Goal: Task Accomplishment & Management: Manage account settings

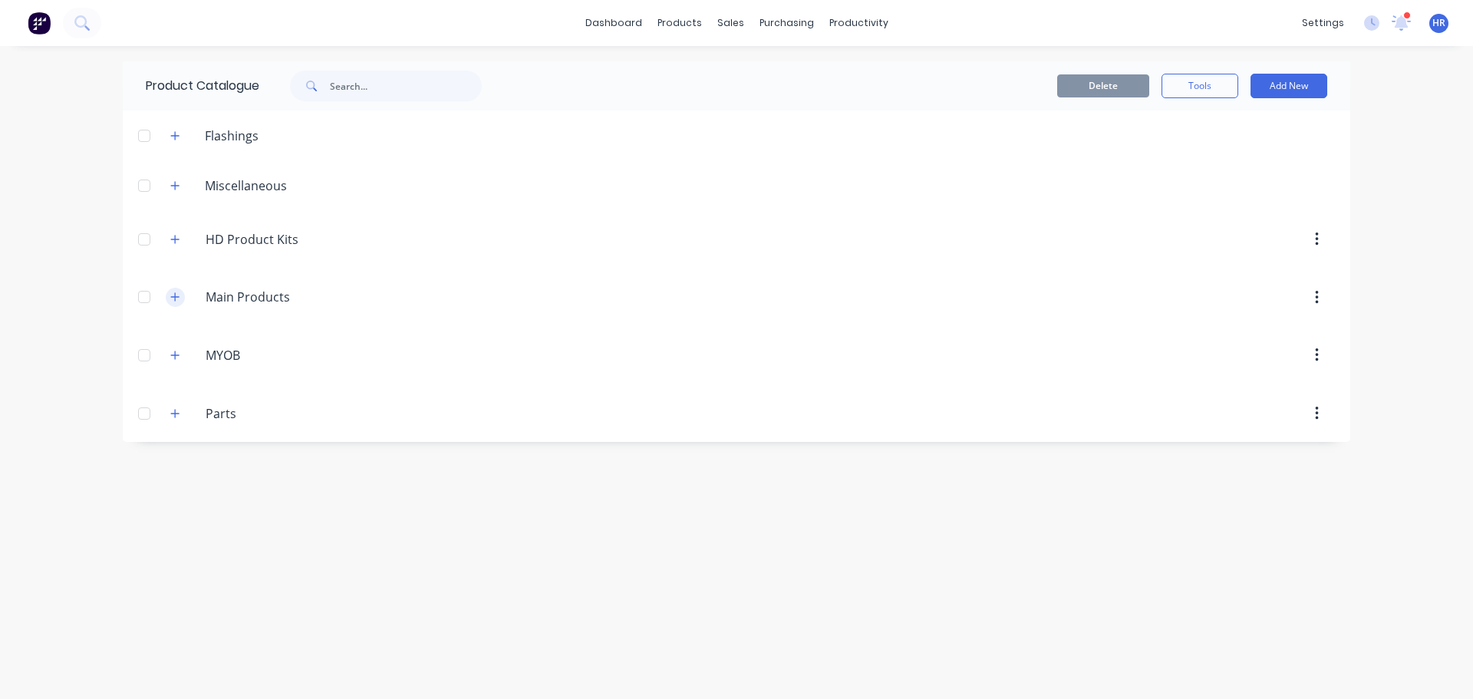
click at [177, 303] on button "button" at bounding box center [175, 297] width 19 height 19
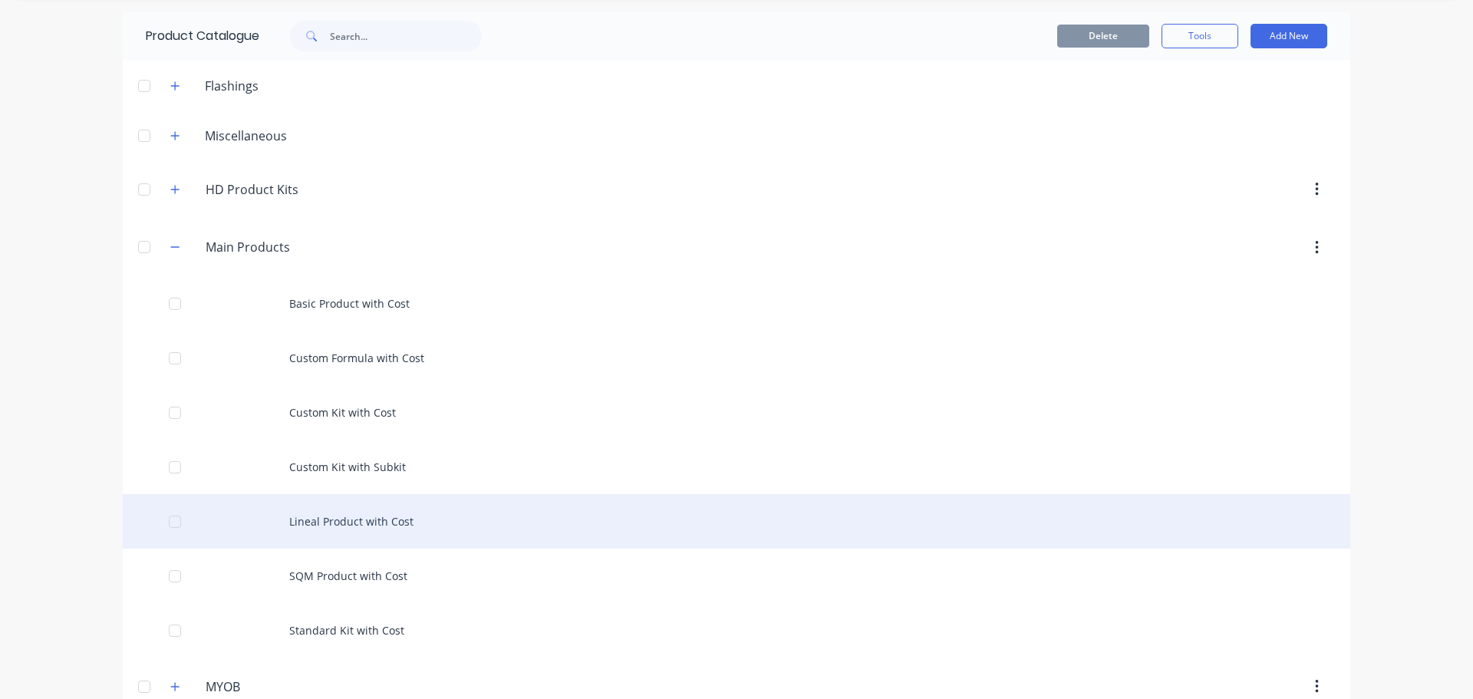
scroll to position [77, 0]
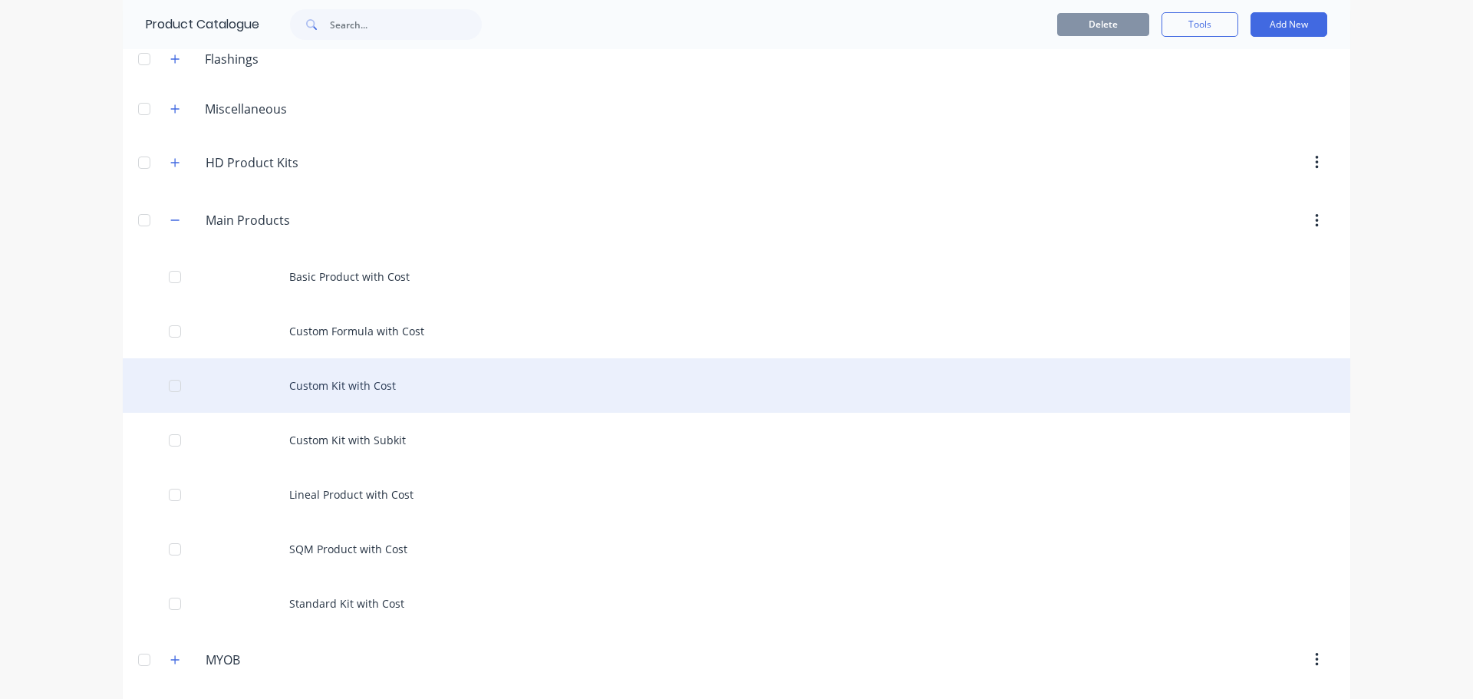
click at [351, 391] on div "Custom Kit with Cost" at bounding box center [737, 385] width 1228 height 54
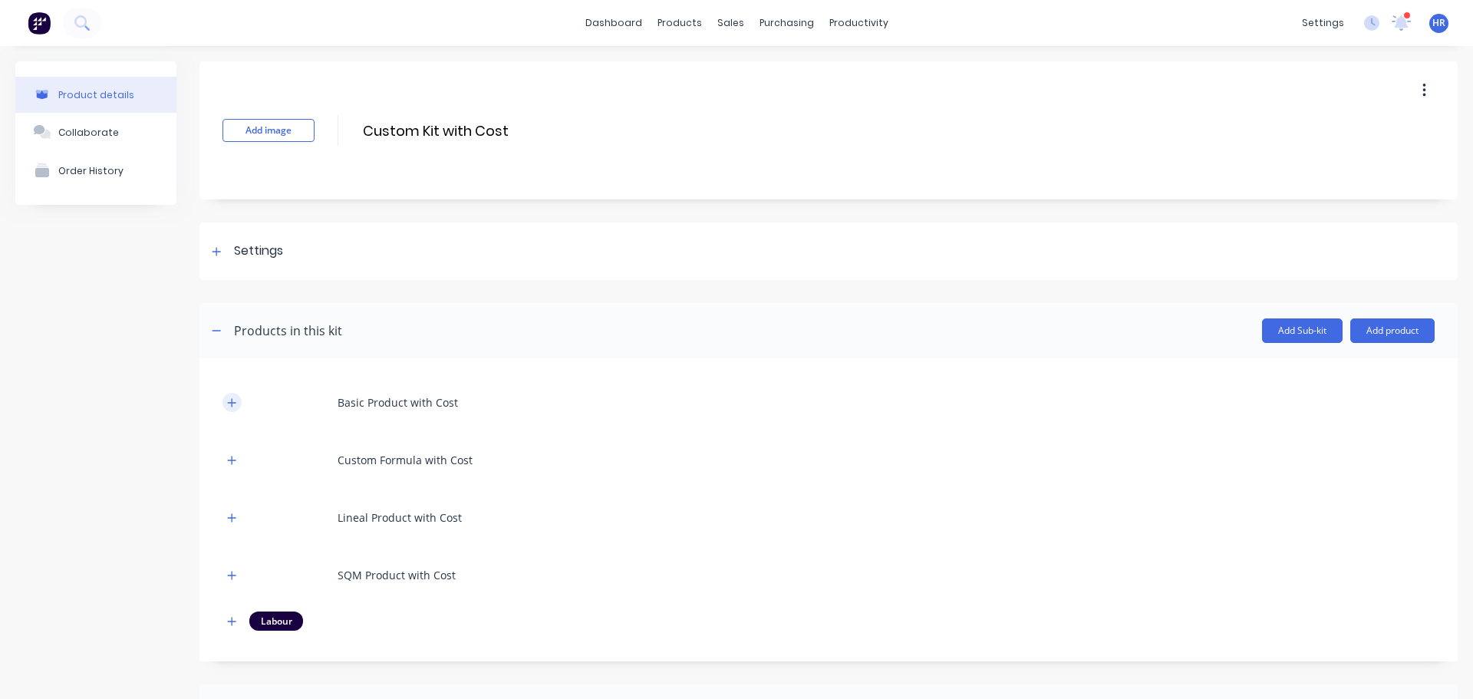
click at [233, 403] on icon "button" at bounding box center [232, 402] width 8 height 8
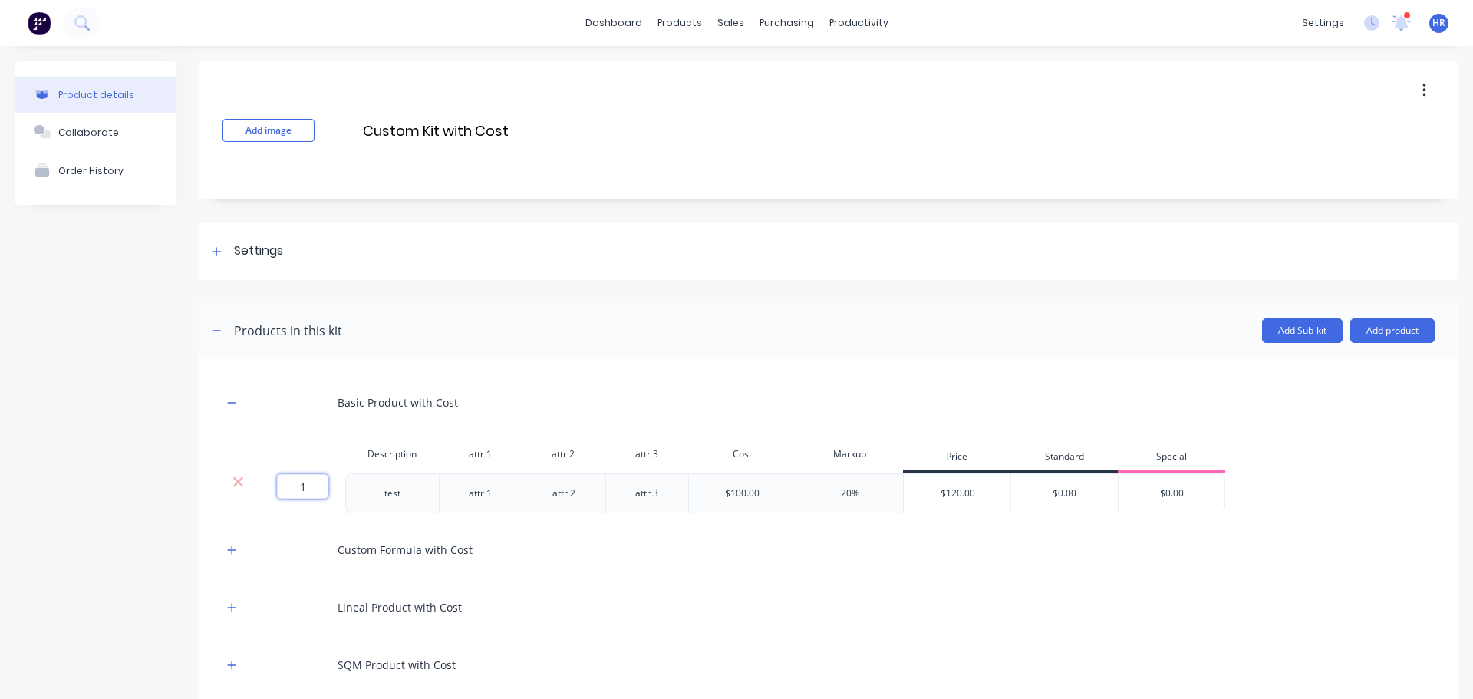
drag, startPoint x: 302, startPoint y: 483, endPoint x: 313, endPoint y: 483, distance: 10.7
click at [313, 483] on input "1" at bounding box center [302, 486] width 51 height 25
type input "."
click at [114, 439] on div "Product details Collaborate Order History" at bounding box center [95, 561] width 161 height 1000
click at [235, 552] on icon "button" at bounding box center [231, 550] width 9 height 11
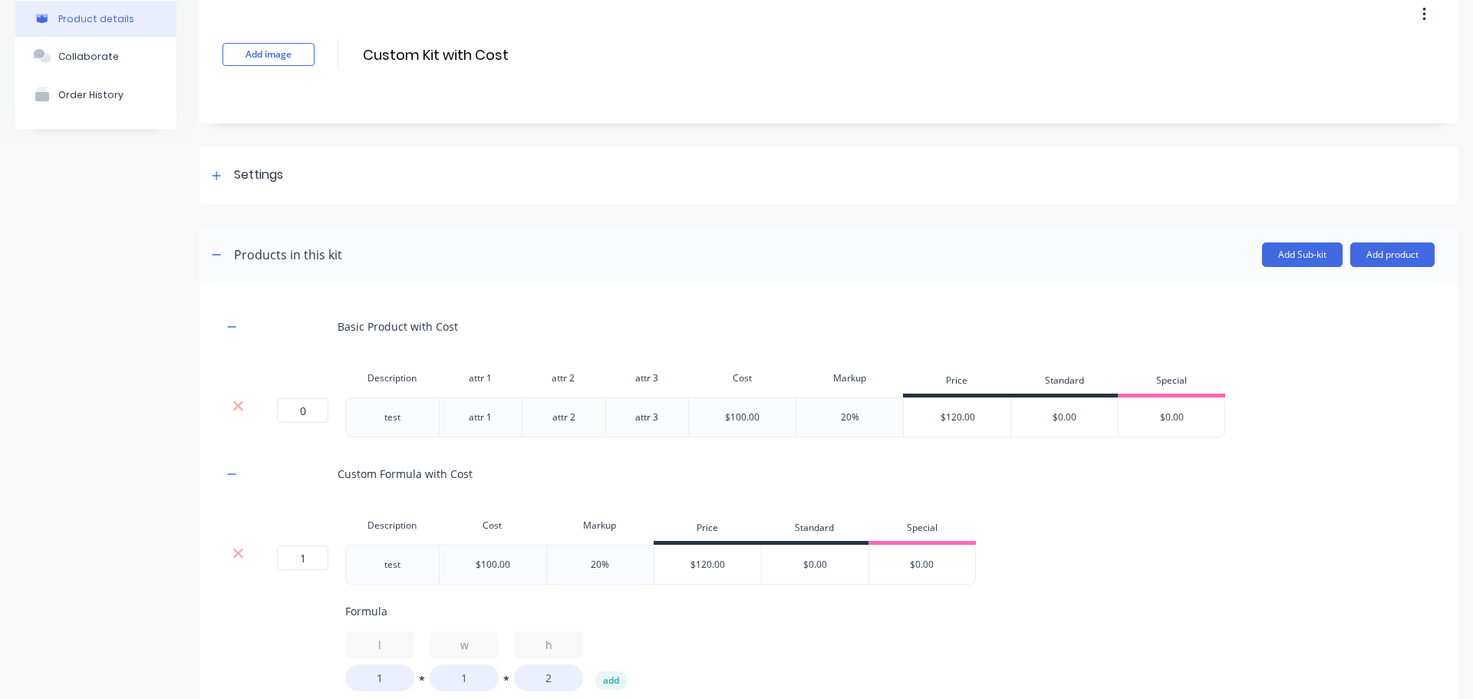
scroll to position [153, 0]
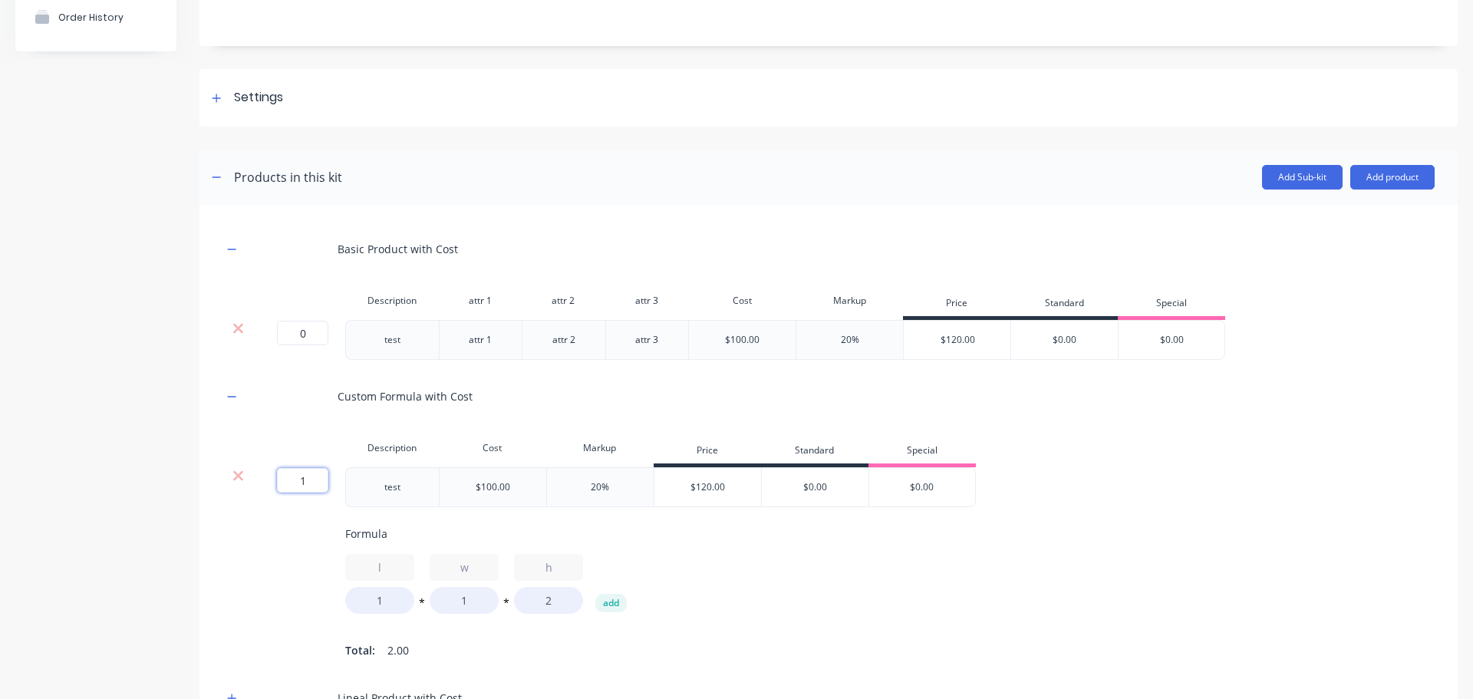
drag, startPoint x: 298, startPoint y: 486, endPoint x: 360, endPoint y: 491, distance: 62.4
click at [359, 490] on div "1 1 ? test $100.00 20% $120.00 $0.00 $0.00" at bounding box center [598, 487] width 753 height 40
type input "."
click at [272, 551] on div "0 0 ? test $100.00 20% $120.00 $0.00 $0.00 Formula l 1 * w 1 * h 2 add Total: 2…" at bounding box center [828, 564] width 1212 height 194
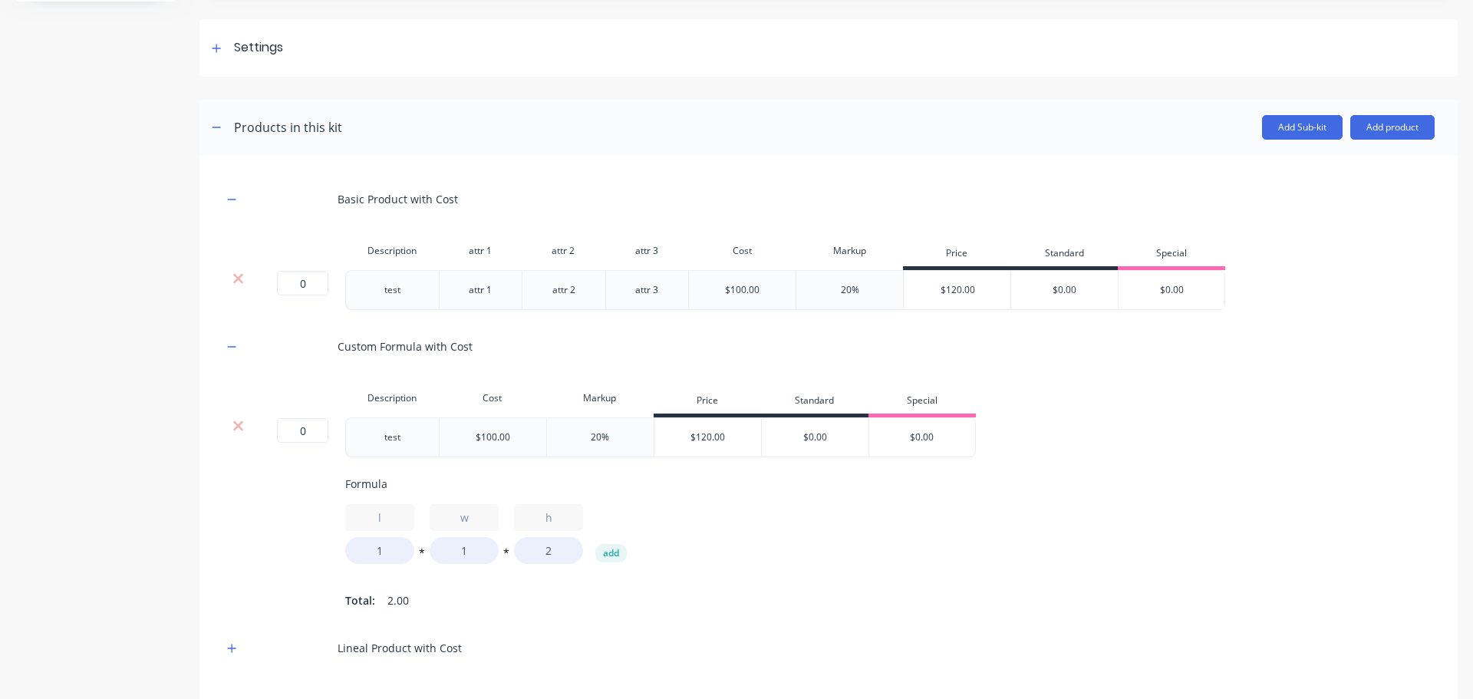
scroll to position [307, 0]
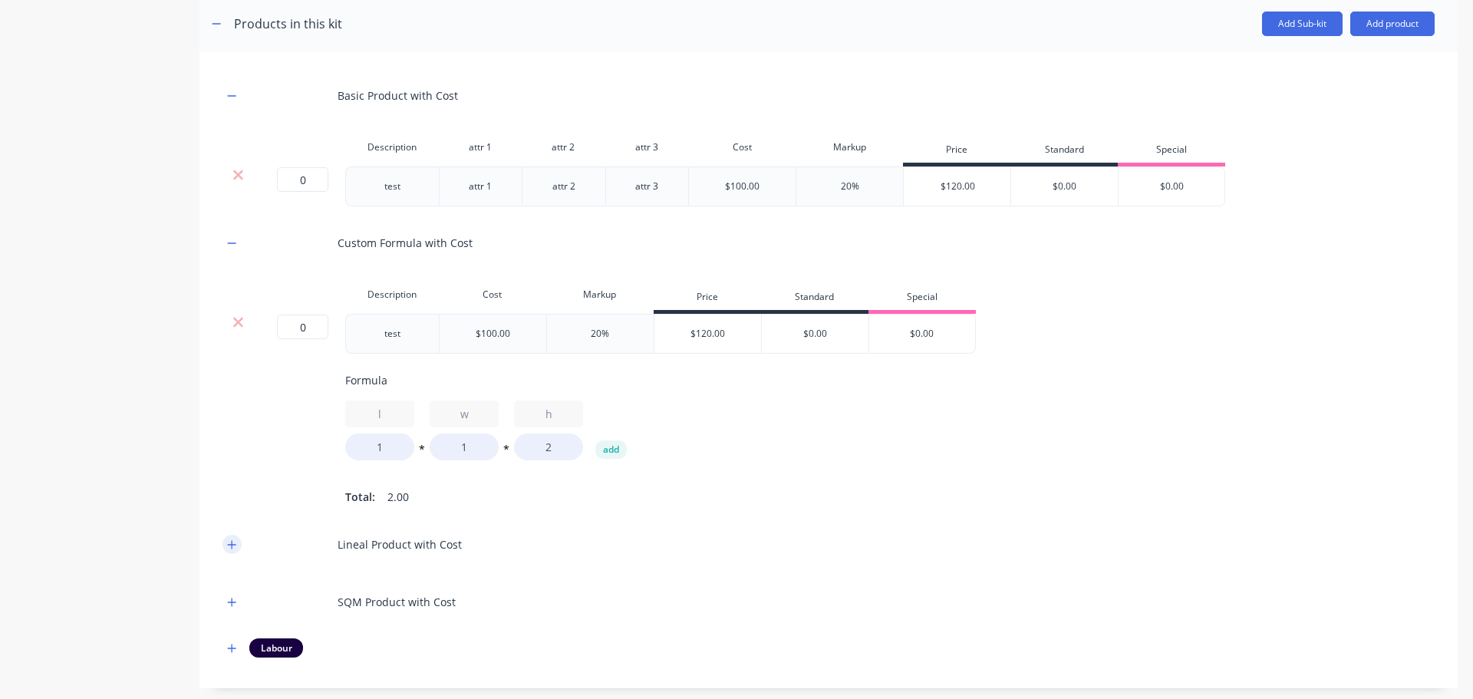
click at [230, 550] on icon "button" at bounding box center [231, 544] width 9 height 11
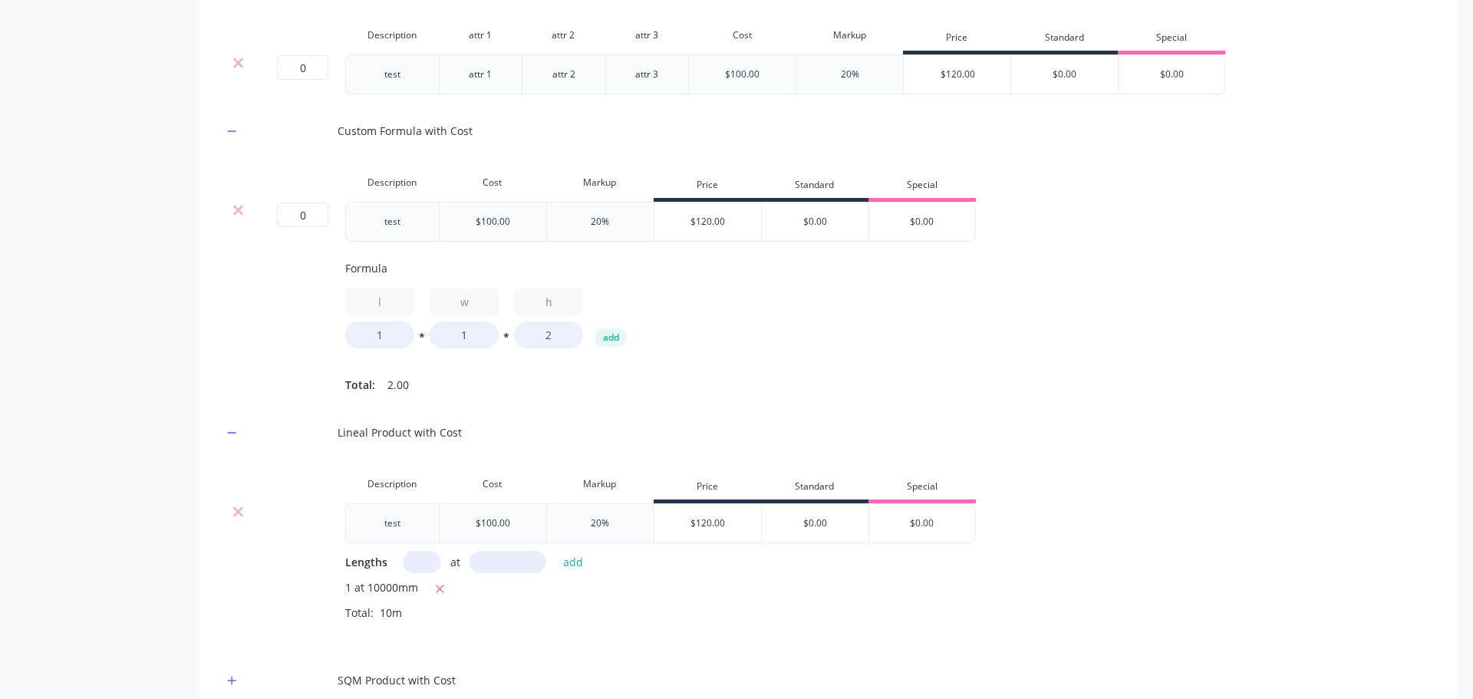
scroll to position [537, 0]
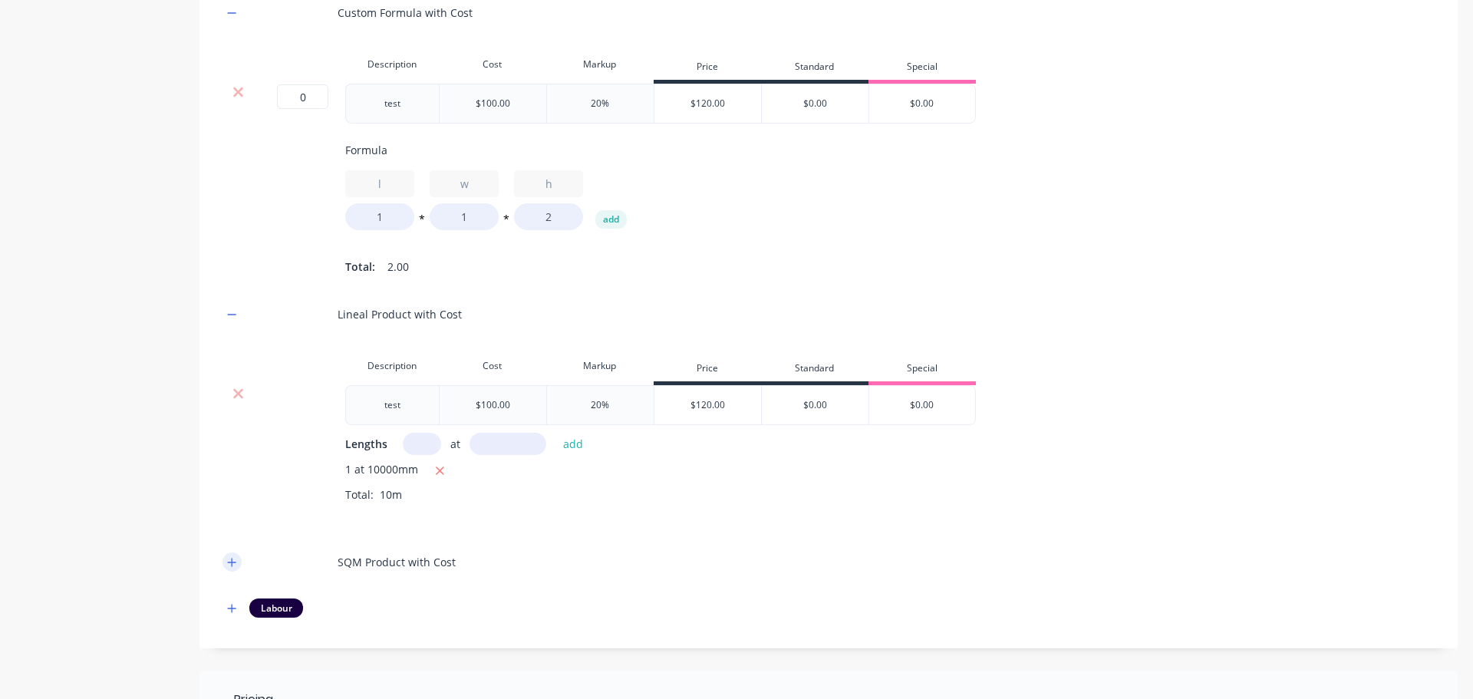
click at [229, 568] on icon "button" at bounding box center [231, 562] width 9 height 11
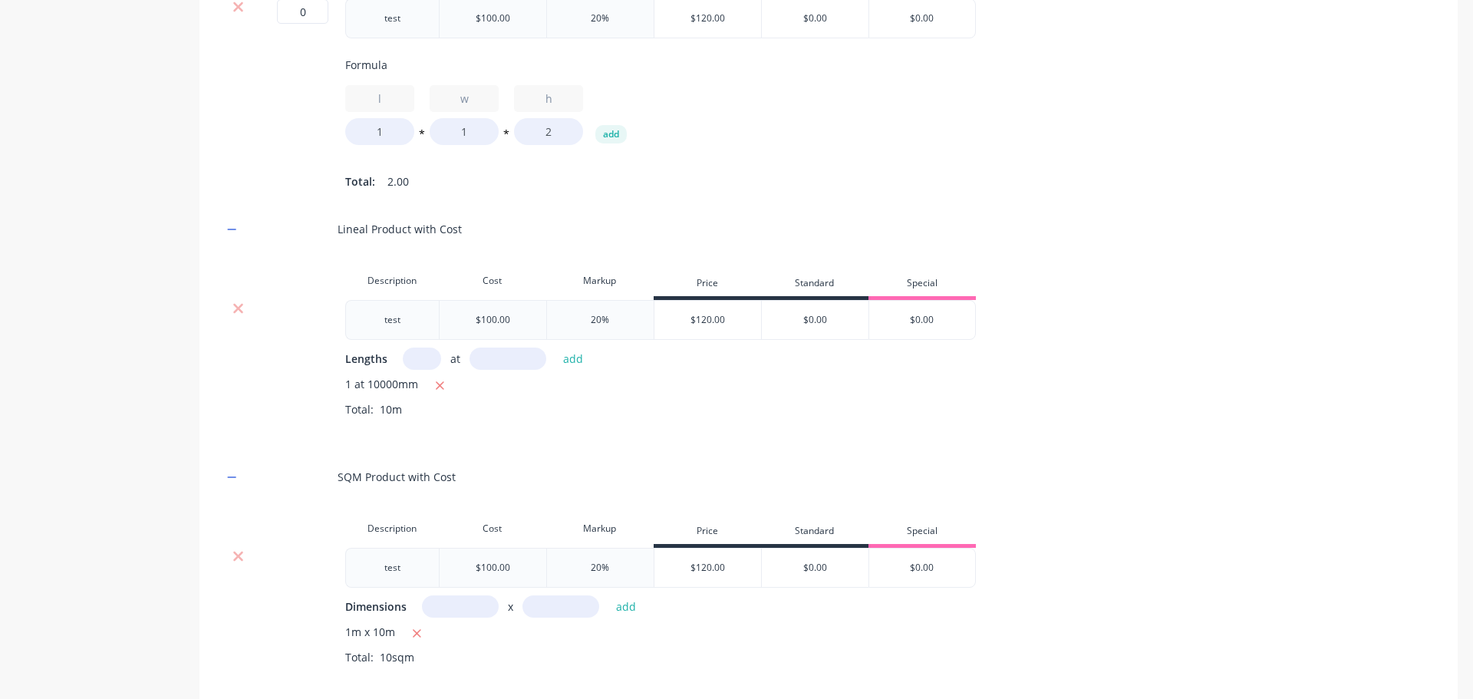
scroll to position [690, 0]
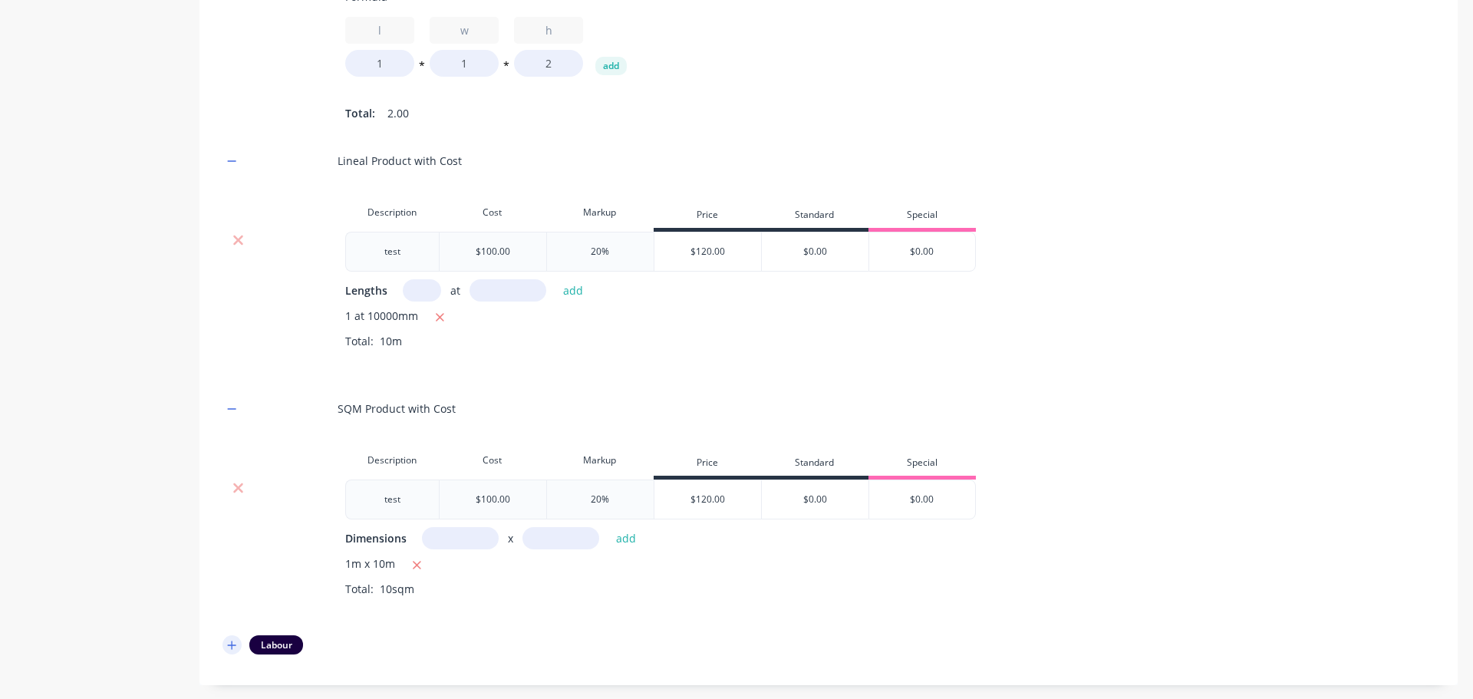
click at [223, 651] on button "button" at bounding box center [231, 644] width 19 height 19
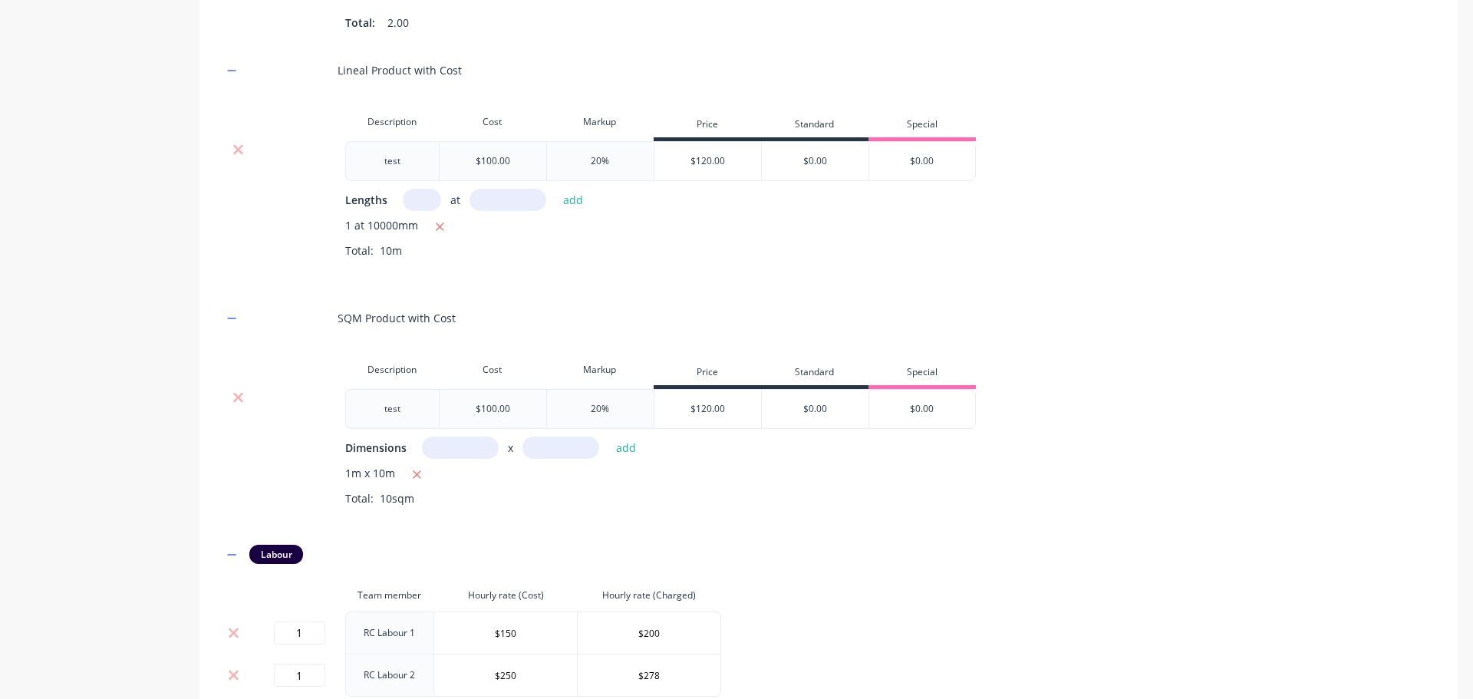
scroll to position [921, 0]
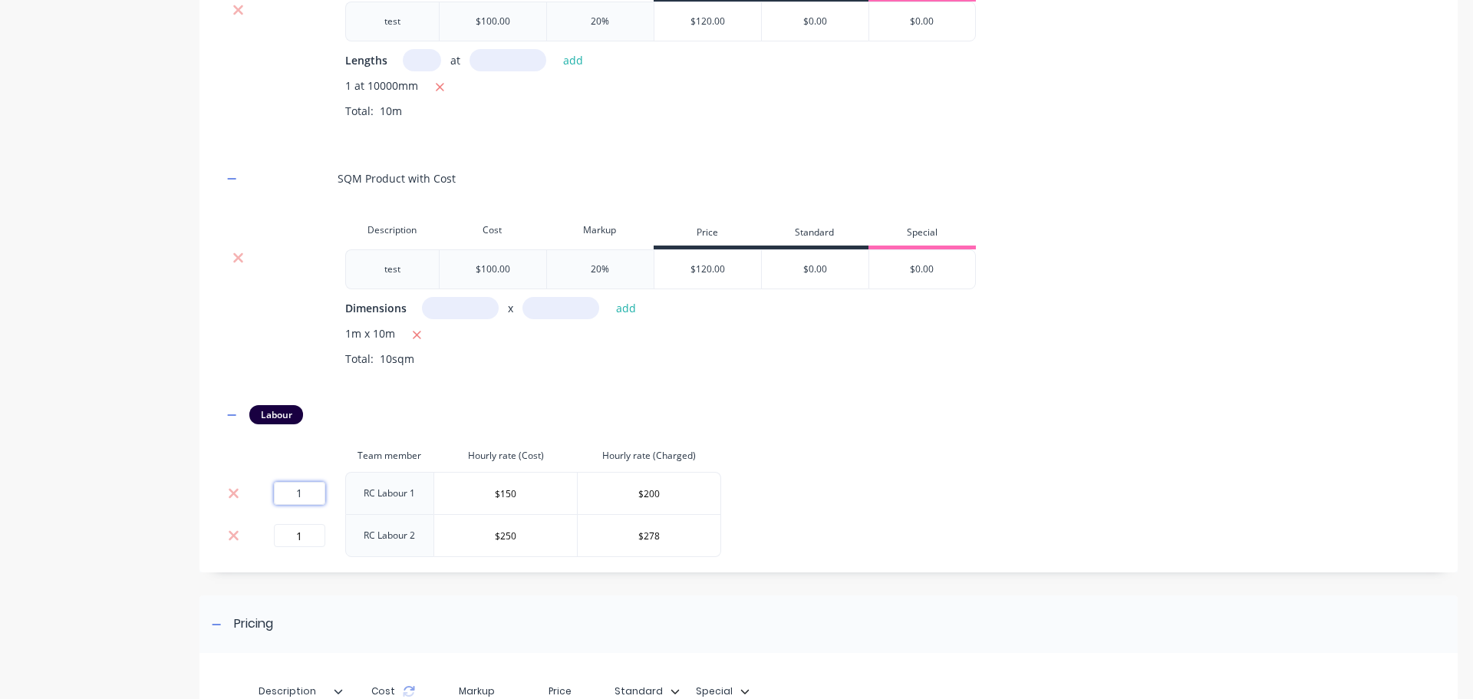
drag, startPoint x: 287, startPoint y: 504, endPoint x: 350, endPoint y: 509, distance: 63.1
click at [350, 509] on tr "1 RC Labour 1 $150 $200" at bounding box center [471, 493] width 499 height 42
type input "NaN"
click at [139, 433] on div "Product details Collaborate Order History" at bounding box center [95, 12] width 161 height 1742
drag, startPoint x: 320, startPoint y: 548, endPoint x: 345, endPoint y: 549, distance: 25.4
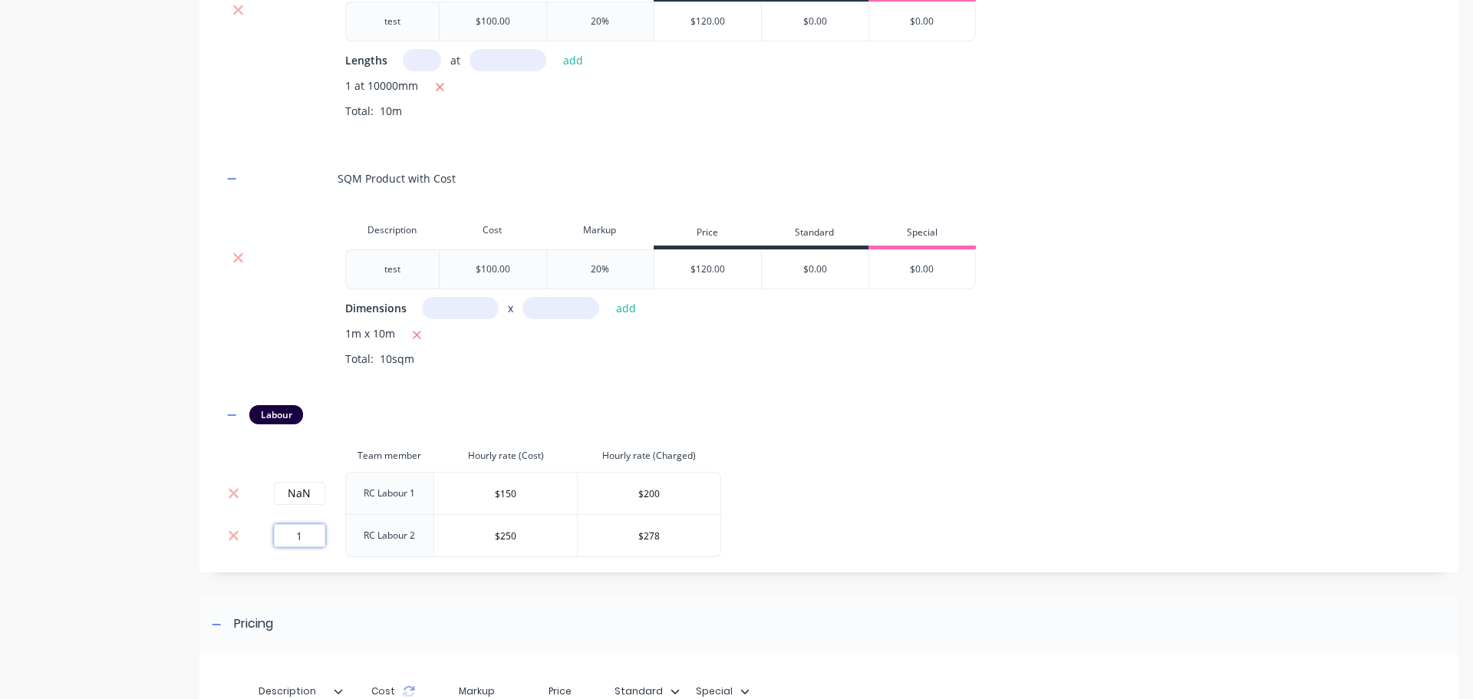
click at [345, 549] on tr "1 RC Labour 2 $250 $278" at bounding box center [471, 535] width 499 height 43
type input "NaN"
drag, startPoint x: 130, startPoint y: 404, endPoint x: 214, endPoint y: 472, distance: 108.0
click at [132, 404] on div "Product details Collaborate Order History" at bounding box center [95, 12] width 161 height 1742
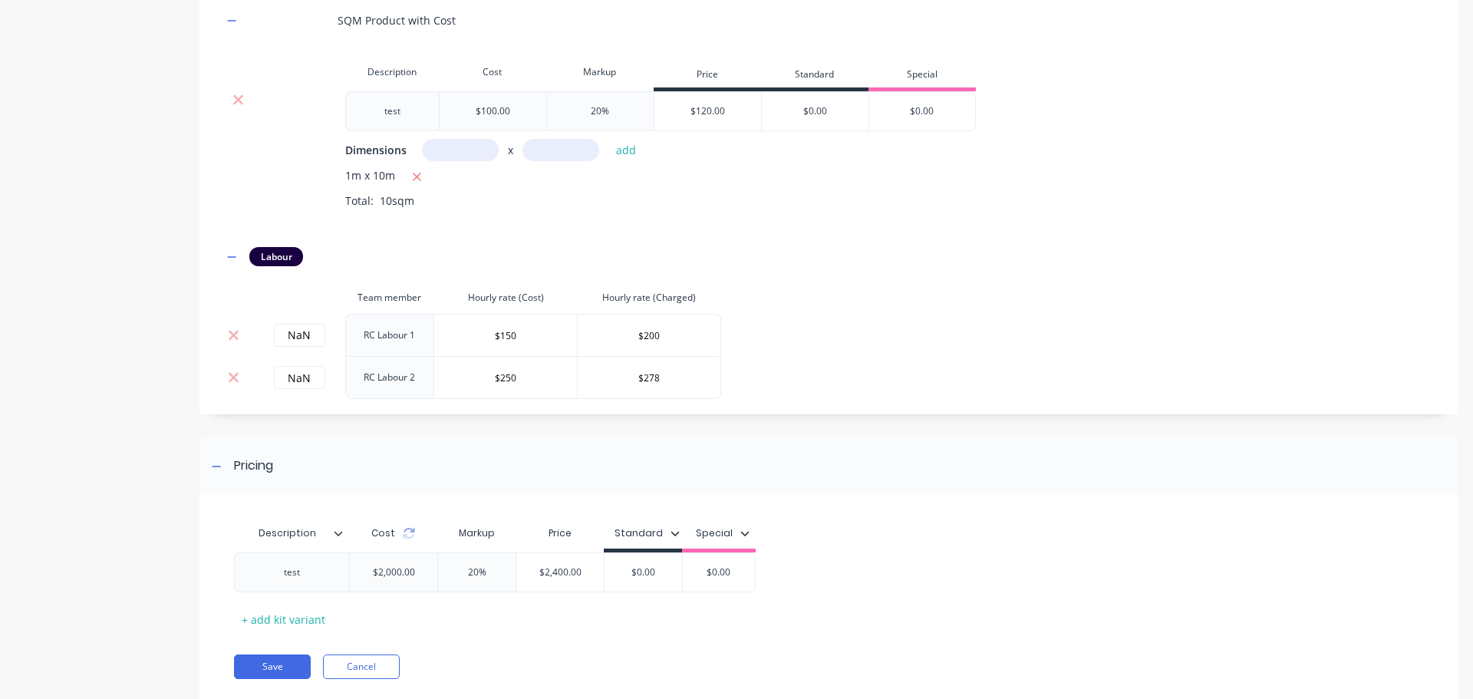
scroll to position [1132, 0]
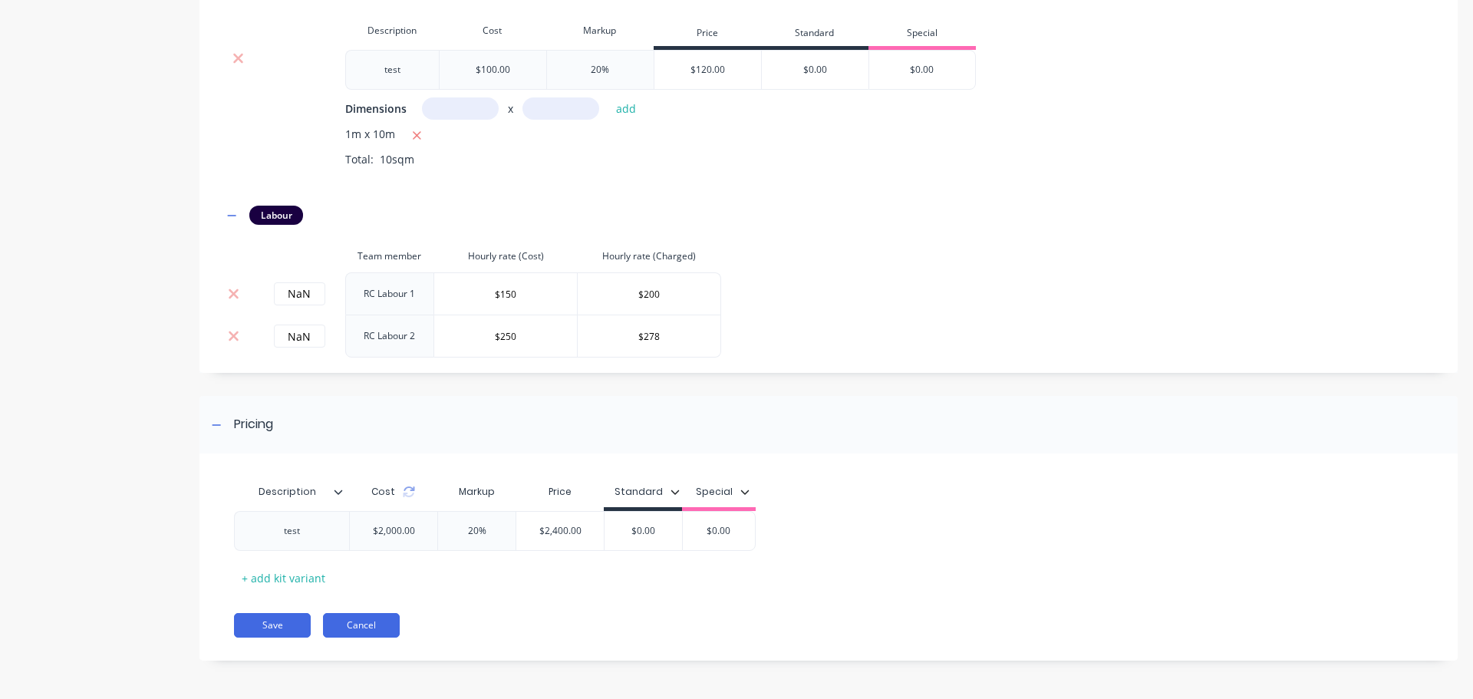
click at [377, 616] on button "Cancel" at bounding box center [361, 625] width 77 height 25
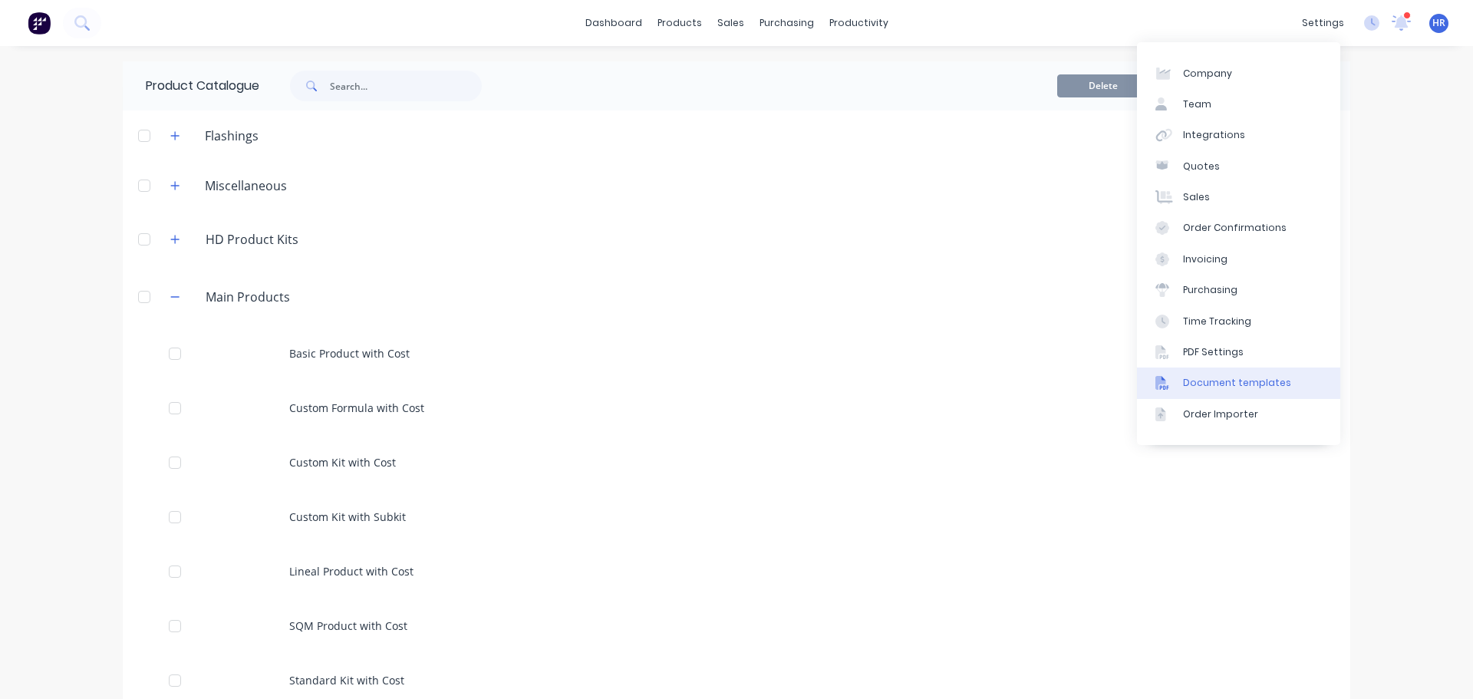
click at [1241, 374] on link "Document templates" at bounding box center [1238, 382] width 203 height 31
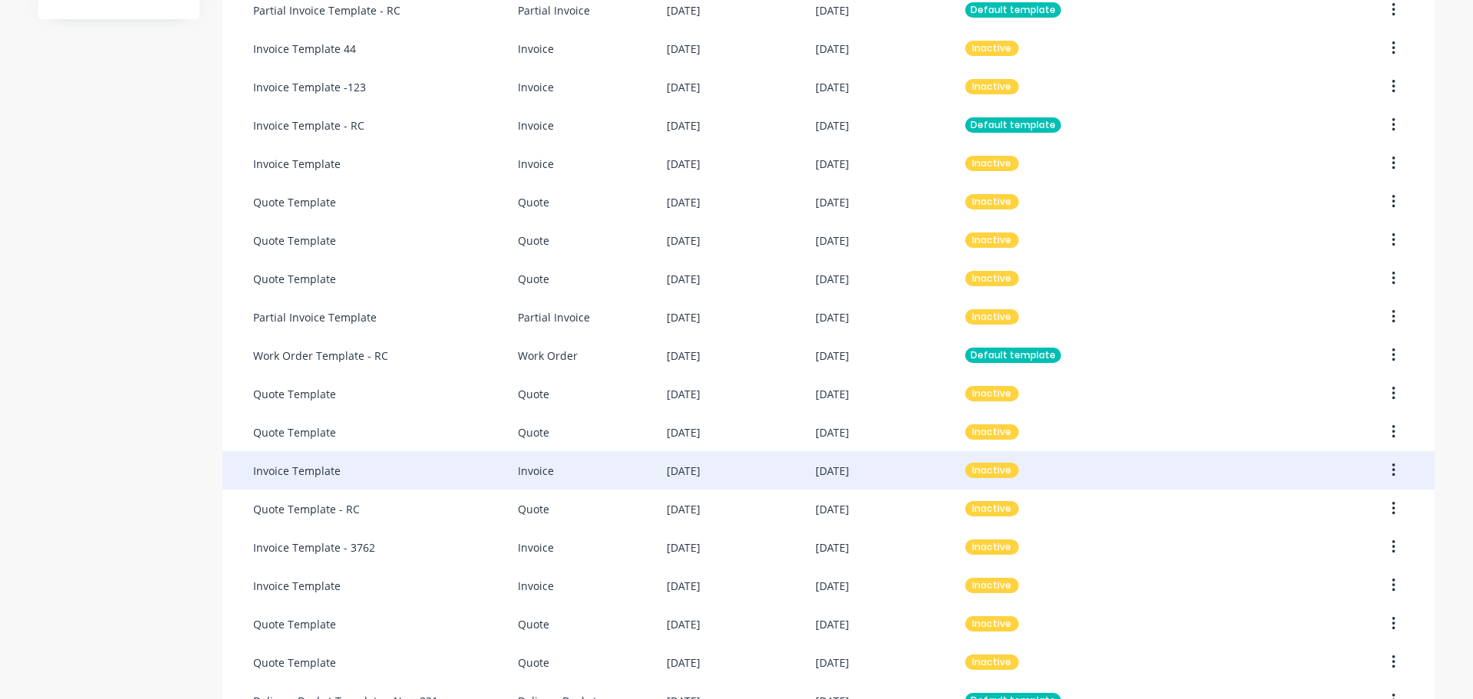
scroll to position [537, 0]
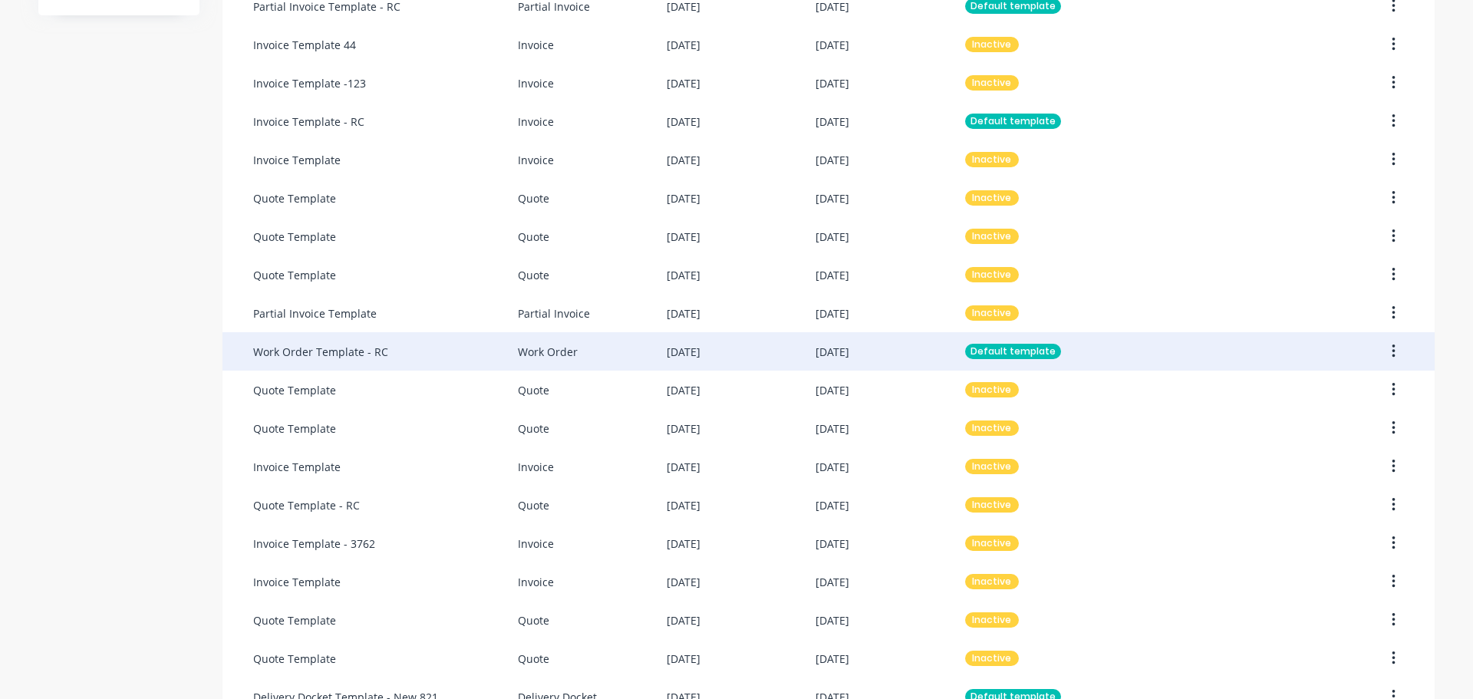
click at [420, 351] on div "Work Order Template - RC" at bounding box center [385, 351] width 265 height 38
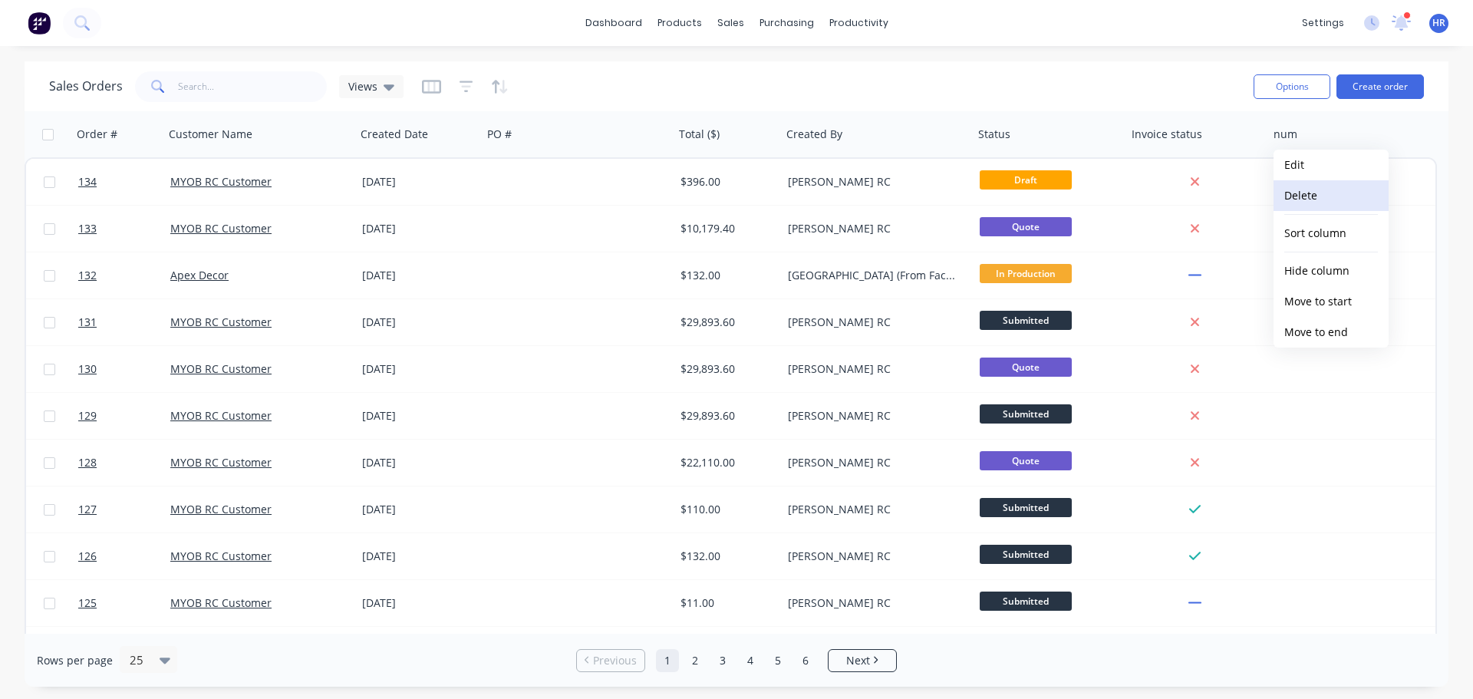
click at [1318, 192] on button "Delete" at bounding box center [1331, 195] width 115 height 31
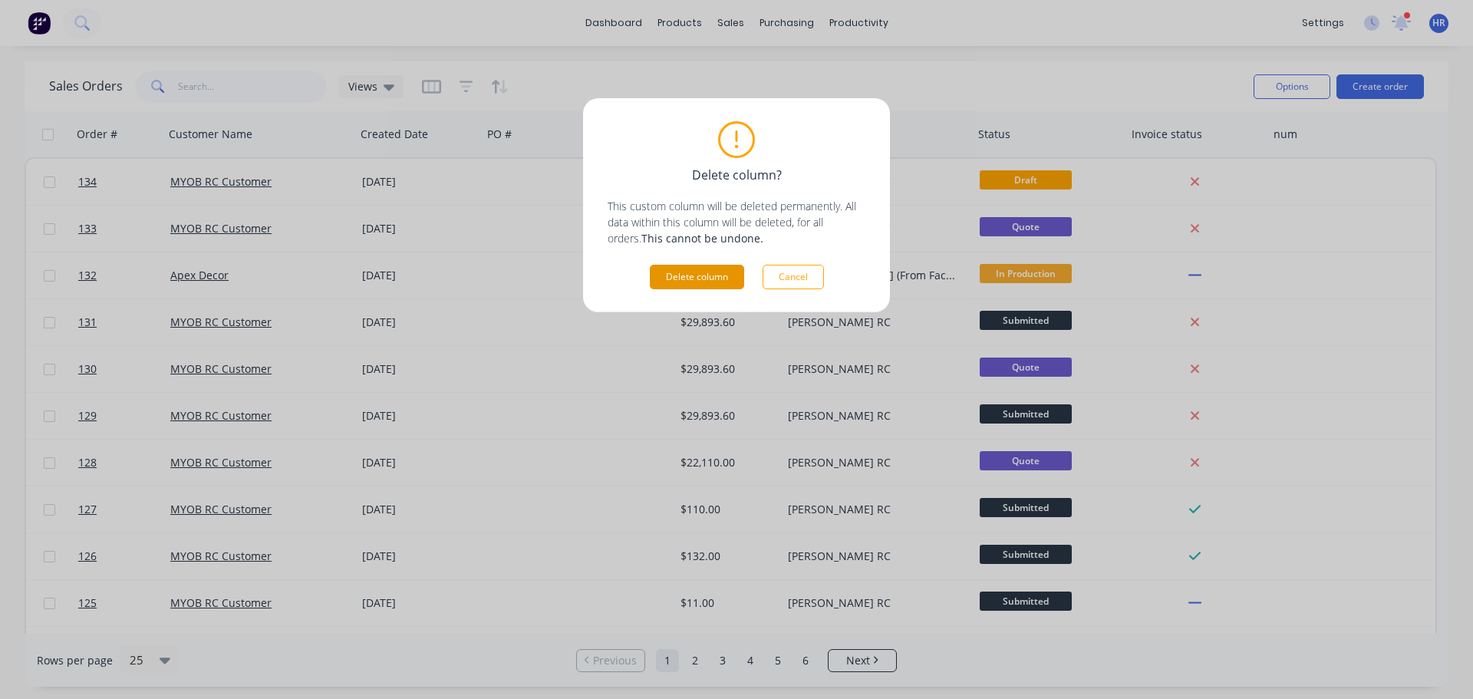
click at [690, 279] on button "Delete column" at bounding box center [697, 277] width 94 height 25
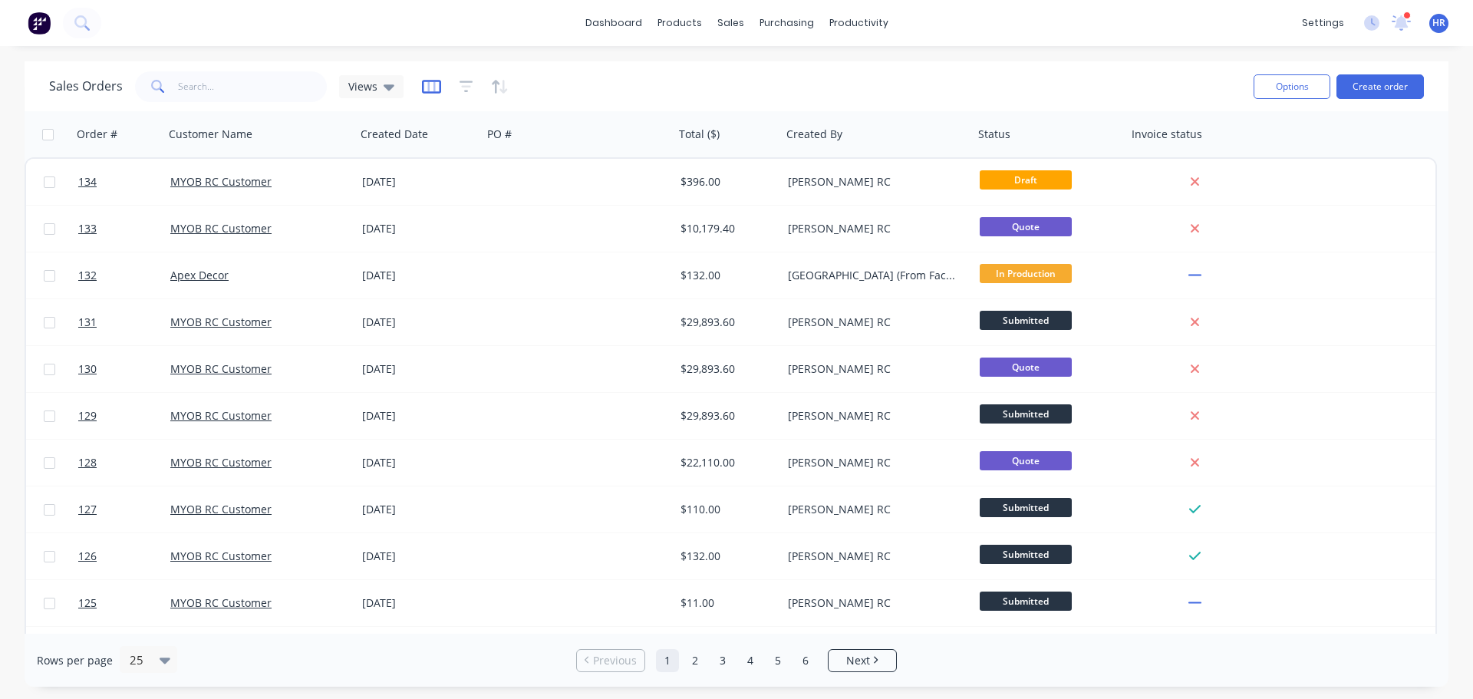
click at [433, 84] on icon "button" at bounding box center [431, 86] width 8 height 10
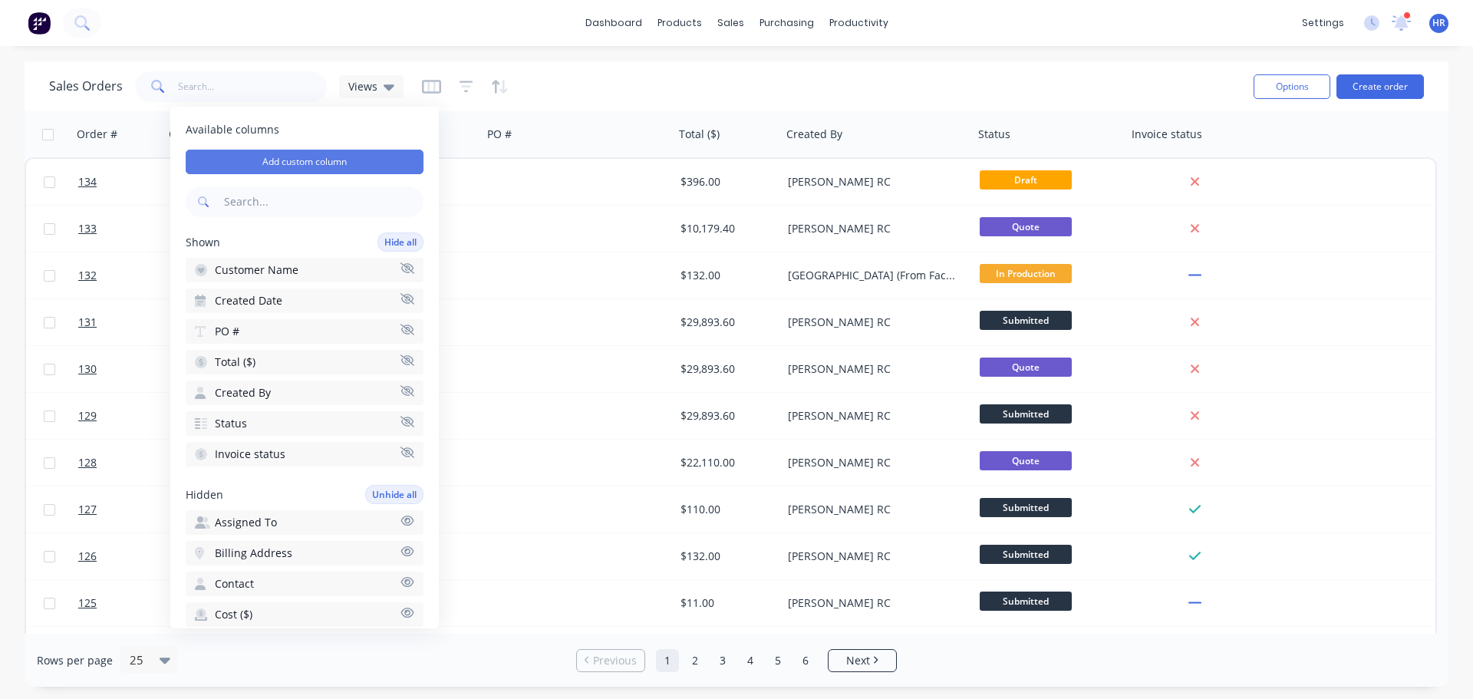
click at [321, 162] on button "Add custom column" at bounding box center [305, 162] width 238 height 25
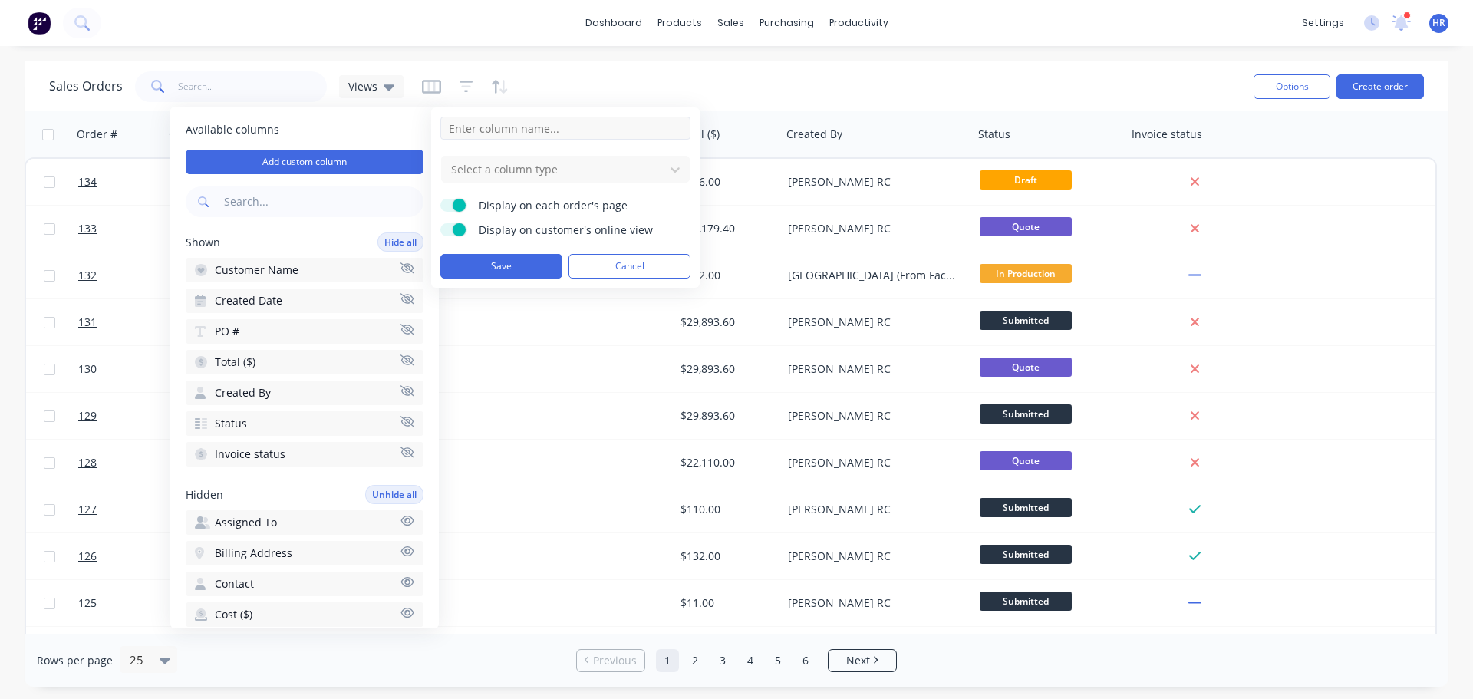
click at [586, 131] on input at bounding box center [565, 128] width 250 height 23
type input "Tags"
click at [606, 176] on div at bounding box center [553, 169] width 207 height 19
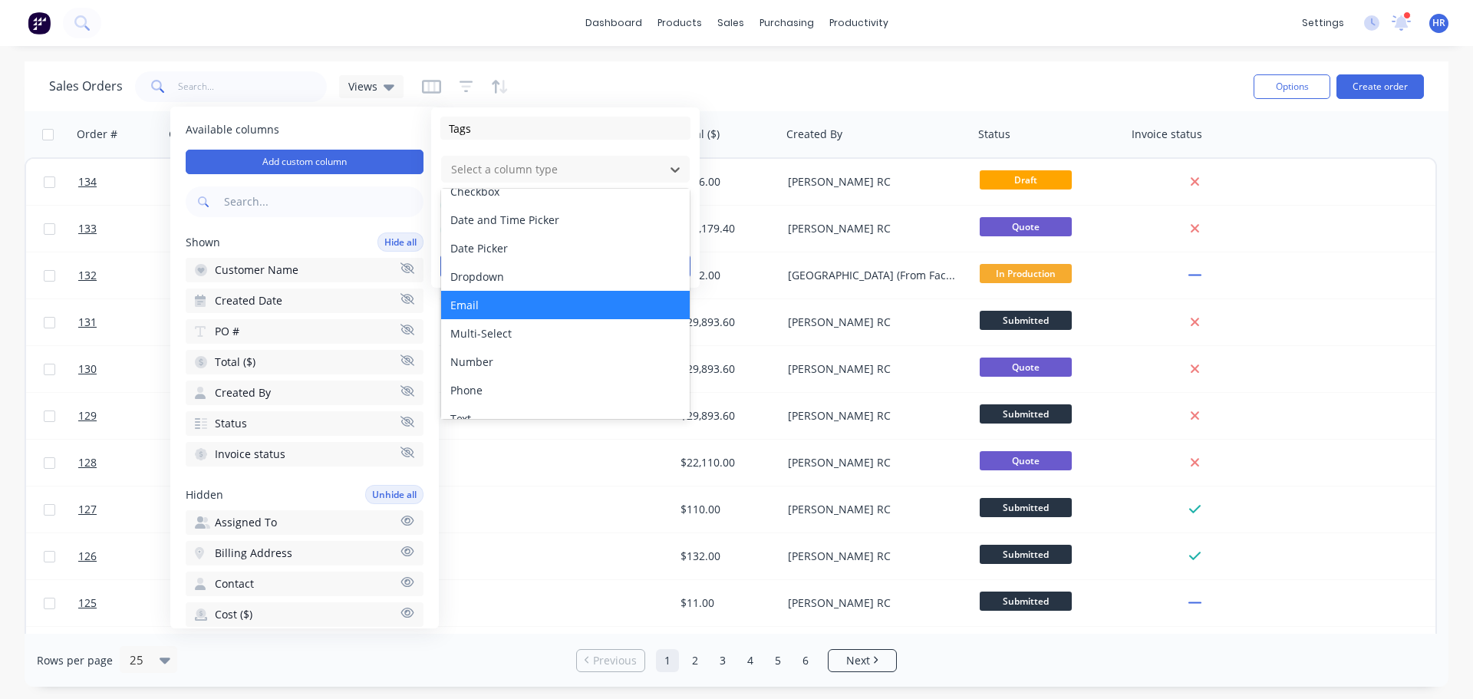
scroll to position [88, 0]
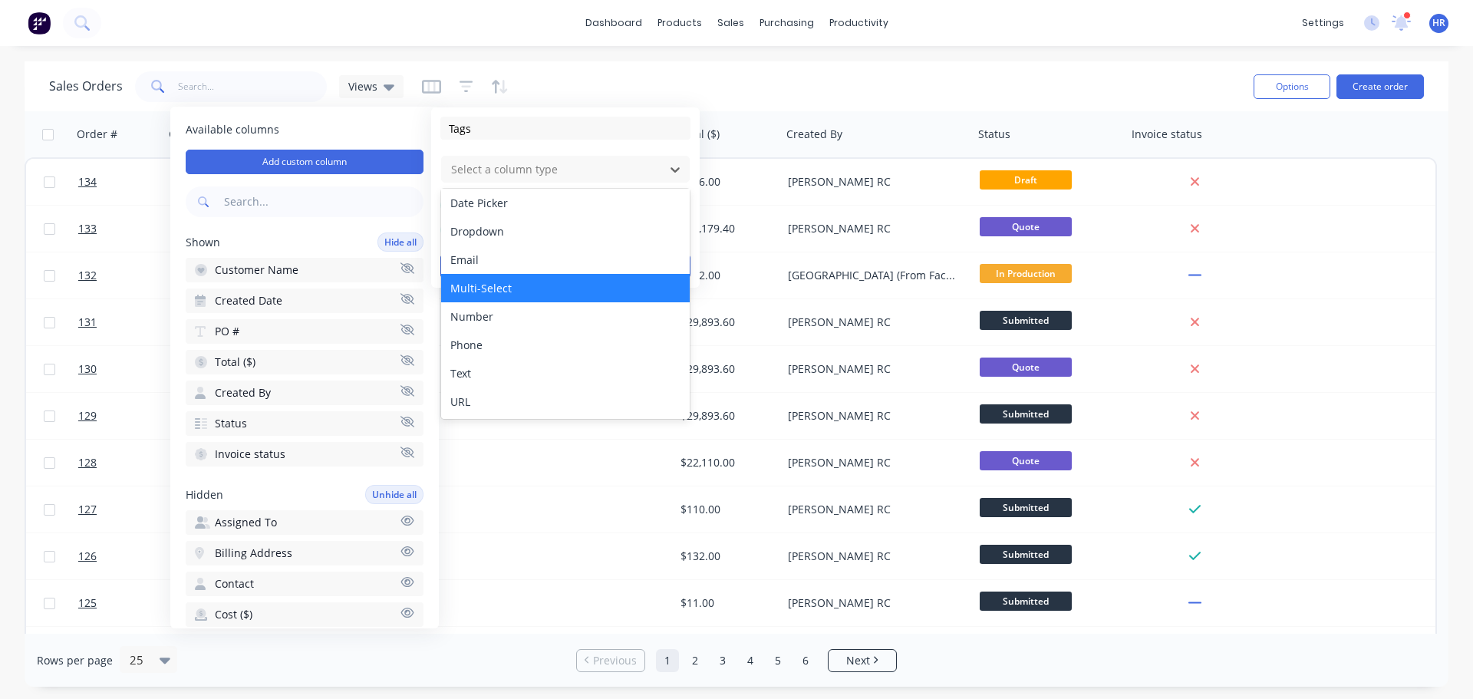
click at [547, 291] on div "Multi-Select" at bounding box center [565, 288] width 249 height 28
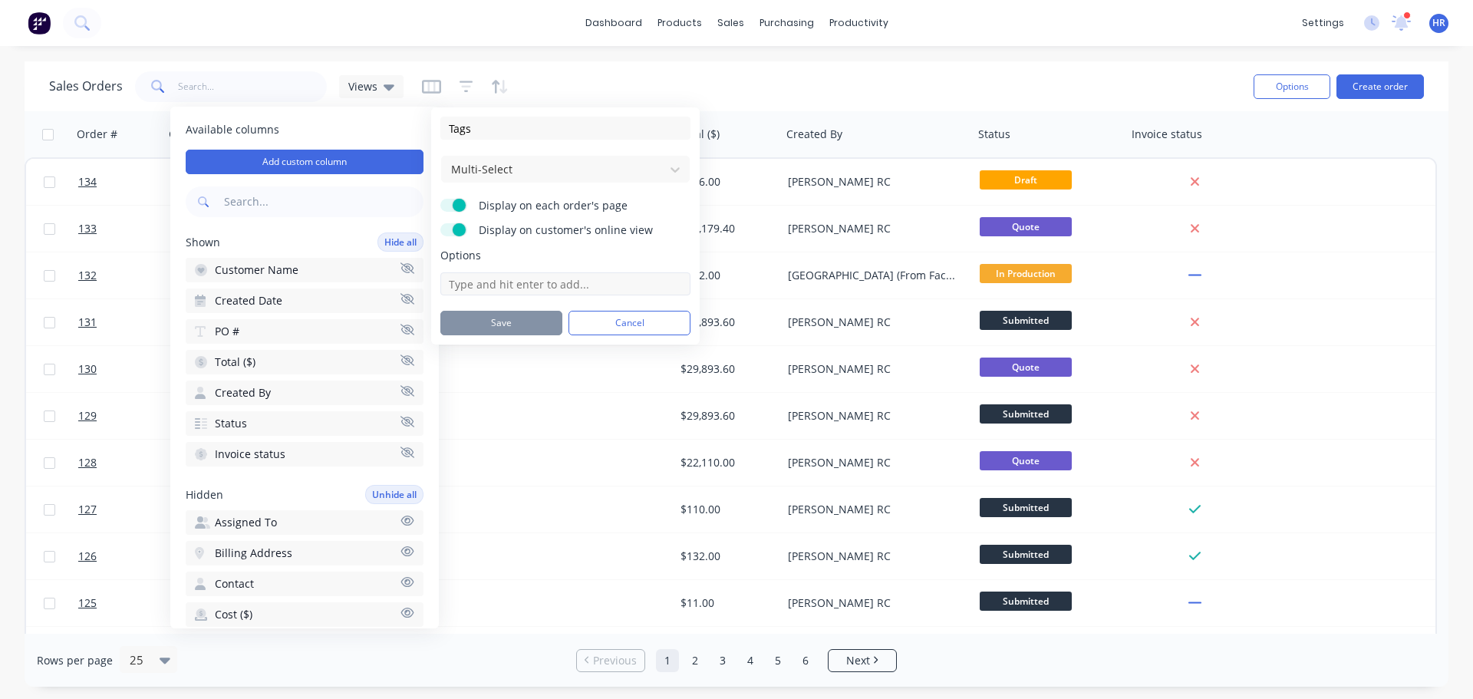
click at [506, 292] on input at bounding box center [565, 283] width 250 height 23
type input "Opt 1"
drag, startPoint x: 470, startPoint y: 283, endPoint x: 371, endPoint y: 279, distance: 99.0
click at [371, 698] on div "Available columns Add custom column Shown Hide all Customer Name Created Date P…" at bounding box center [736, 699] width 1473 height 0
click at [516, 289] on input "Opt 1" at bounding box center [565, 283] width 250 height 23
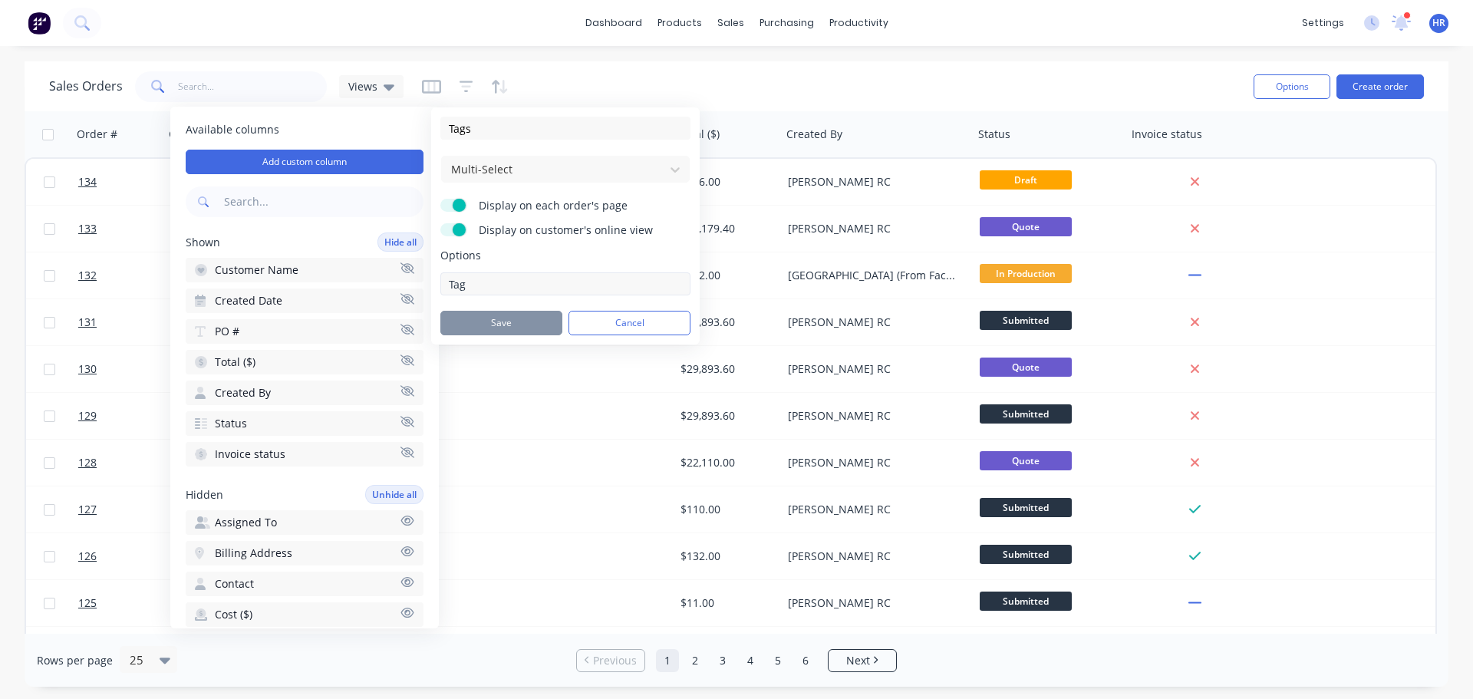
click at [516, 289] on input "Tag" at bounding box center [565, 283] width 250 height 23
type input "Tag 1"
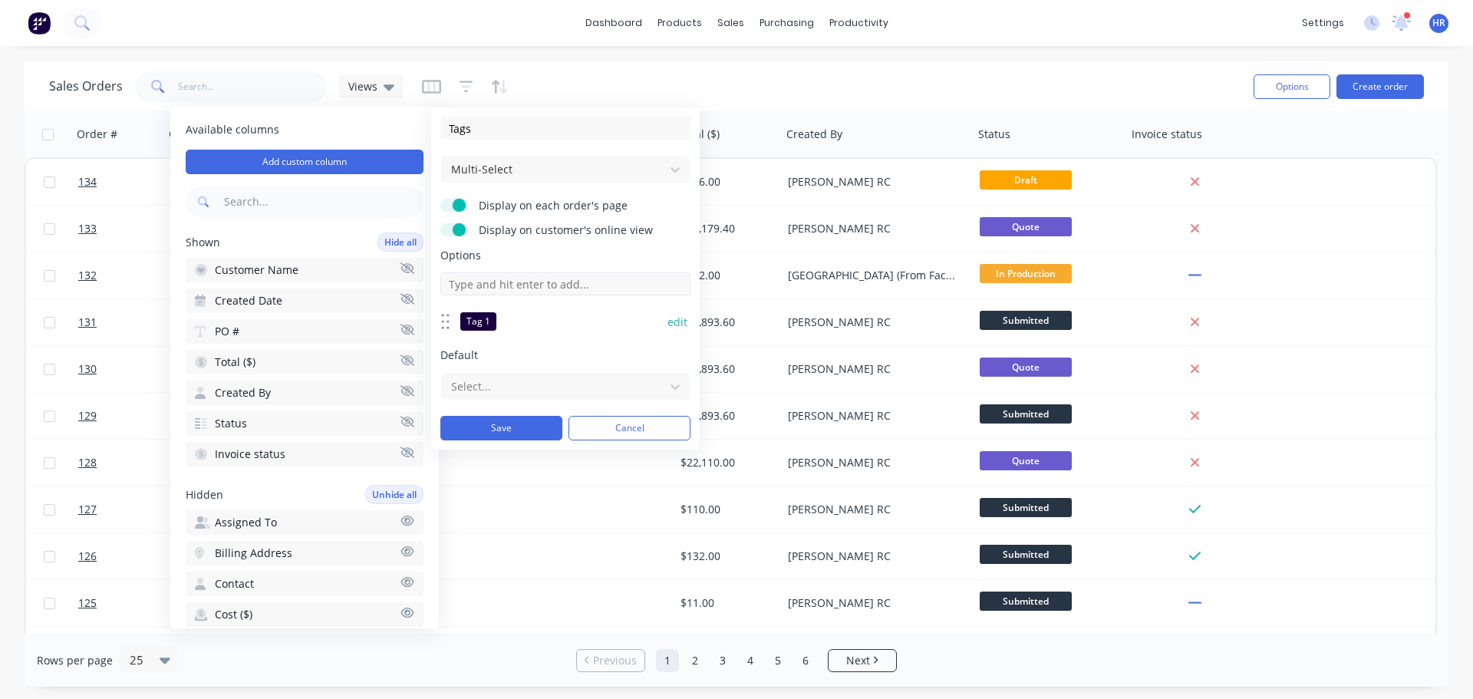
paste input "Tag"
type input "Tag 2"
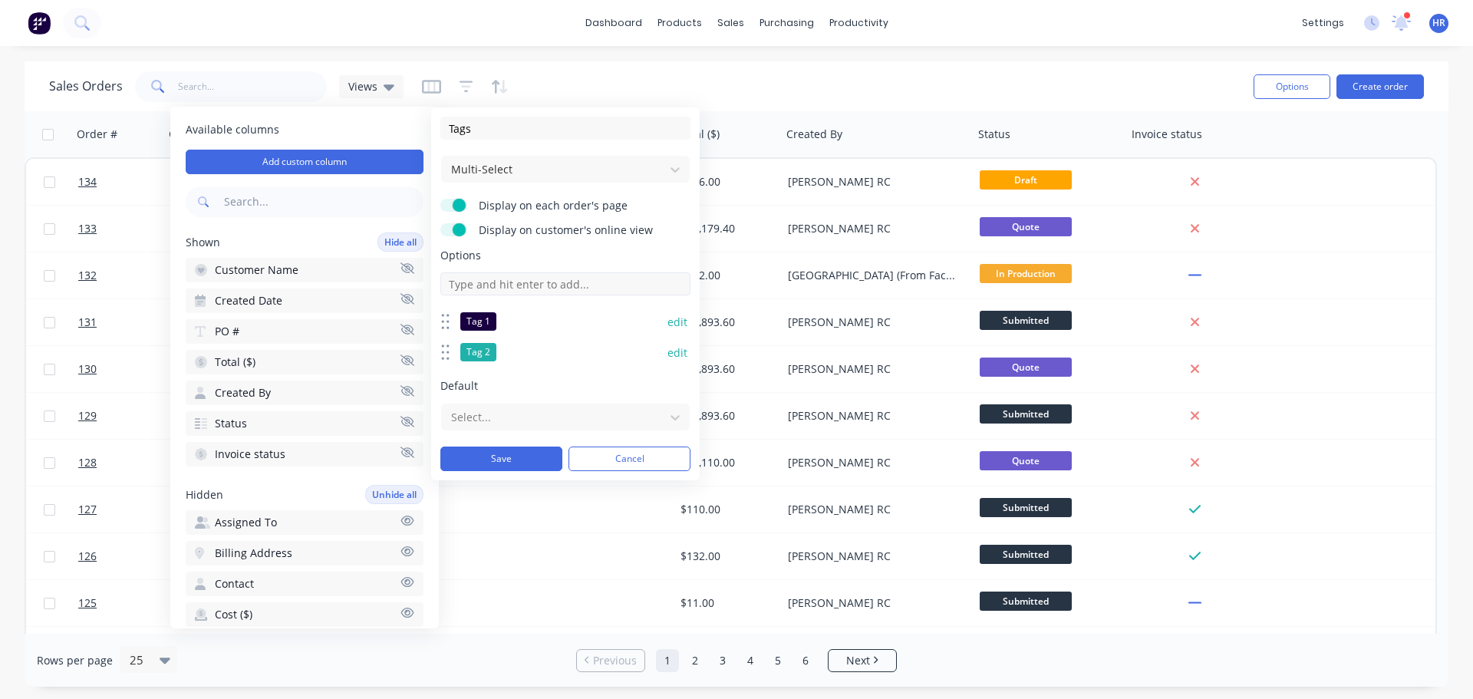
paste input "Tag"
type input "Tag 3"
paste input "Tag"
type input "Tag 4"
paste input "Tag"
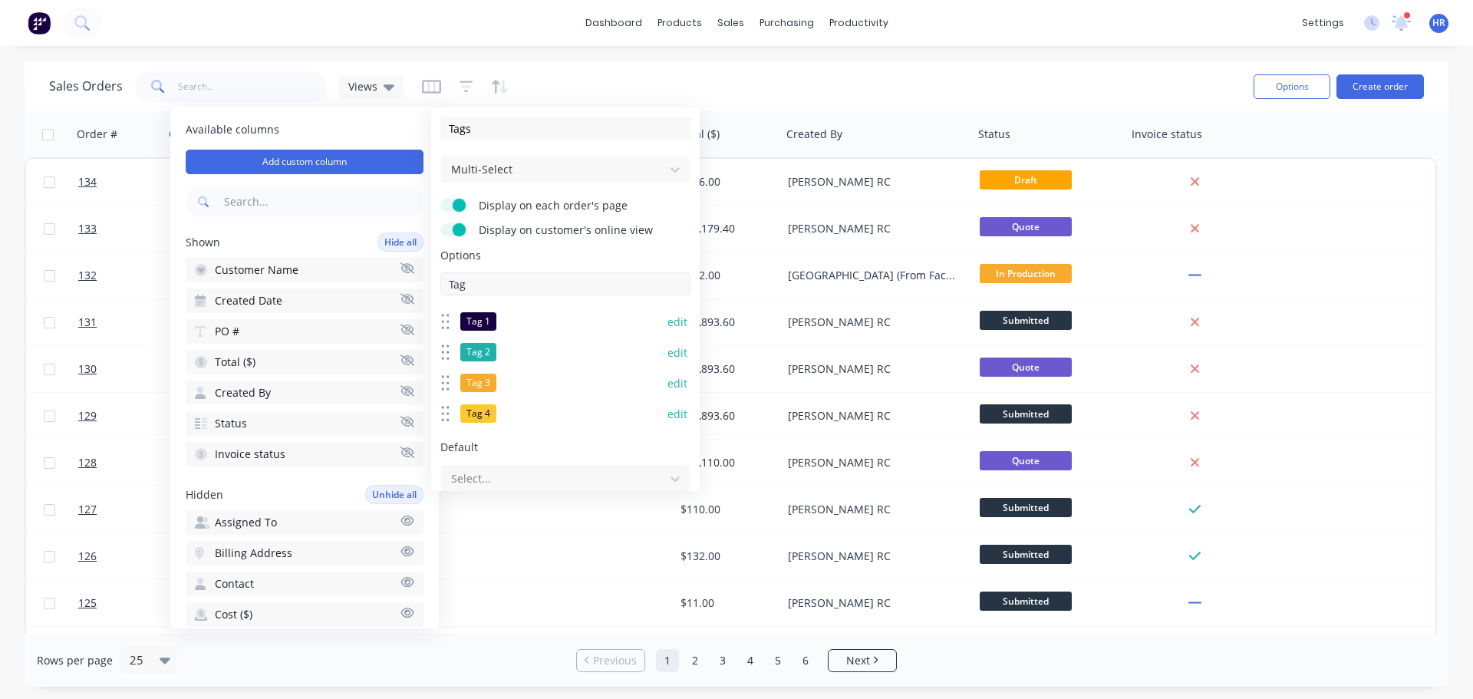
type input "Tag"
paste input "Tag"
type input "Tag 5"
paste input "Tag"
type input "Tag 6"
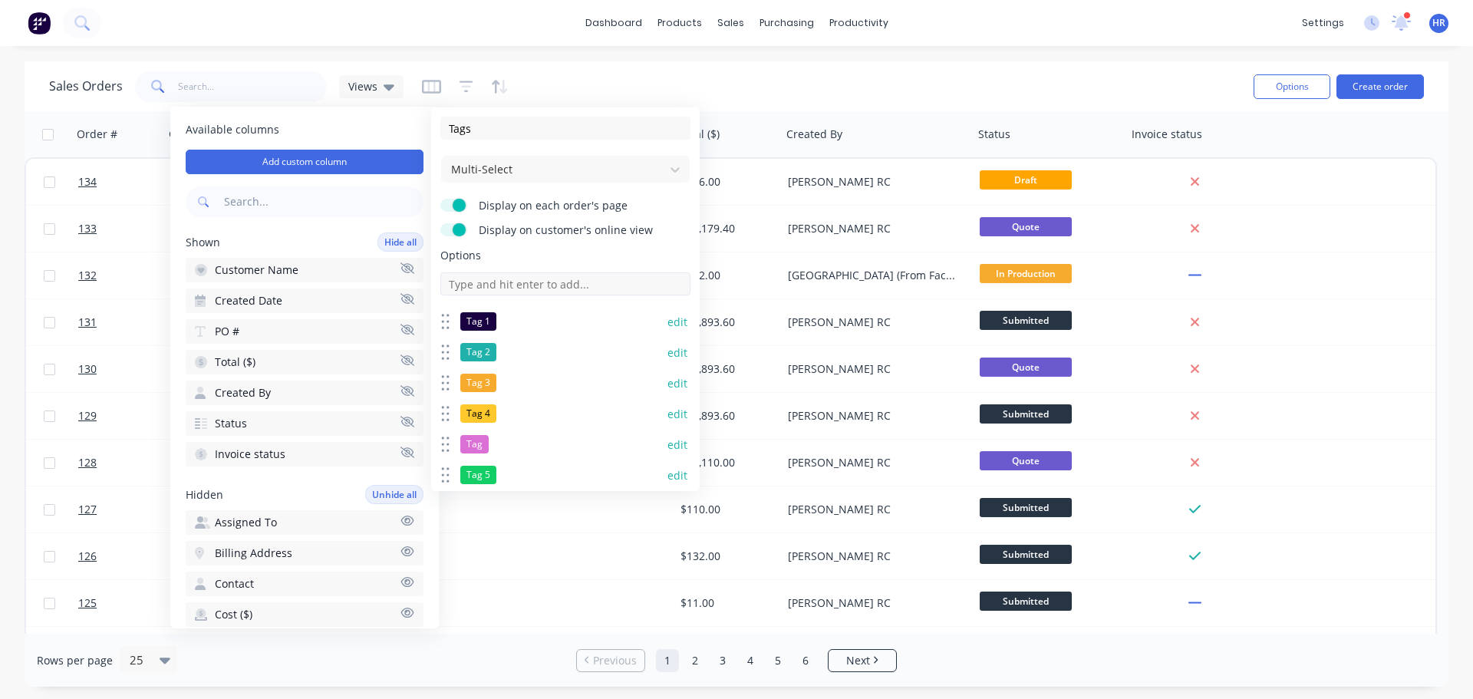
paste input "Tag"
type input "Tag 7"
paste input "Tag"
type input "Tag 8"
paste input "Tag"
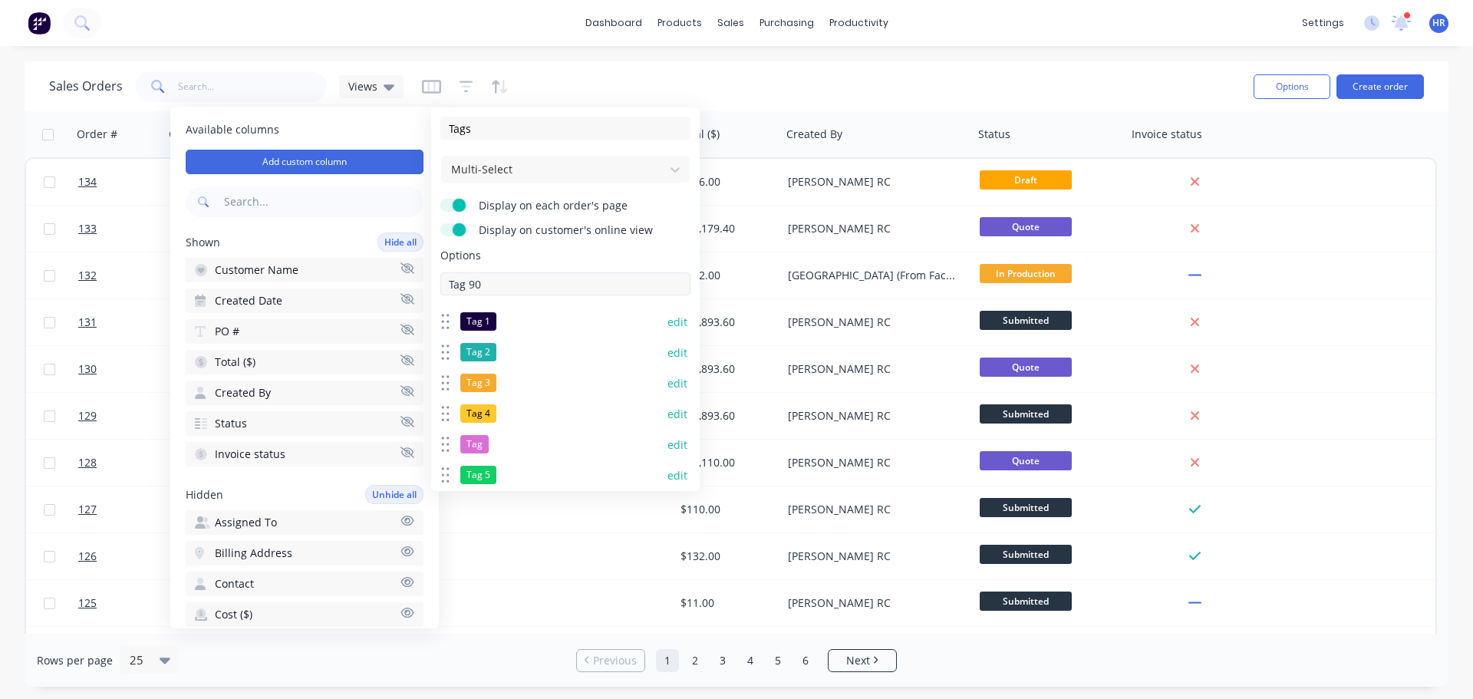
type input "Tag 90"
paste input "Tag"
type input "Tag 10"
paste input "Tag"
type input "Tag 11"
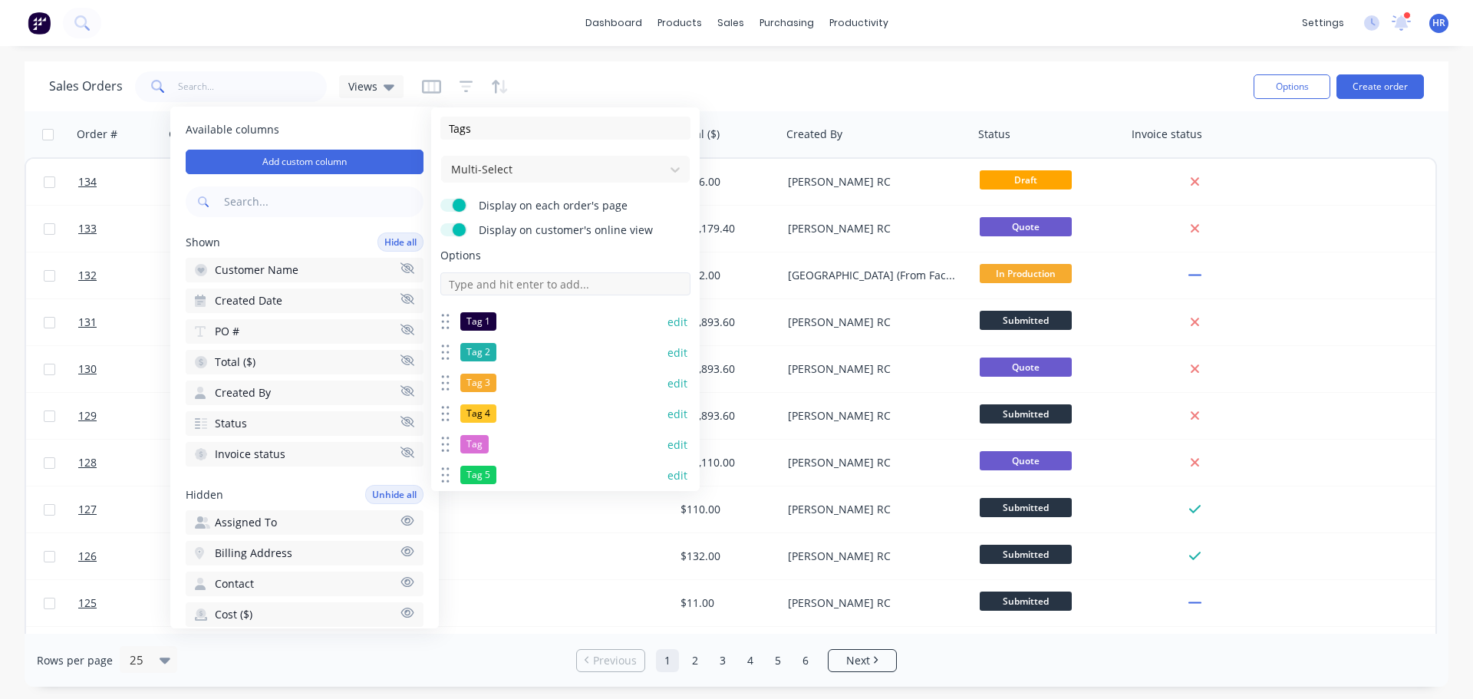
paste input "Tag"
type input "Tag 12"
paste input "Tag"
type input "Tag 13"
paste input "Tag"
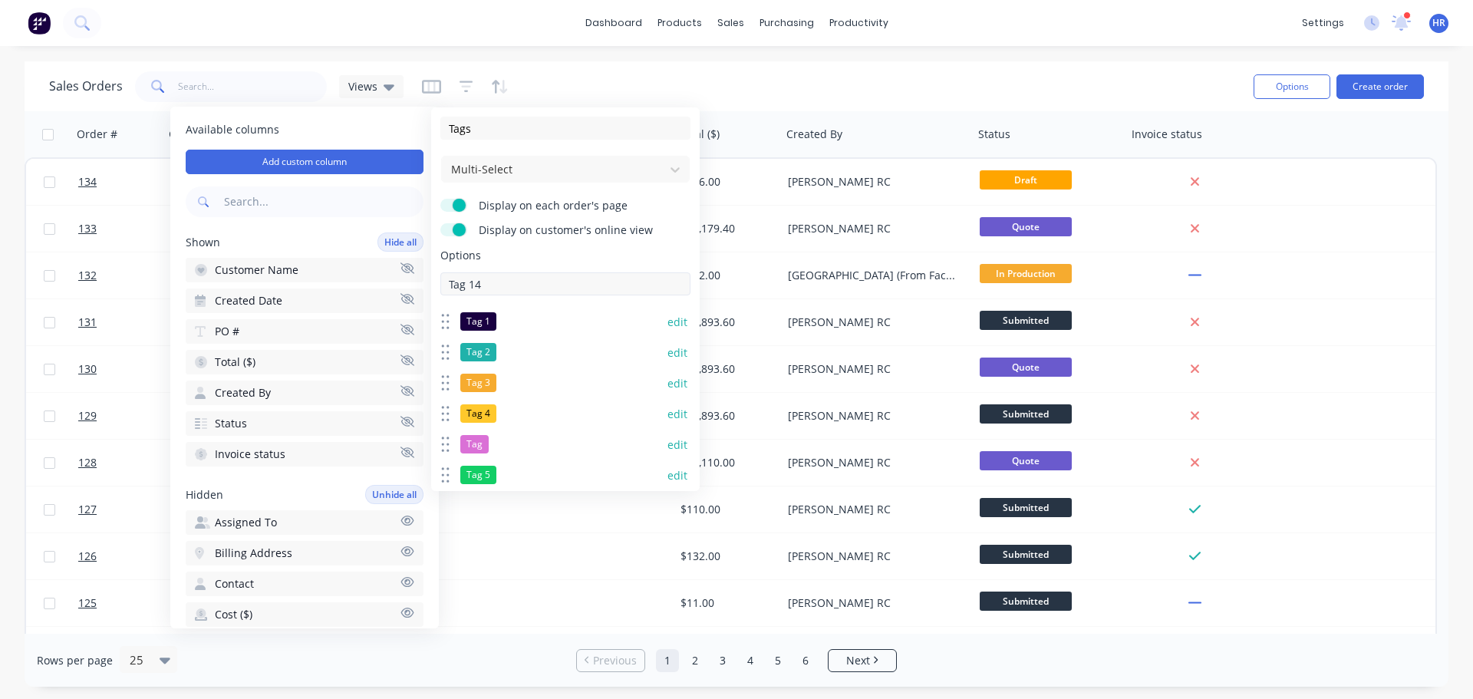
type input "Tag 14"
paste input "Tag"
type input "Tag 15"
paste input "Tag"
type input "Tag 16"
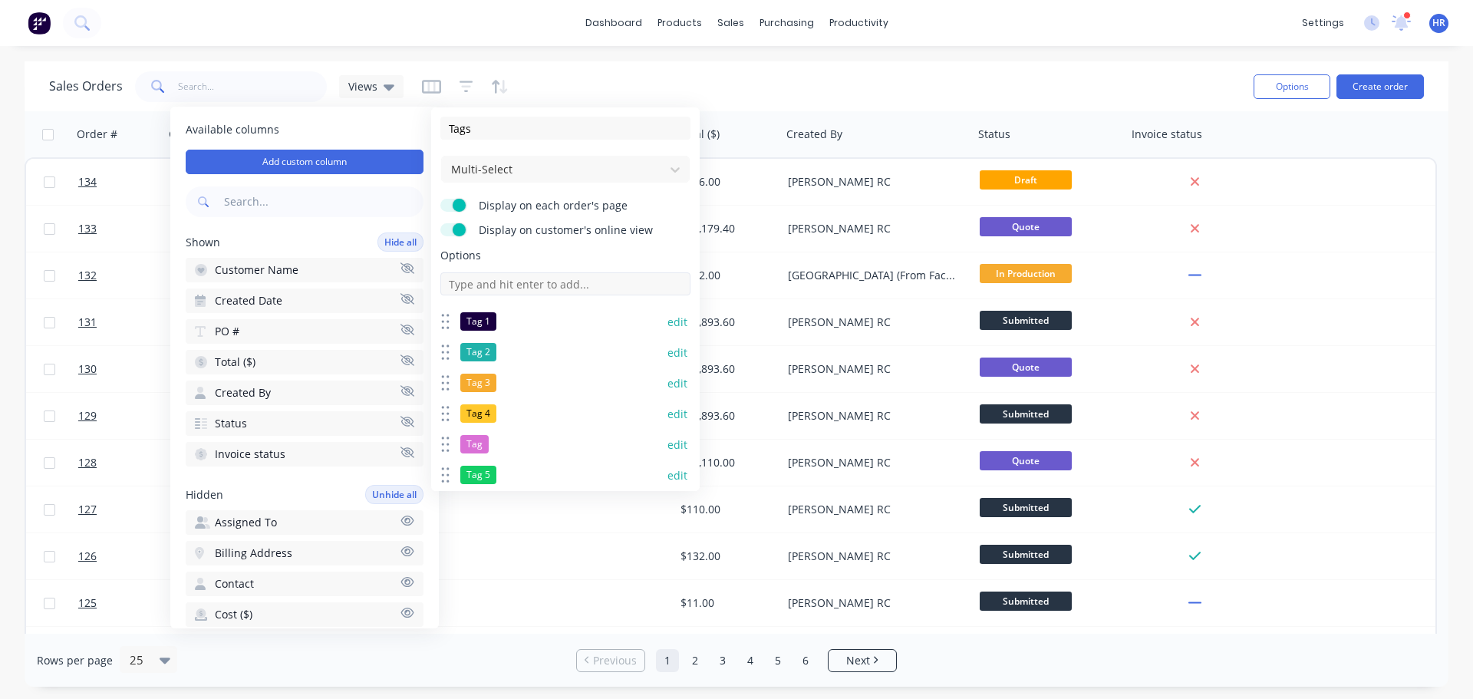
paste input "Tag"
type input "Tag 17"
paste input "Tag"
type input "Tag 18"
paste input "Tag"
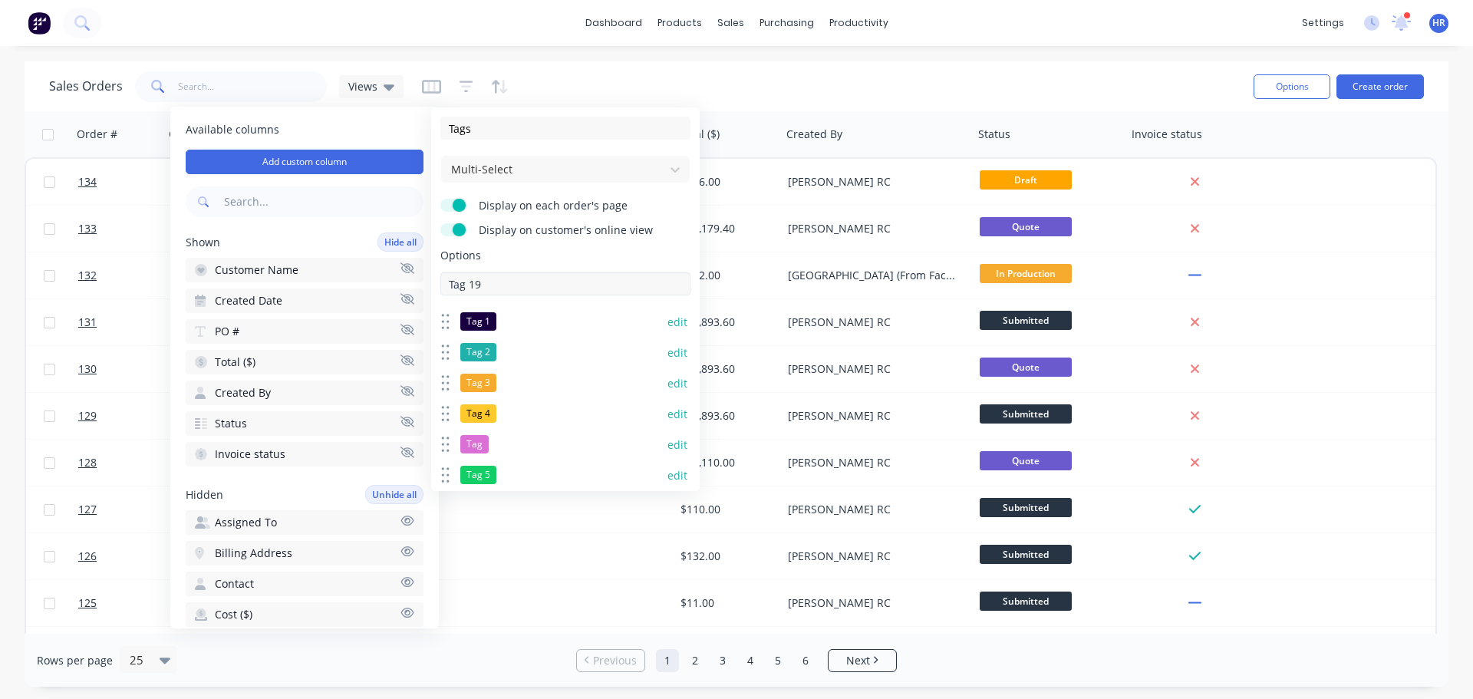
type input "Tag 19"
paste input "Tag"
type input "Tag 20"
click at [882, 88] on div "Sales Orders Views" at bounding box center [645, 87] width 1192 height 38
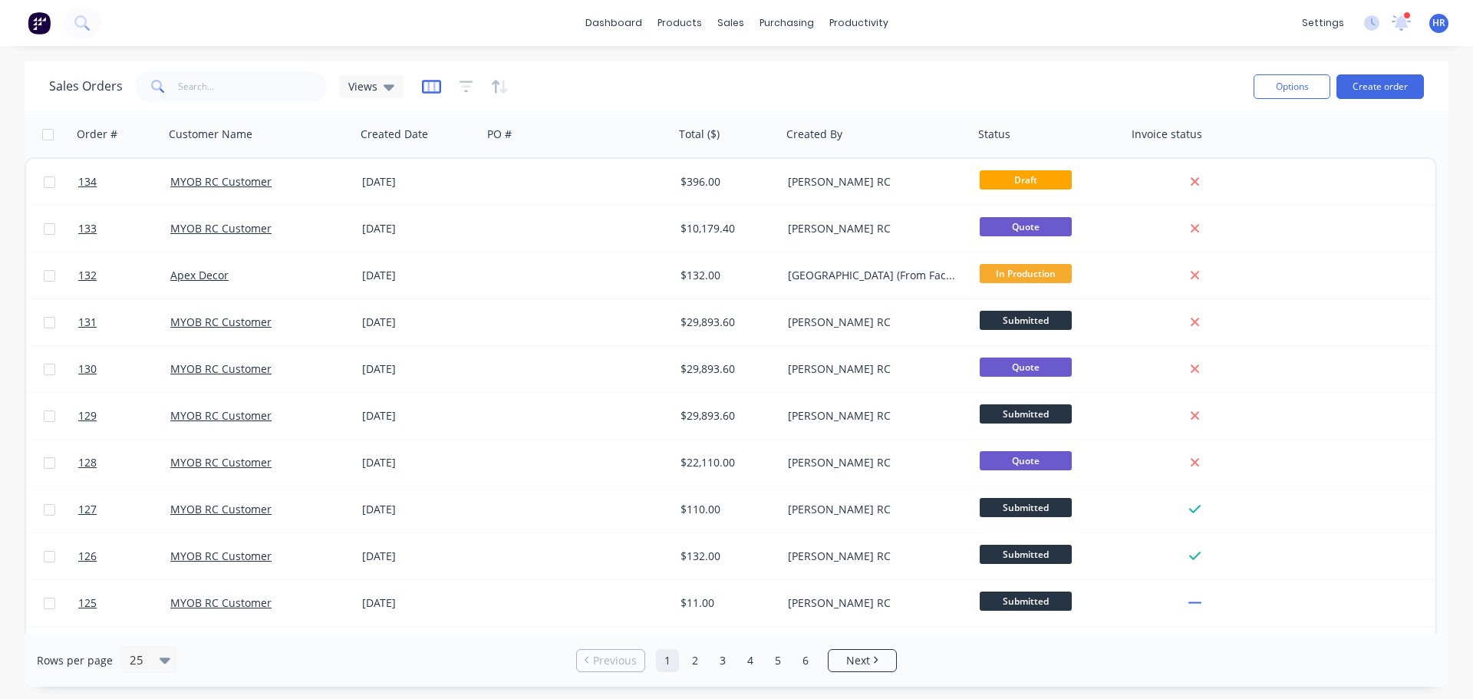
click at [431, 91] on icon "button" at bounding box center [431, 87] width 19 height 14
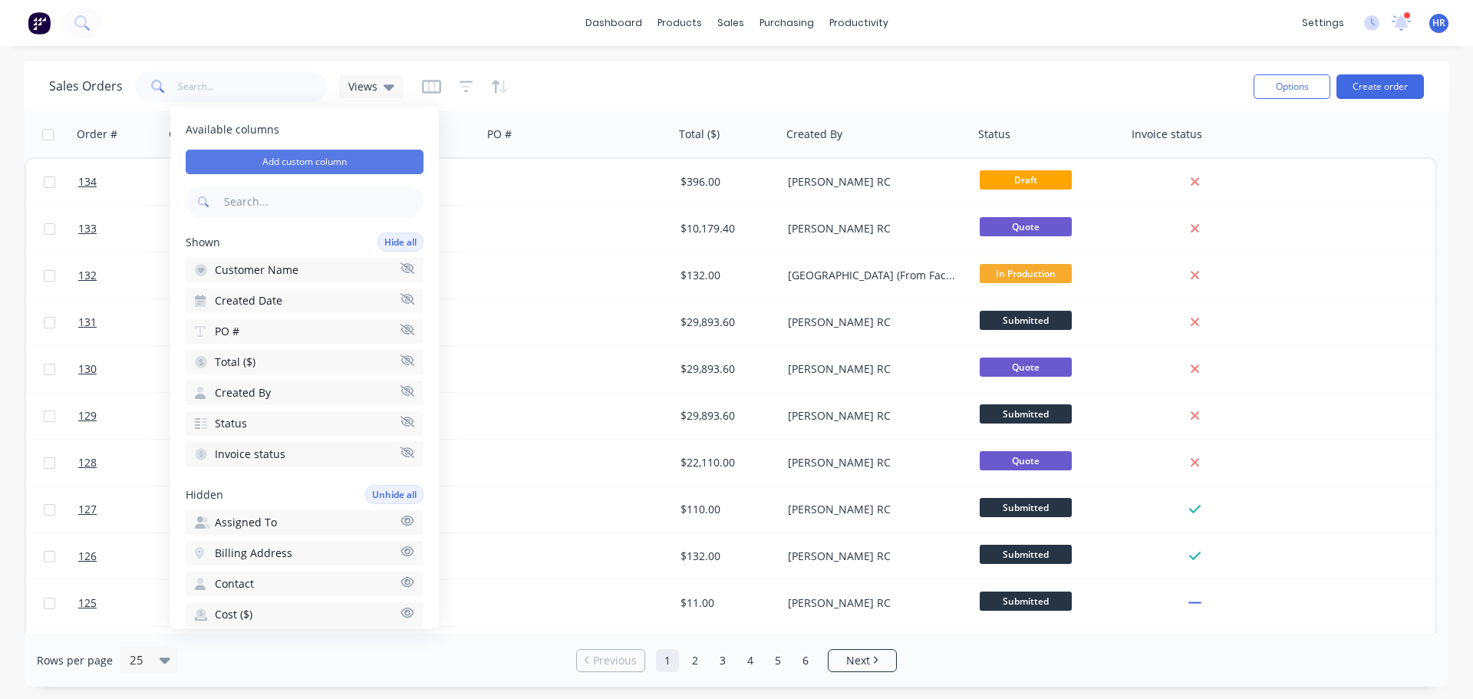
click at [351, 165] on button "Add custom column" at bounding box center [305, 162] width 238 height 25
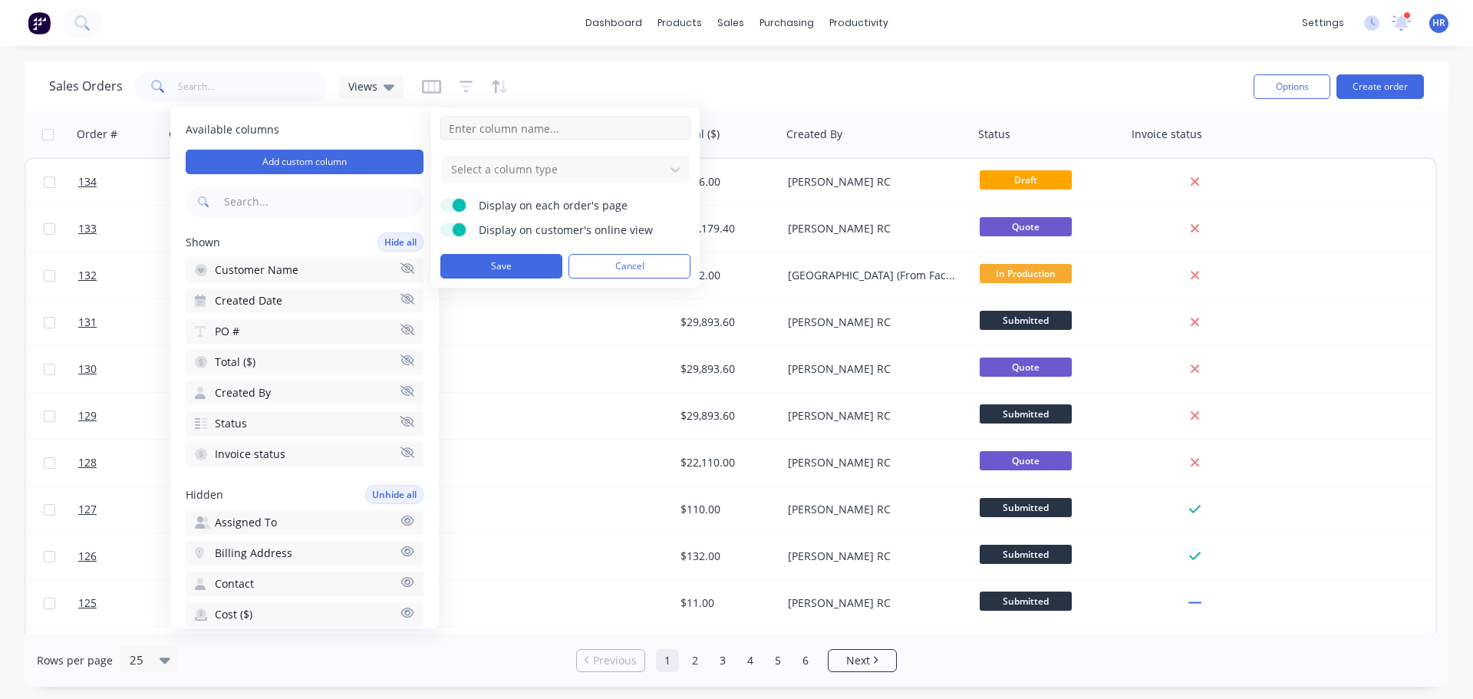
click at [546, 124] on input at bounding box center [565, 128] width 250 height 23
type input "T"
type input "Tag 1"
click at [539, 163] on div at bounding box center [553, 169] width 207 height 19
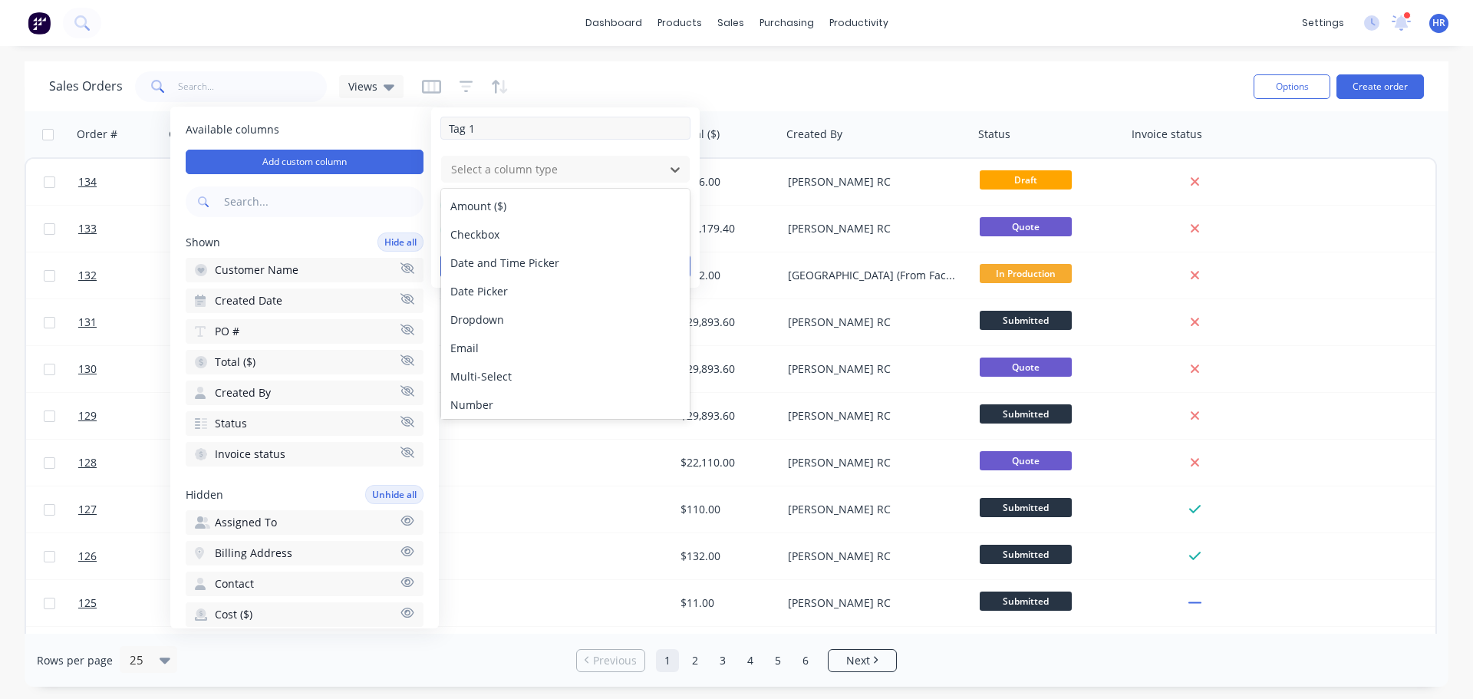
click at [537, 132] on input "Tag 1" at bounding box center [565, 128] width 250 height 23
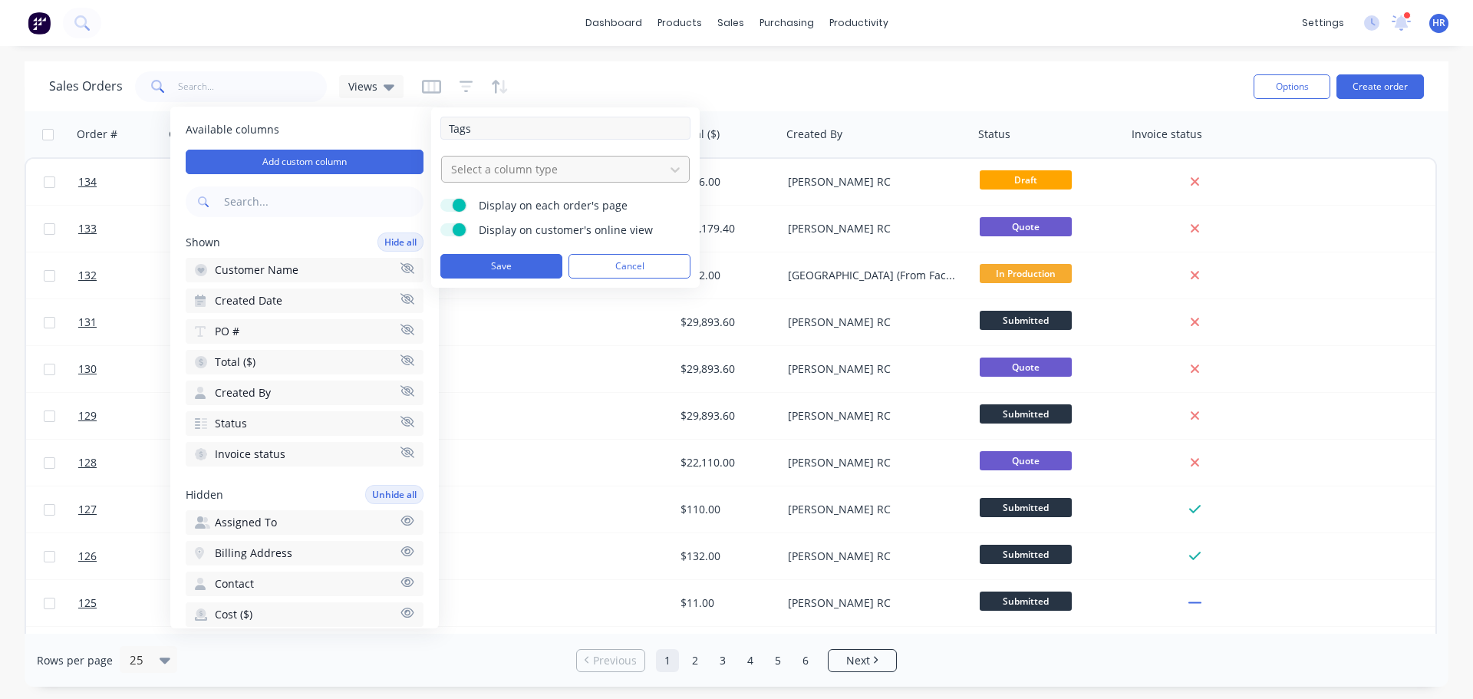
type input "Tags"
click at [513, 166] on div at bounding box center [553, 169] width 207 height 19
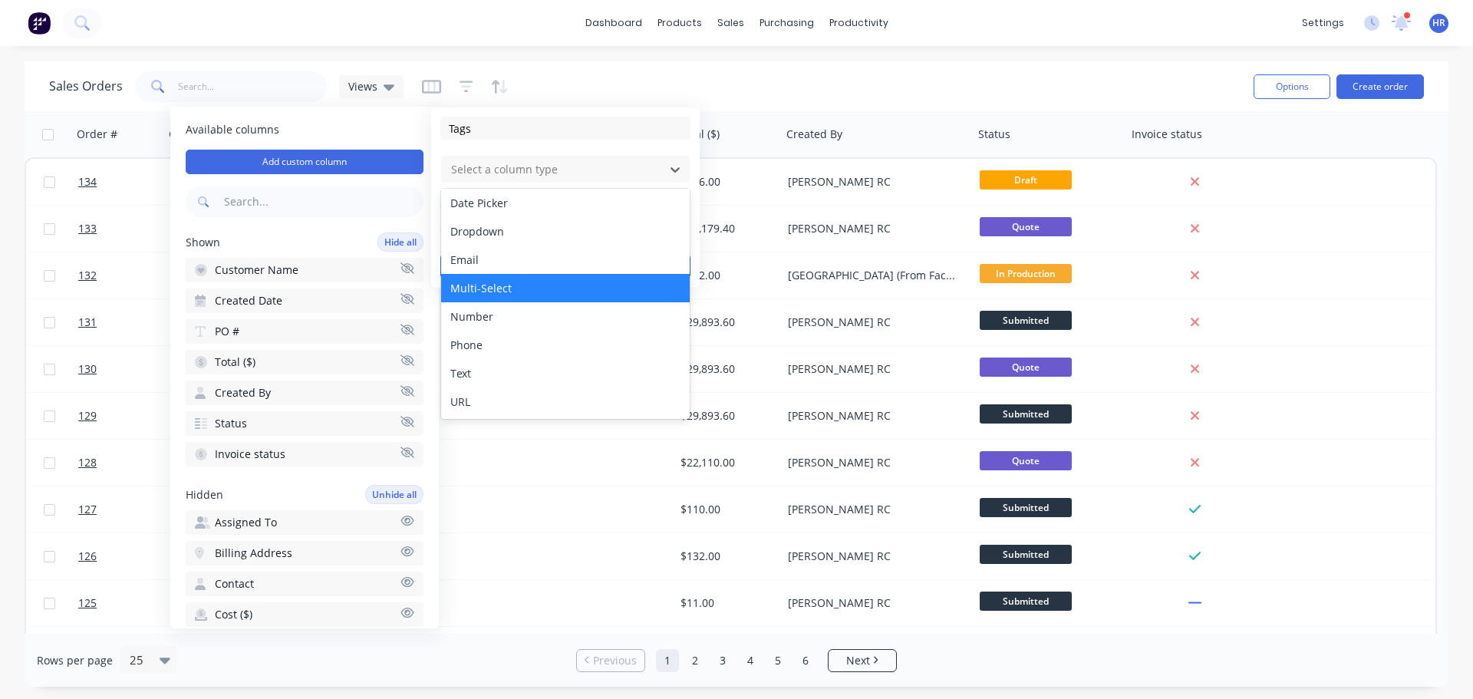
click at [516, 293] on div "Multi-Select" at bounding box center [565, 288] width 249 height 28
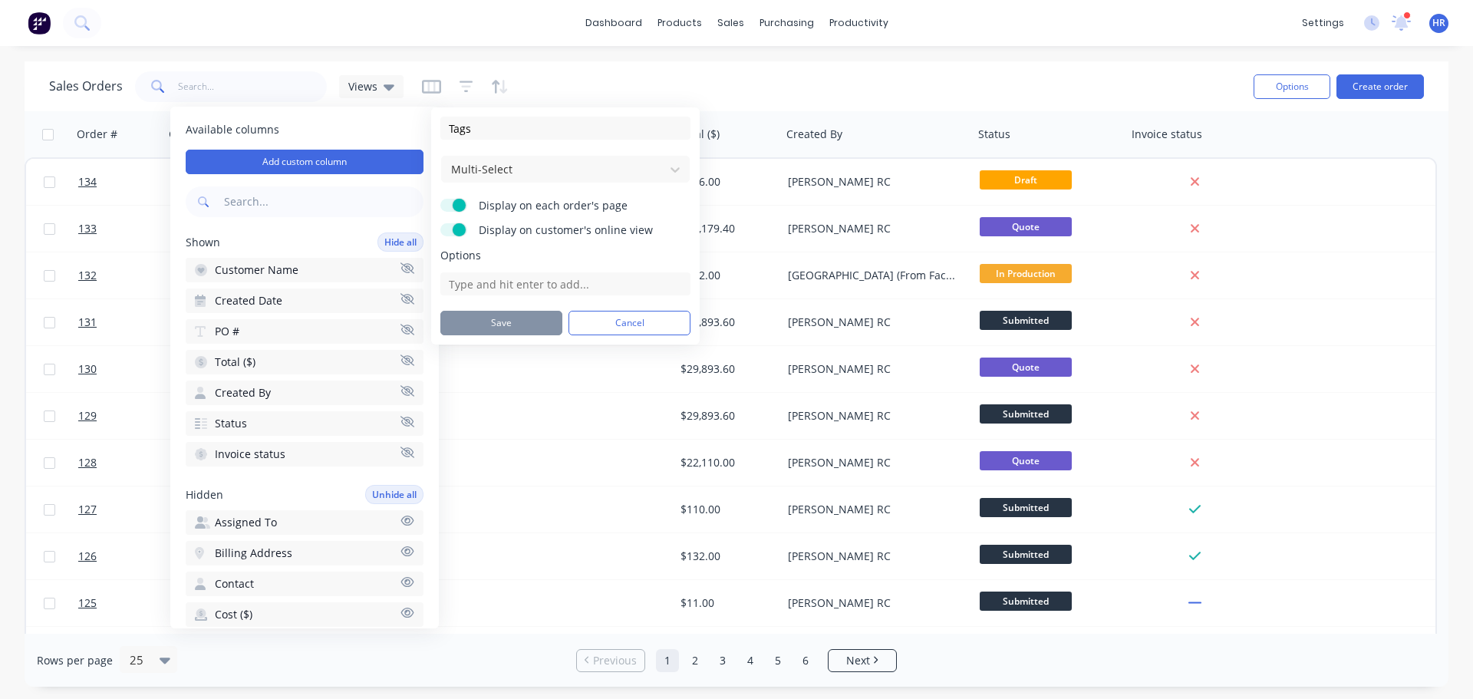
click at [503, 271] on div "Options" at bounding box center [565, 272] width 250 height 48
click at [499, 282] on input at bounding box center [565, 283] width 250 height 23
paste input "Tag"
type input "Tag 1"
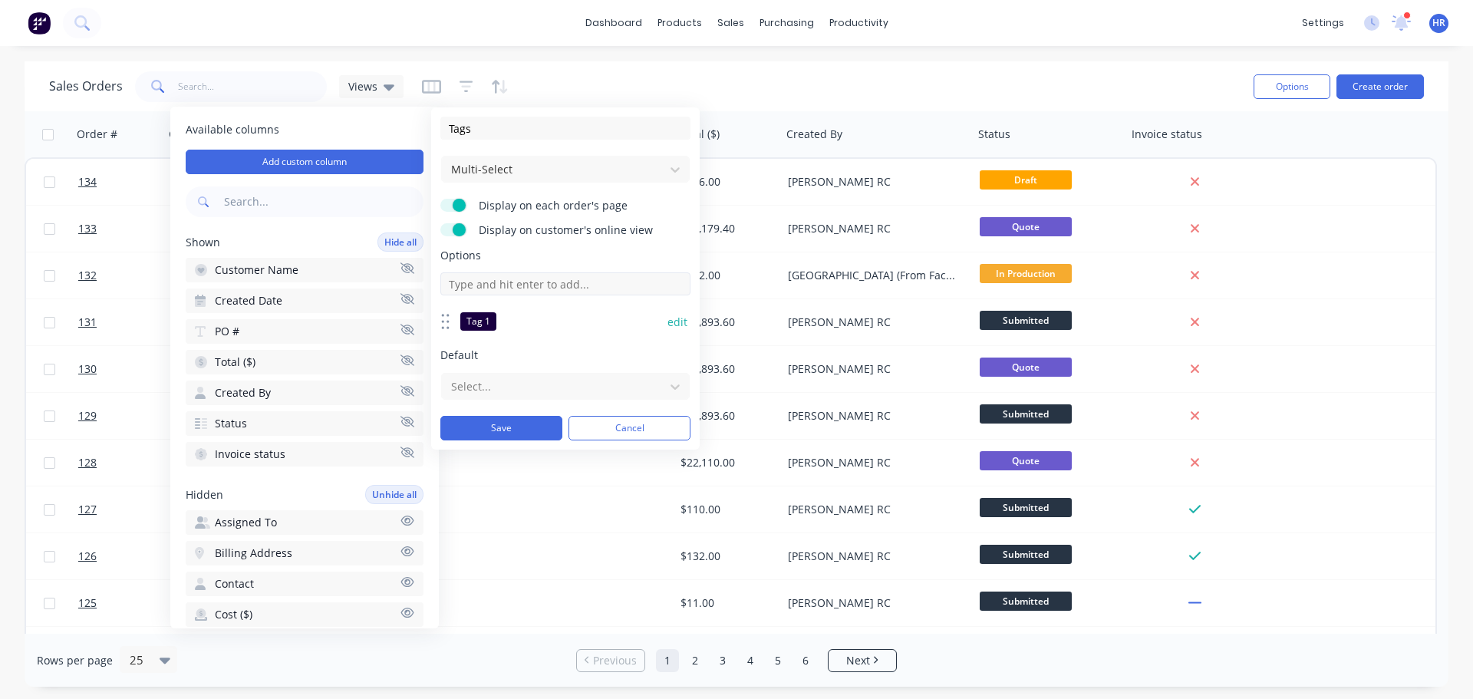
paste input "Tag"
type input "Tag 2"
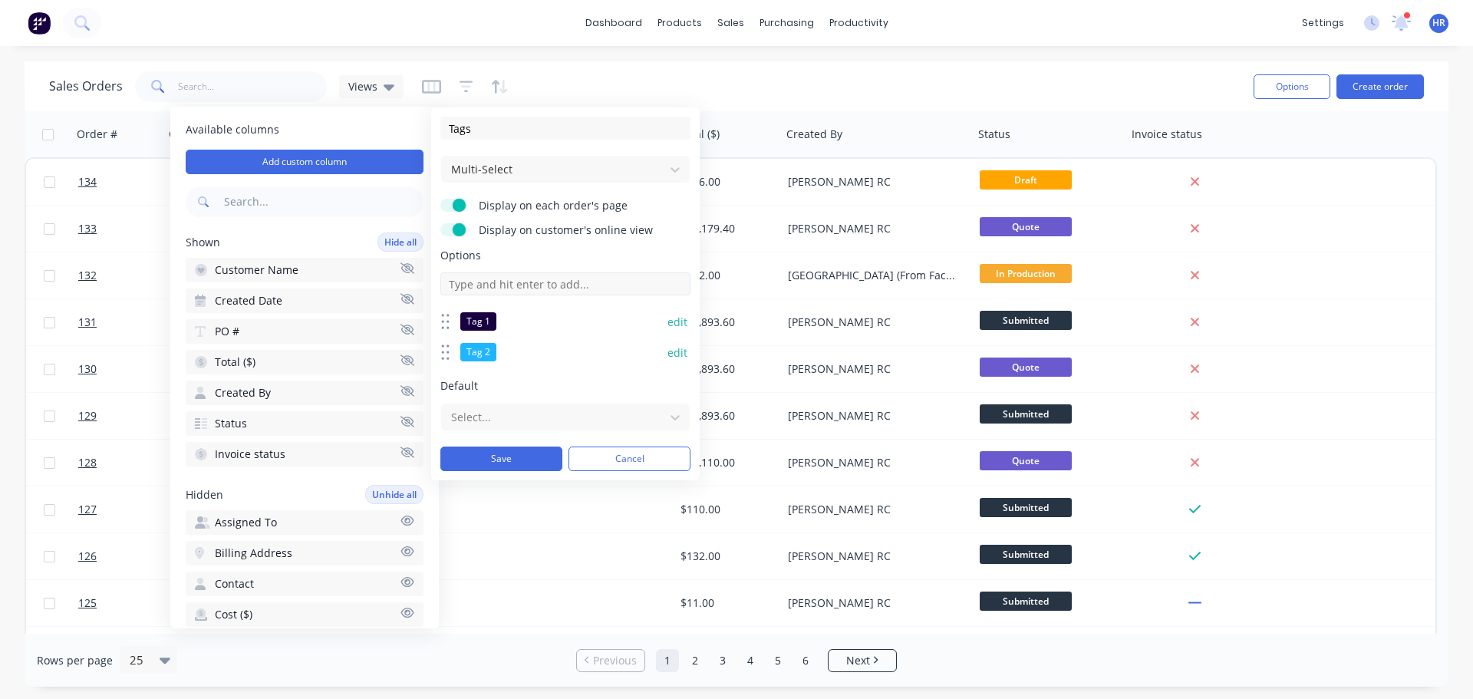
paste input "Tag"
type input "Tag 3"
paste input "Tag"
type input "Tag 4"
paste input "Tag"
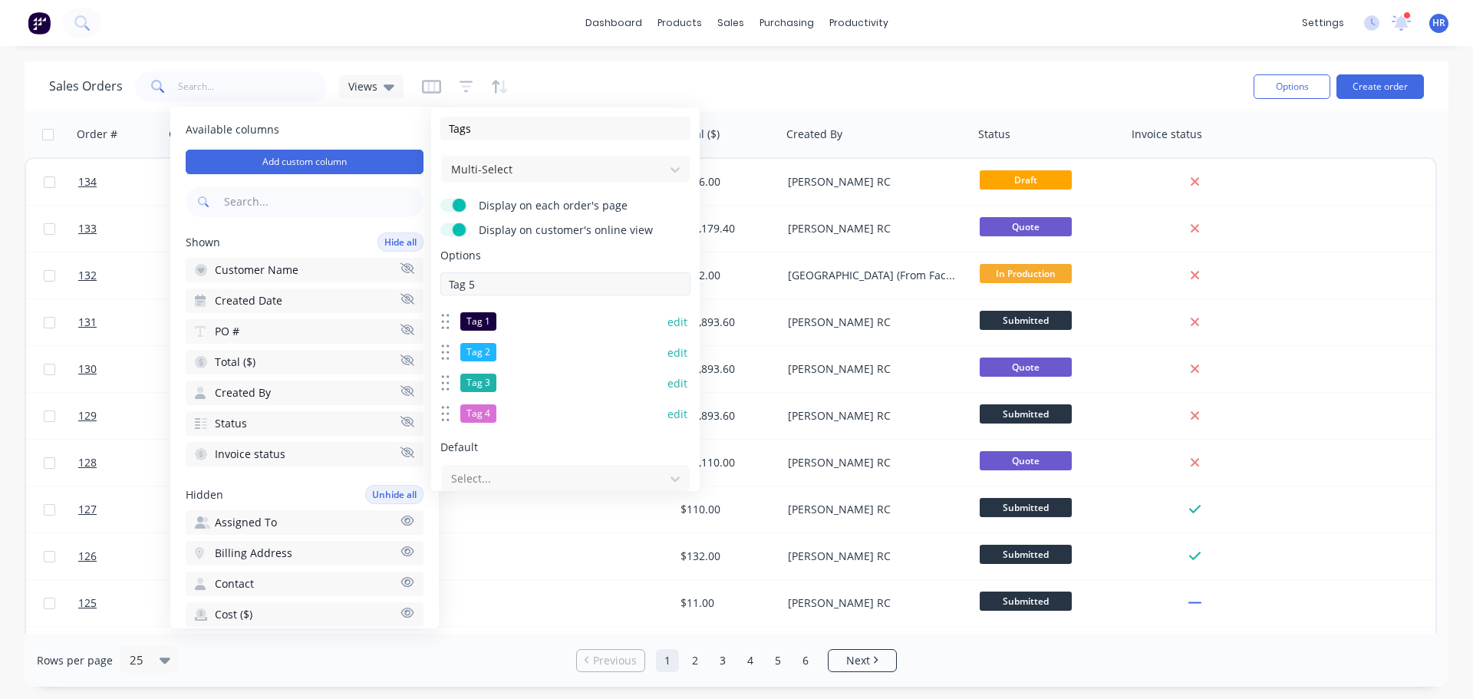
type input "Tag 5"
paste input "Tag"
type input "Tag 6"
paste input "Tag"
type input "Tag 7"
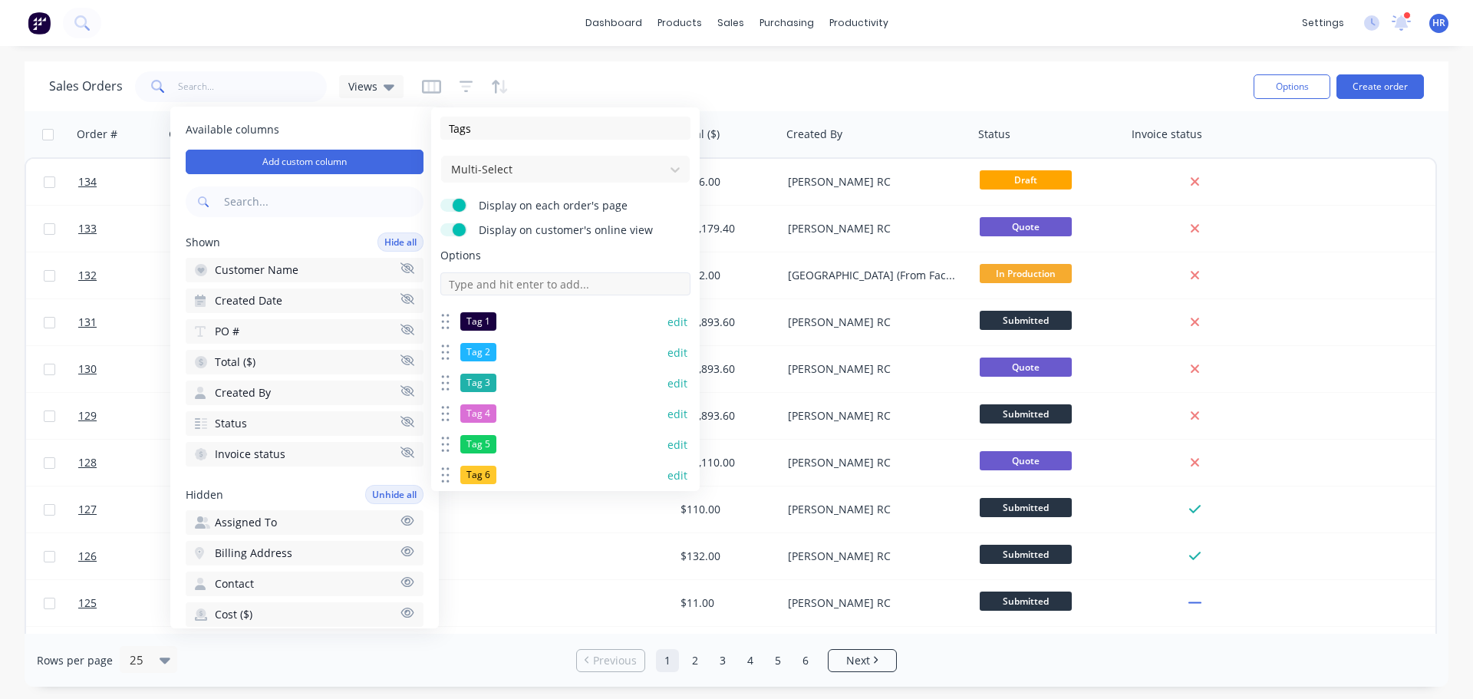
paste input "Tag"
type input "Tag 8"
paste input "Tag"
type input "Tag 9"
type input "1"
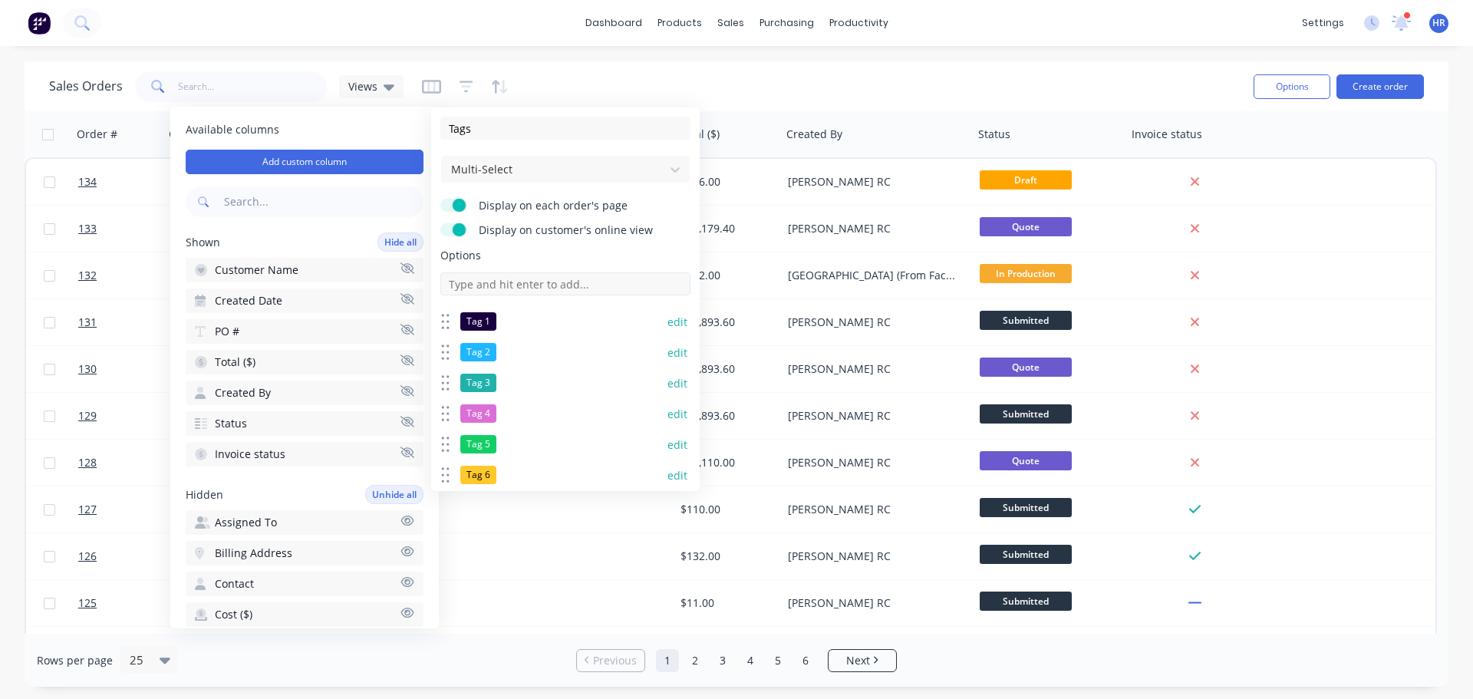
paste input "Tag"
type input "Tag 10"
paste input "Tag"
type input "Tag 11"
paste input "Tag"
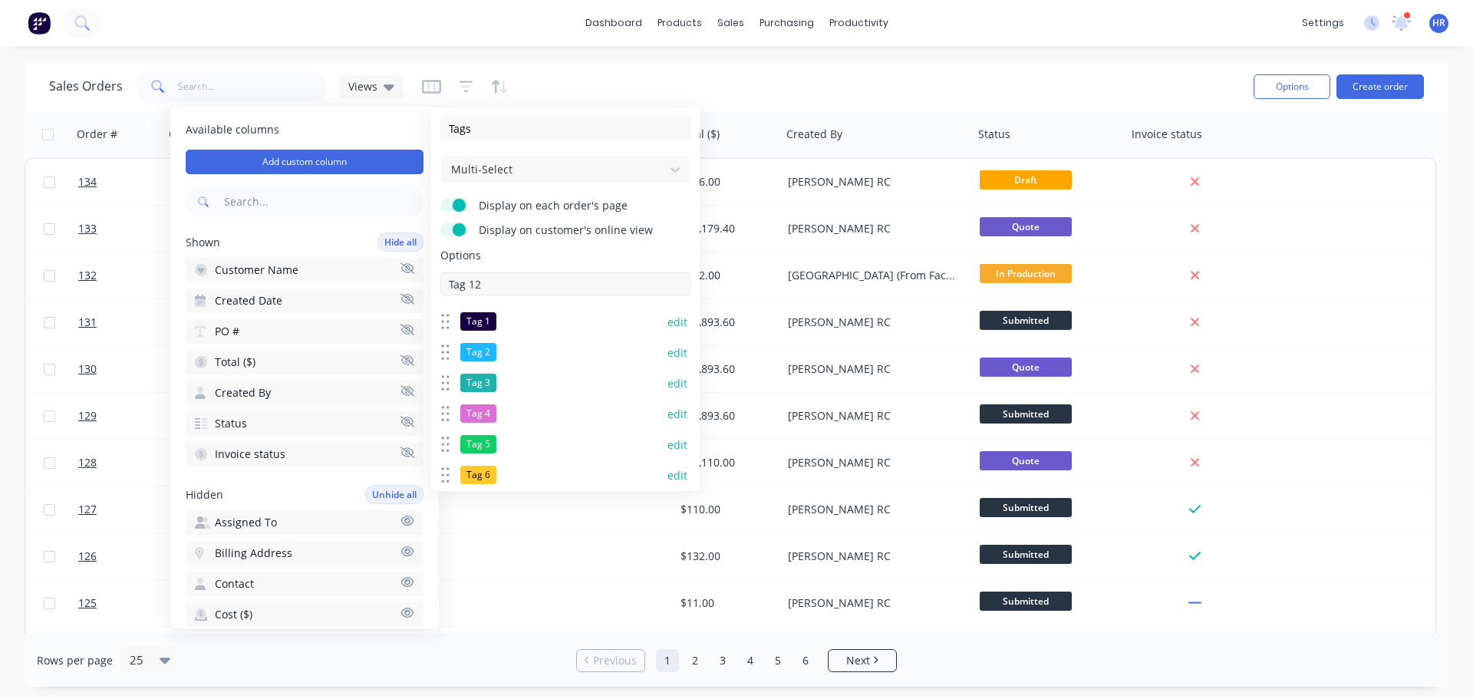
type input "Tag 12"
paste input "Tag"
type input "Tag 13"
paste input "Tag"
type input "Tag 14"
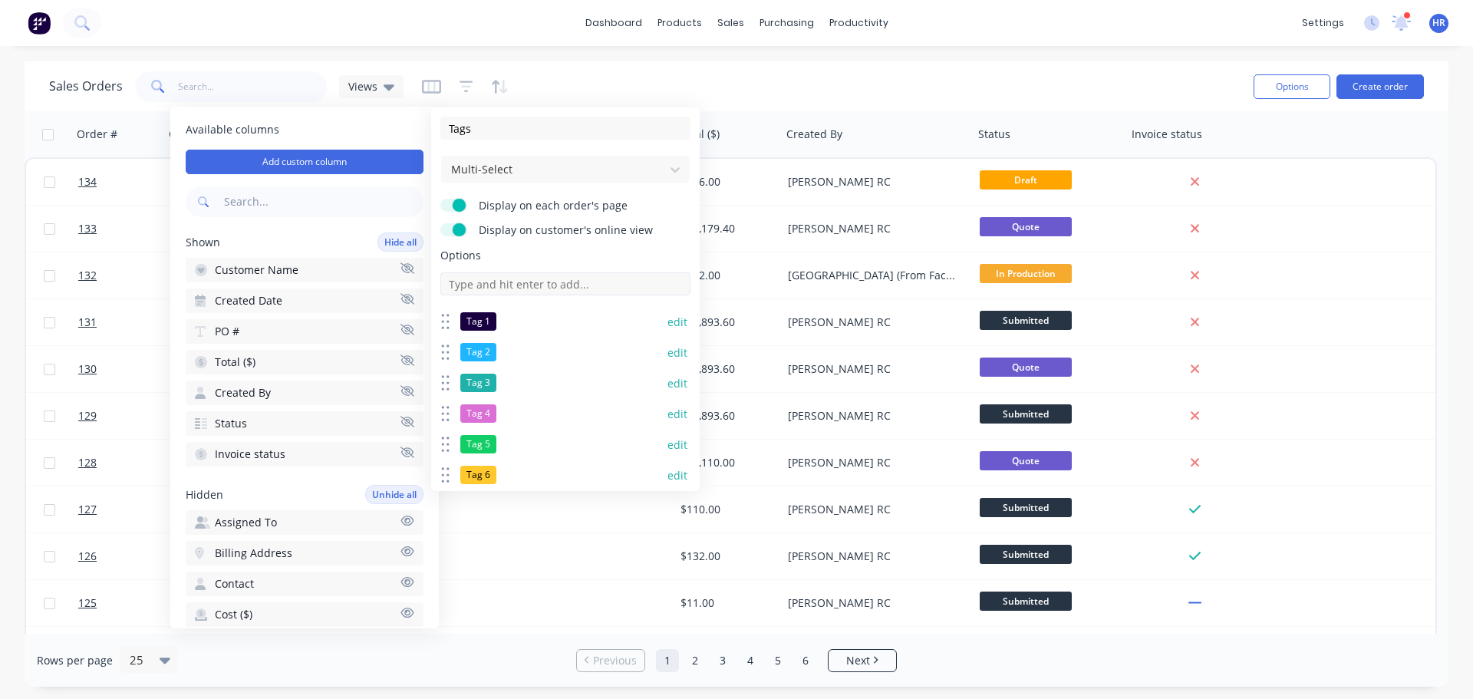
paste input "Tag"
type input "Tag 15"
paste input "Tag"
type input "Tag 16"
paste input "Tag"
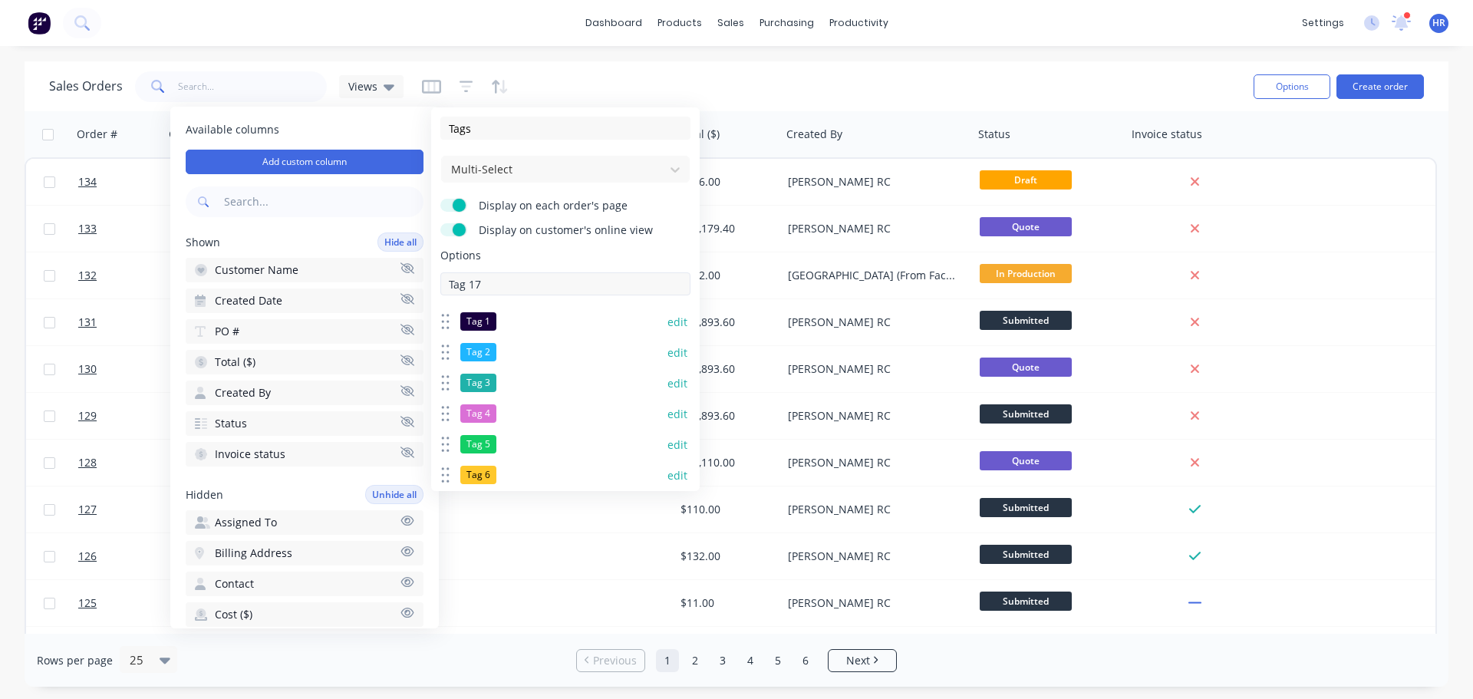
type input "Tag 17"
paste input "Tag"
type input "Tag 18"
paste input "Tag"
type input "Tag 19"
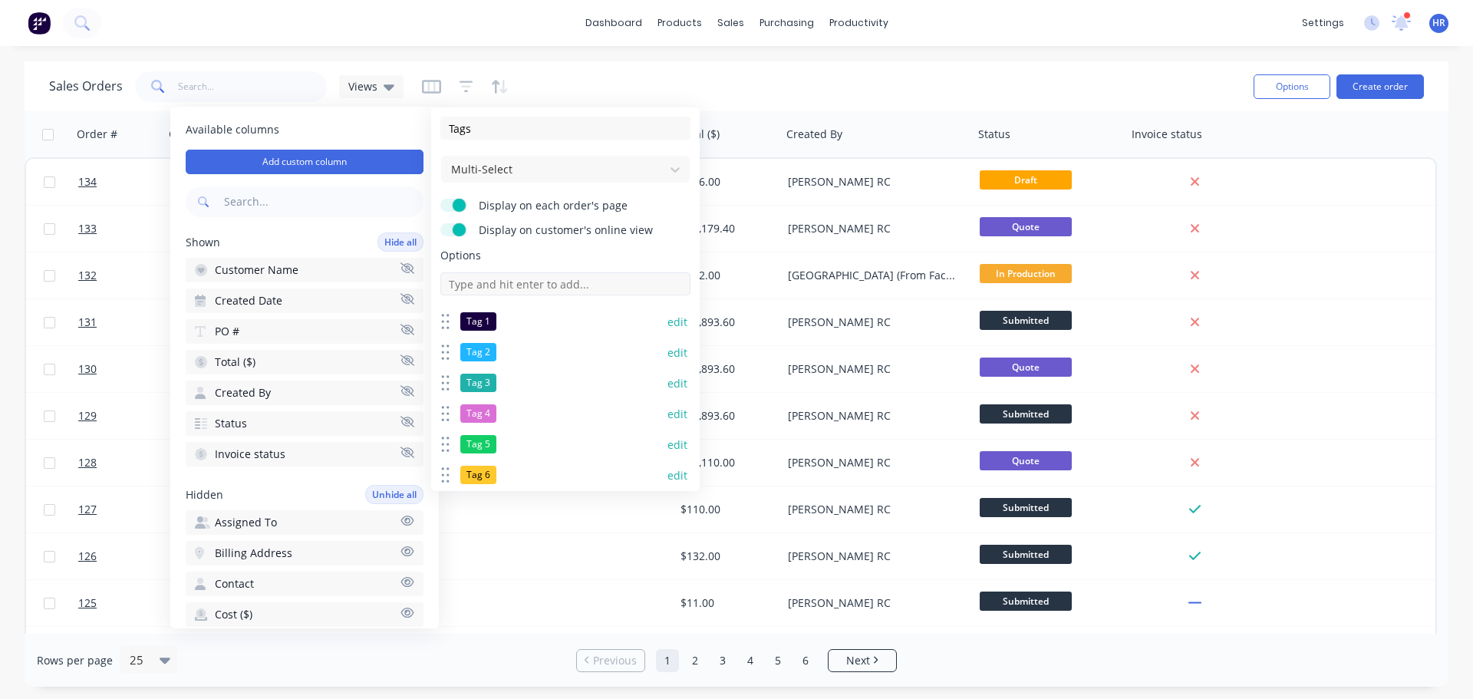
paste input "Tag"
type input "Tag 20"
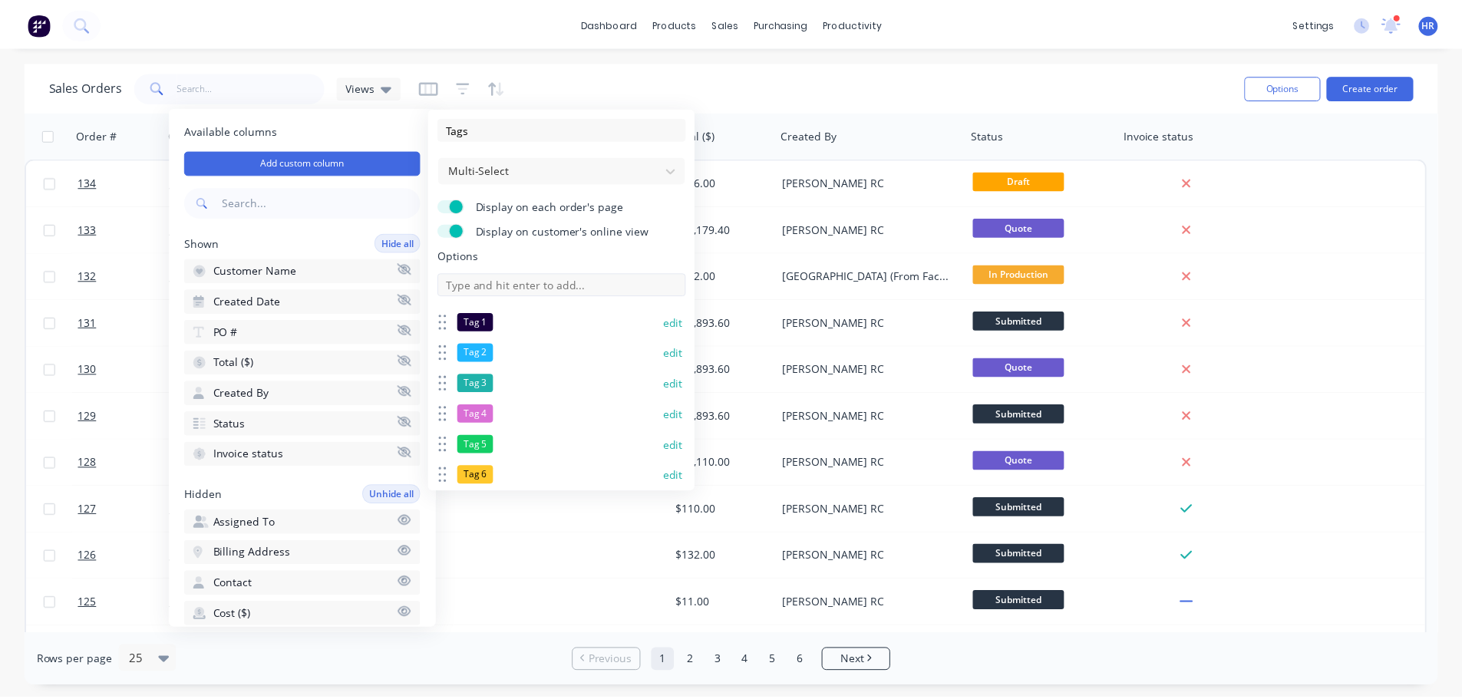
scroll to position [542, 0]
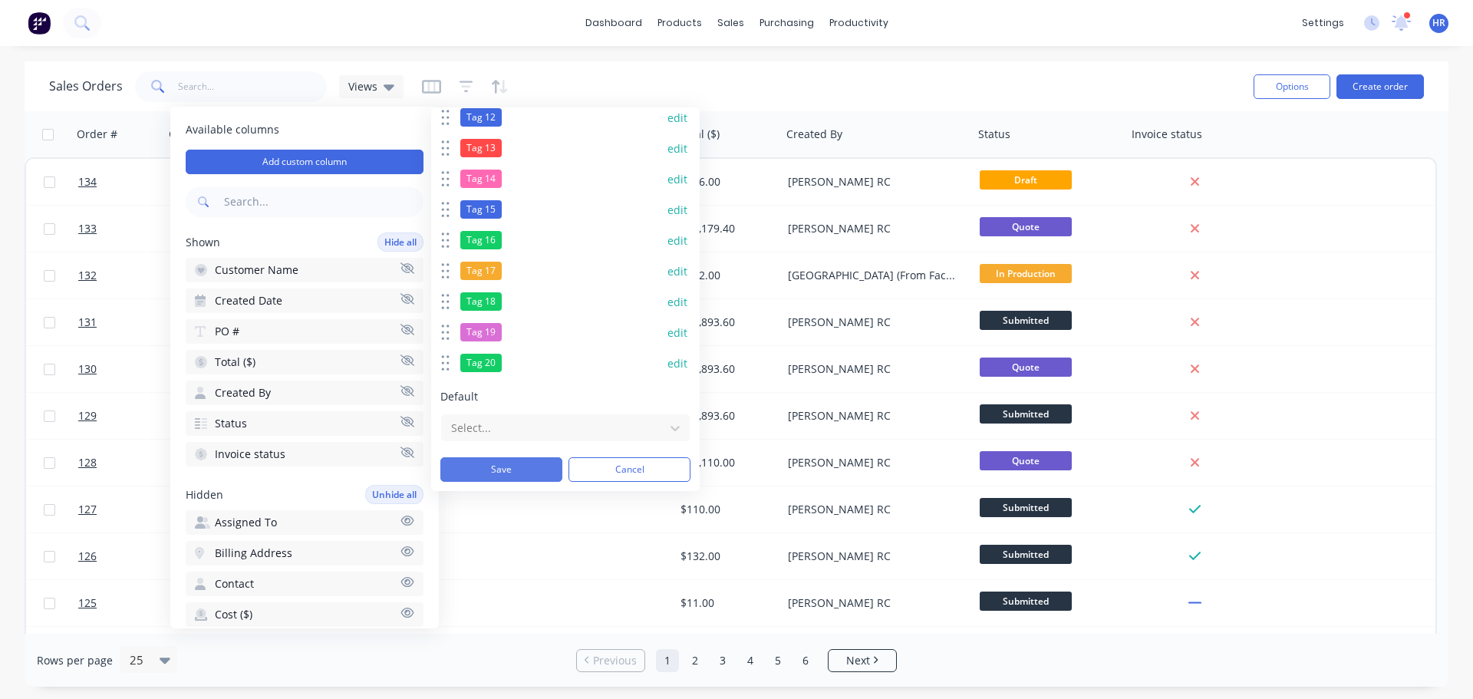
click at [507, 460] on button "Save" at bounding box center [501, 469] width 122 height 25
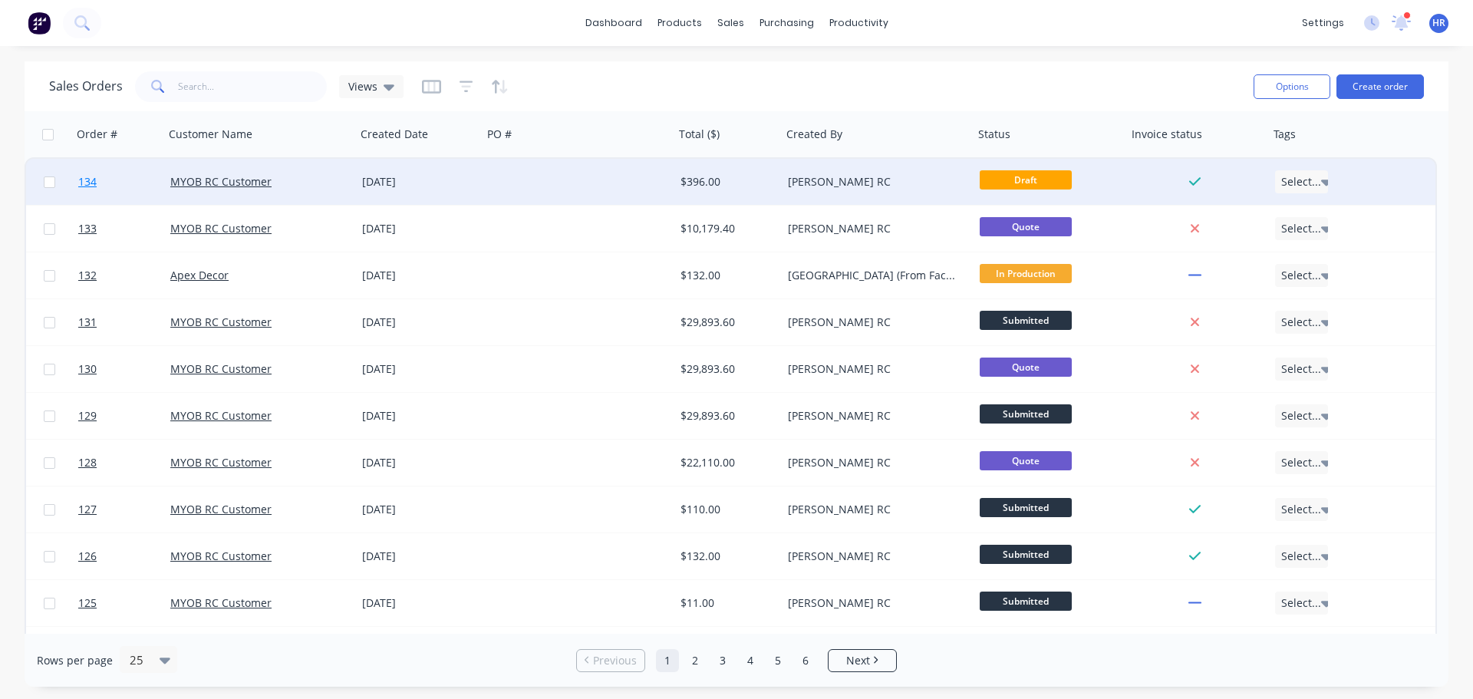
click at [114, 175] on link "134" at bounding box center [124, 182] width 92 height 46
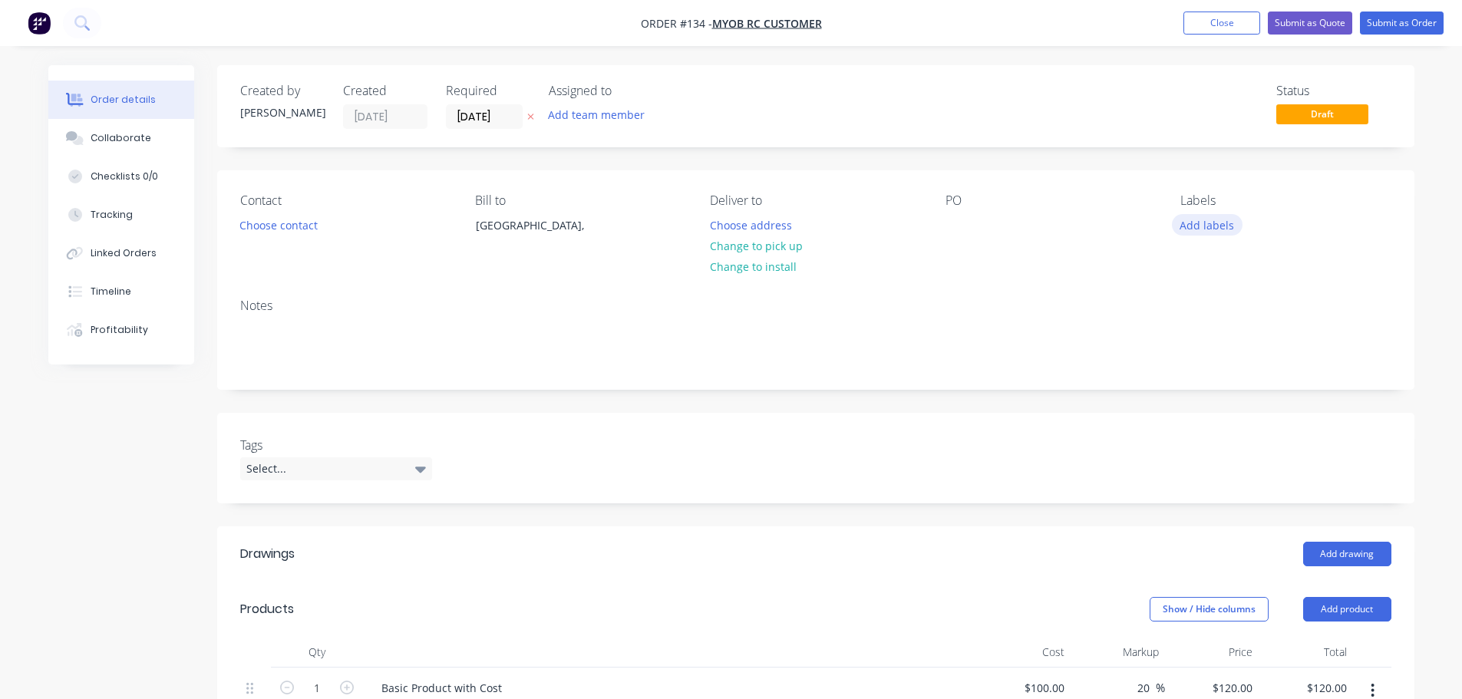
click at [1216, 222] on button "Add labels" at bounding box center [1207, 224] width 71 height 21
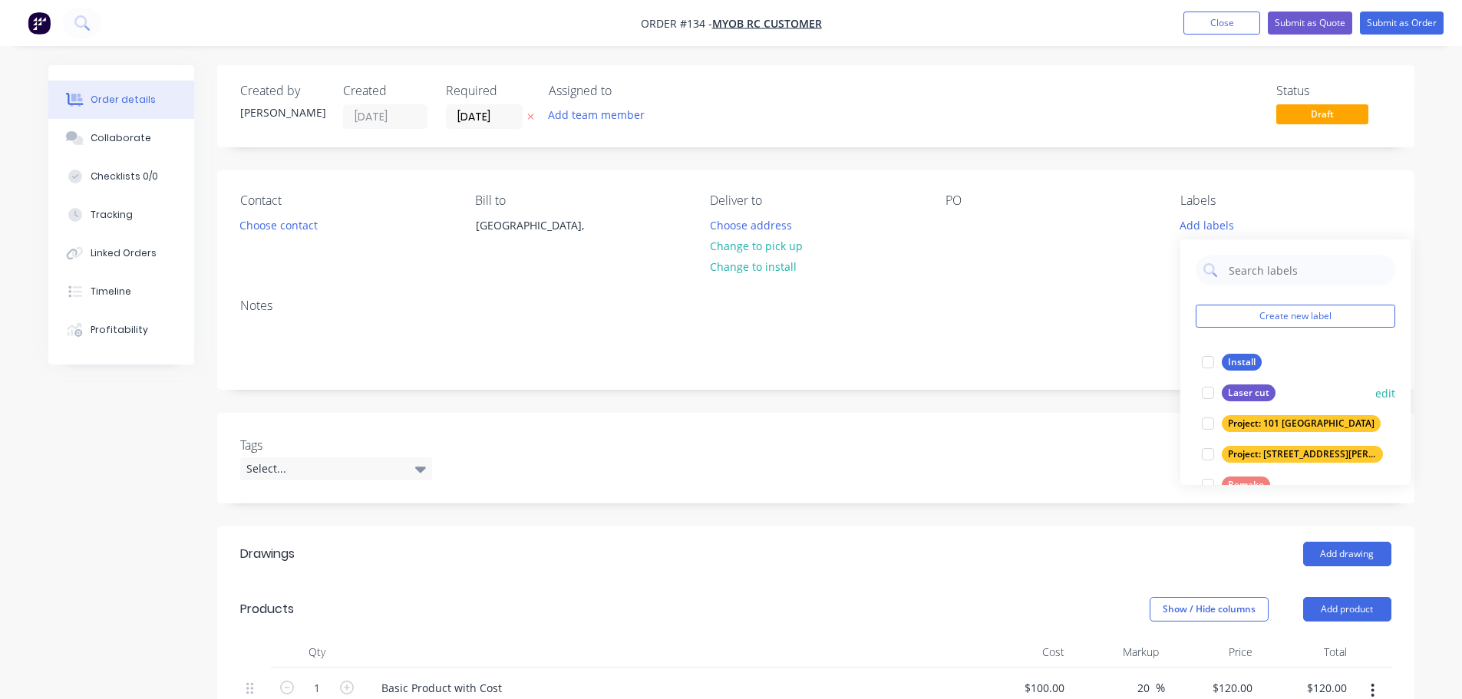
drag, startPoint x: 1210, startPoint y: 364, endPoint x: 1246, endPoint y: 373, distance: 37.0
click at [1210, 364] on div at bounding box center [1207, 362] width 31 height 31
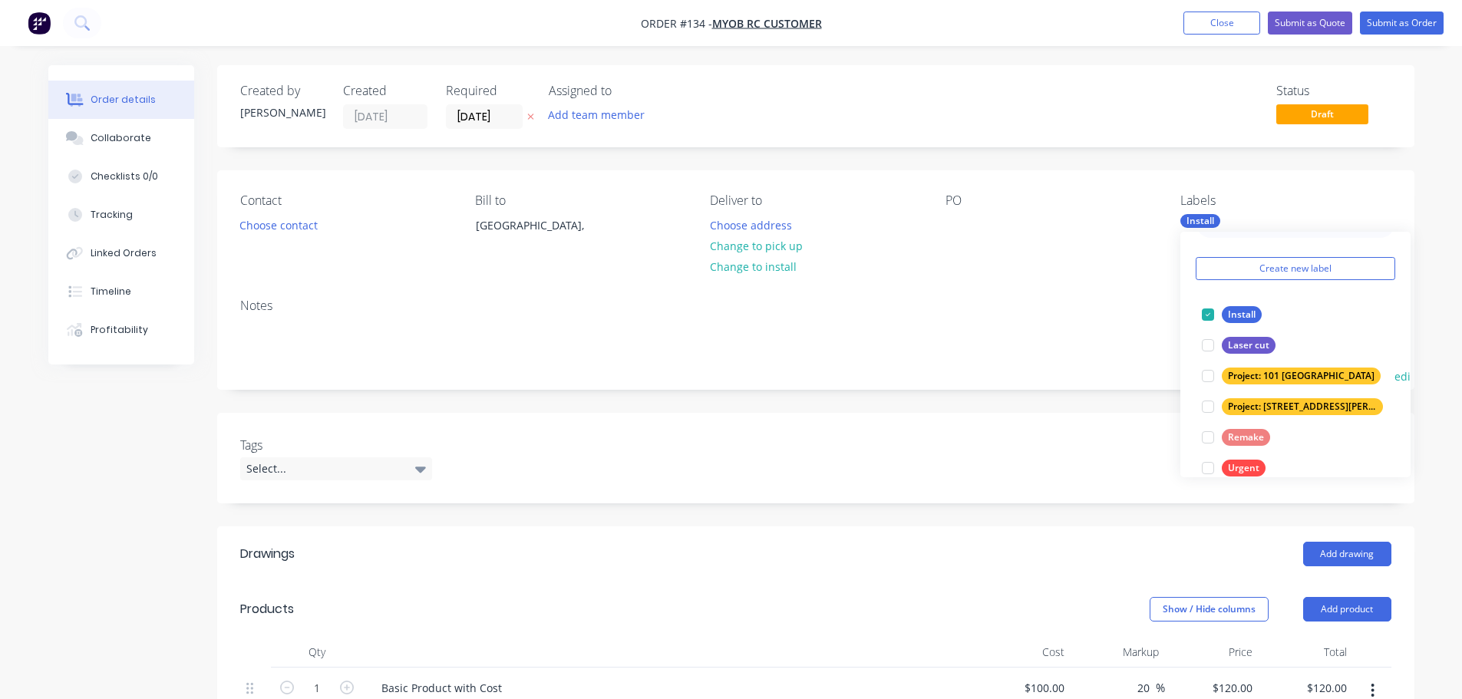
scroll to position [61, 0]
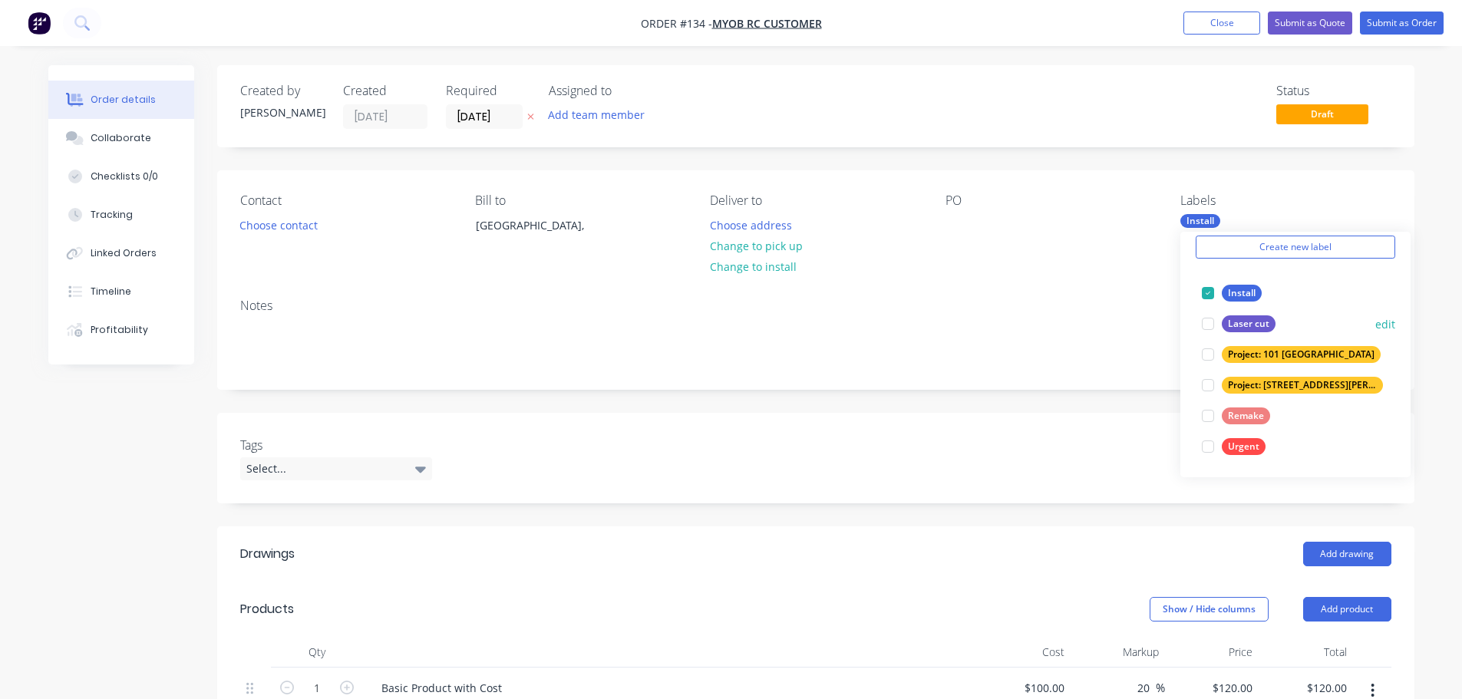
click at [1205, 325] on div at bounding box center [1207, 323] width 31 height 31
drag, startPoint x: 1213, startPoint y: 353, endPoint x: 1208, endPoint y: 371, distance: 19.2
click at [1211, 354] on div at bounding box center [1207, 354] width 31 height 31
drag, startPoint x: 1211, startPoint y: 381, endPoint x: 1211, endPoint y: 400, distance: 18.4
click at [1211, 383] on div at bounding box center [1207, 385] width 31 height 31
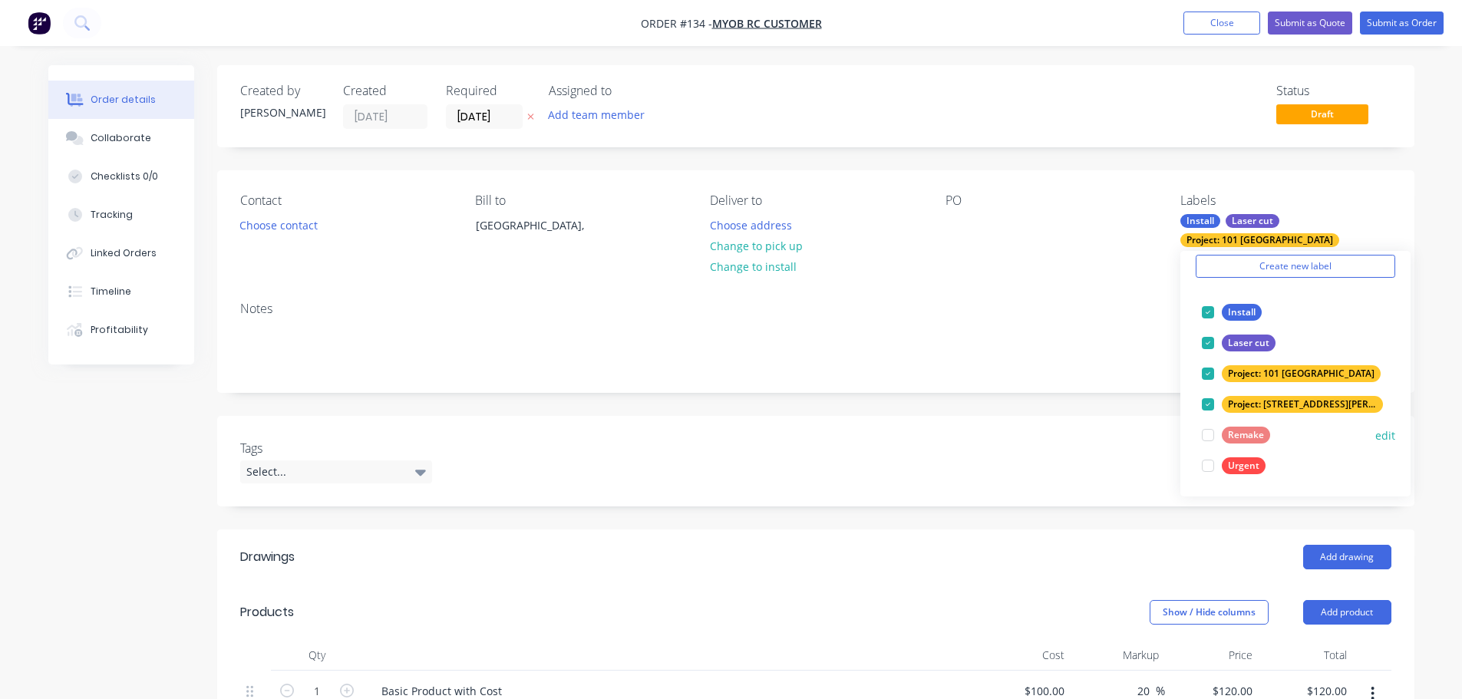
drag, startPoint x: 1209, startPoint y: 432, endPoint x: 1210, endPoint y: 441, distance: 9.2
click at [1209, 436] on div at bounding box center [1207, 435] width 31 height 31
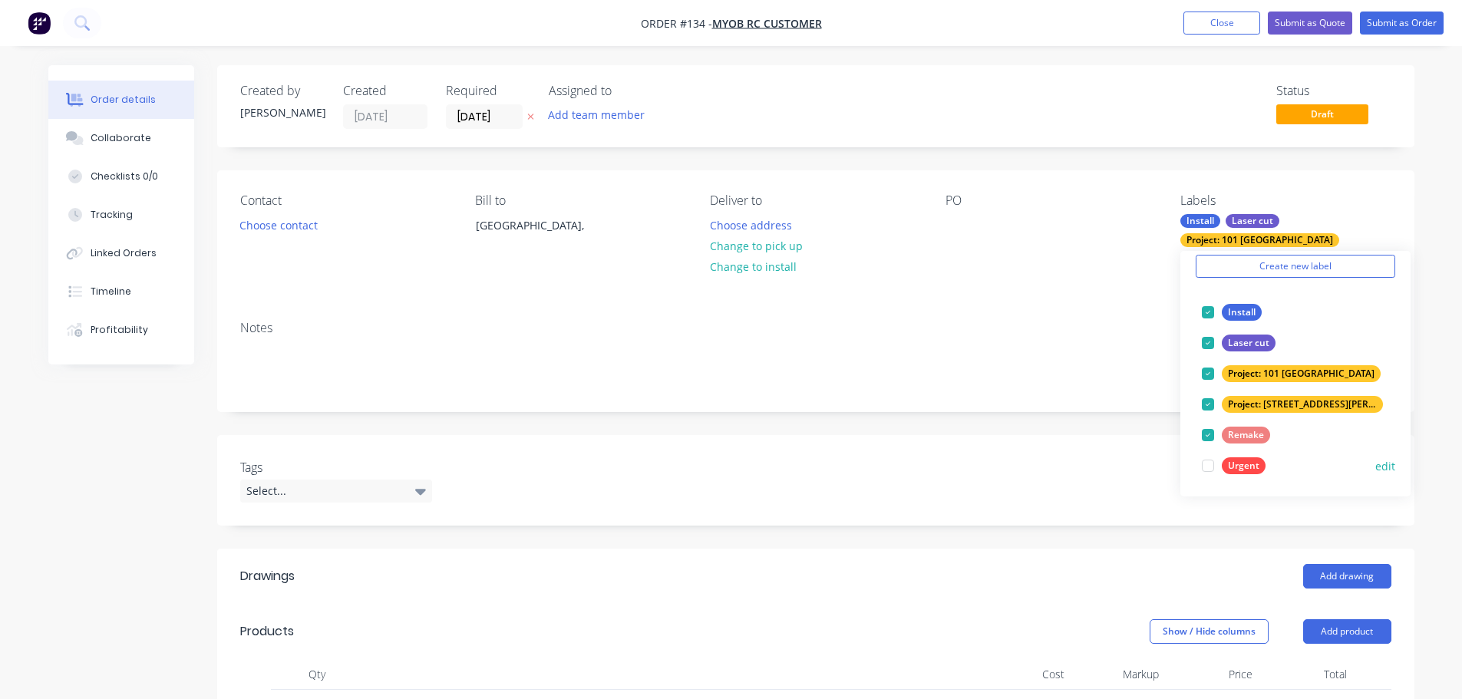
click at [1208, 466] on div at bounding box center [1207, 465] width 31 height 31
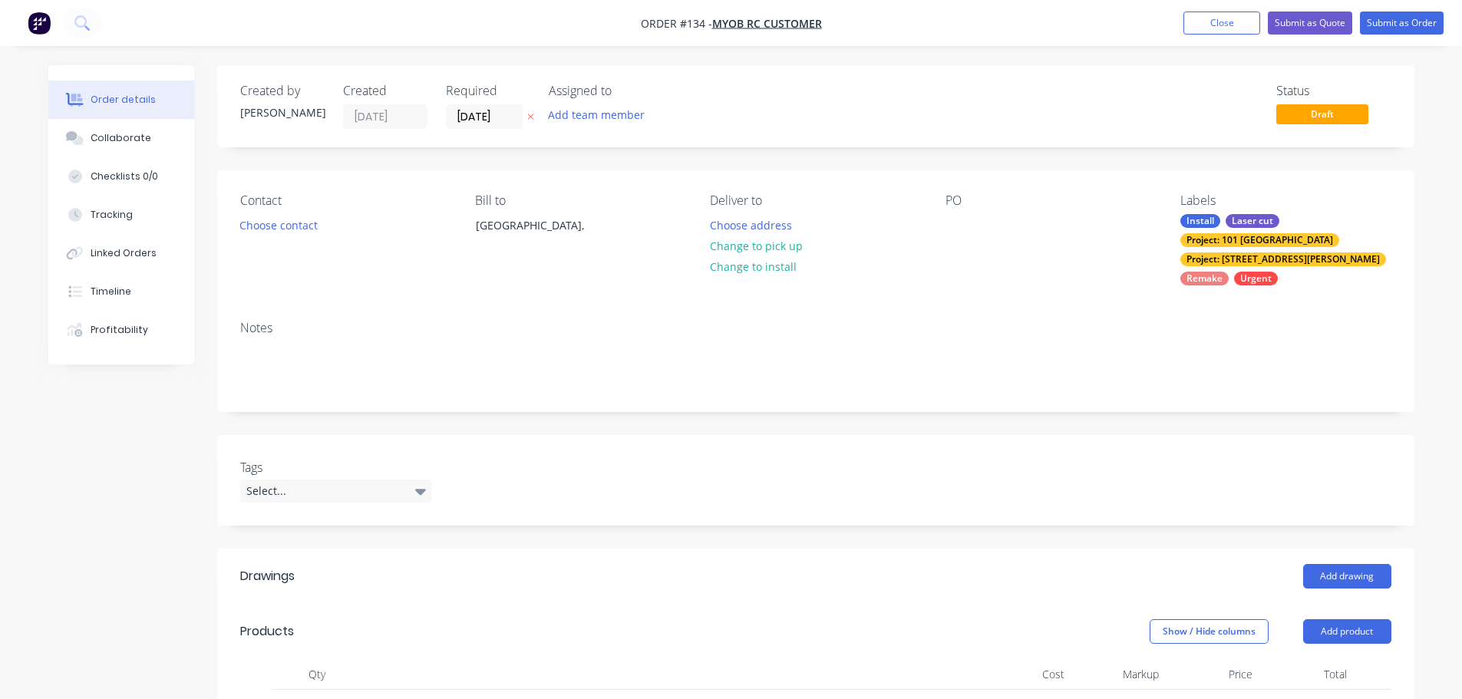
click at [708, 381] on div "Notes" at bounding box center [815, 359] width 1197 height 103
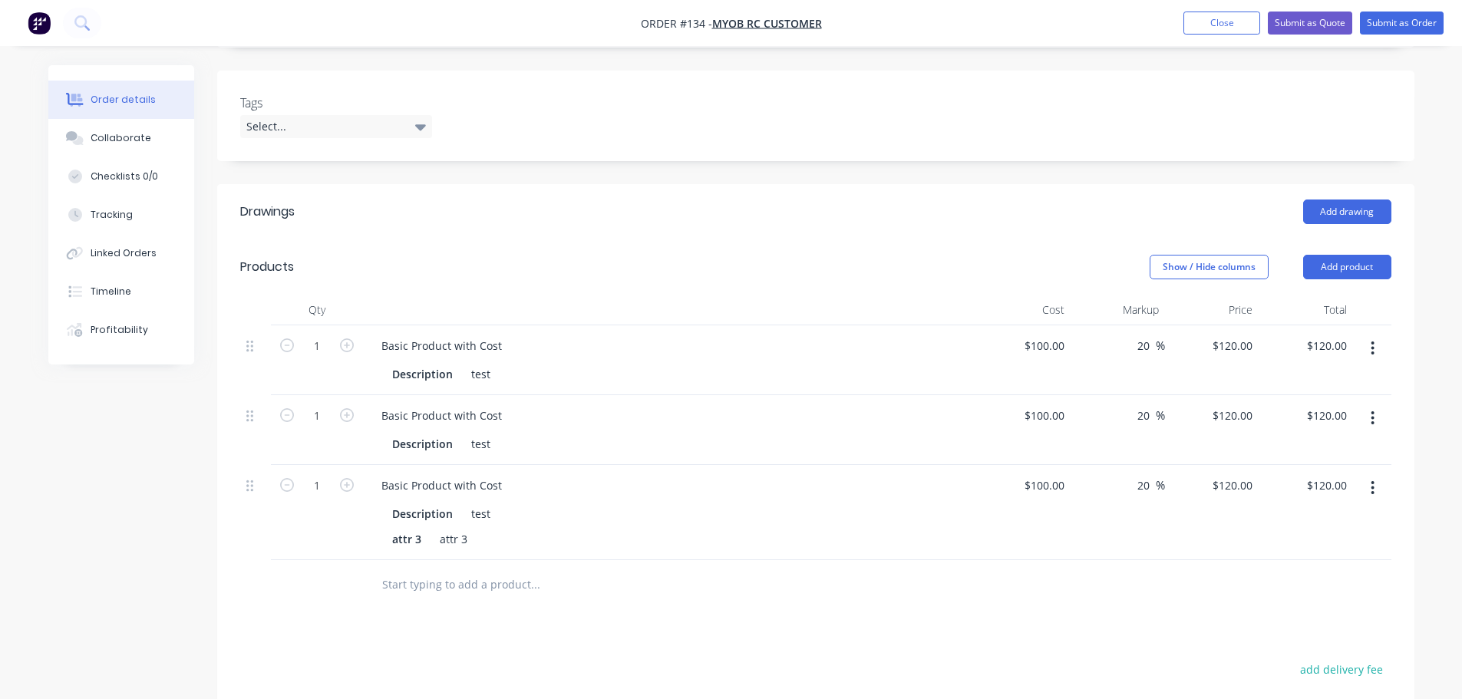
scroll to position [307, 0]
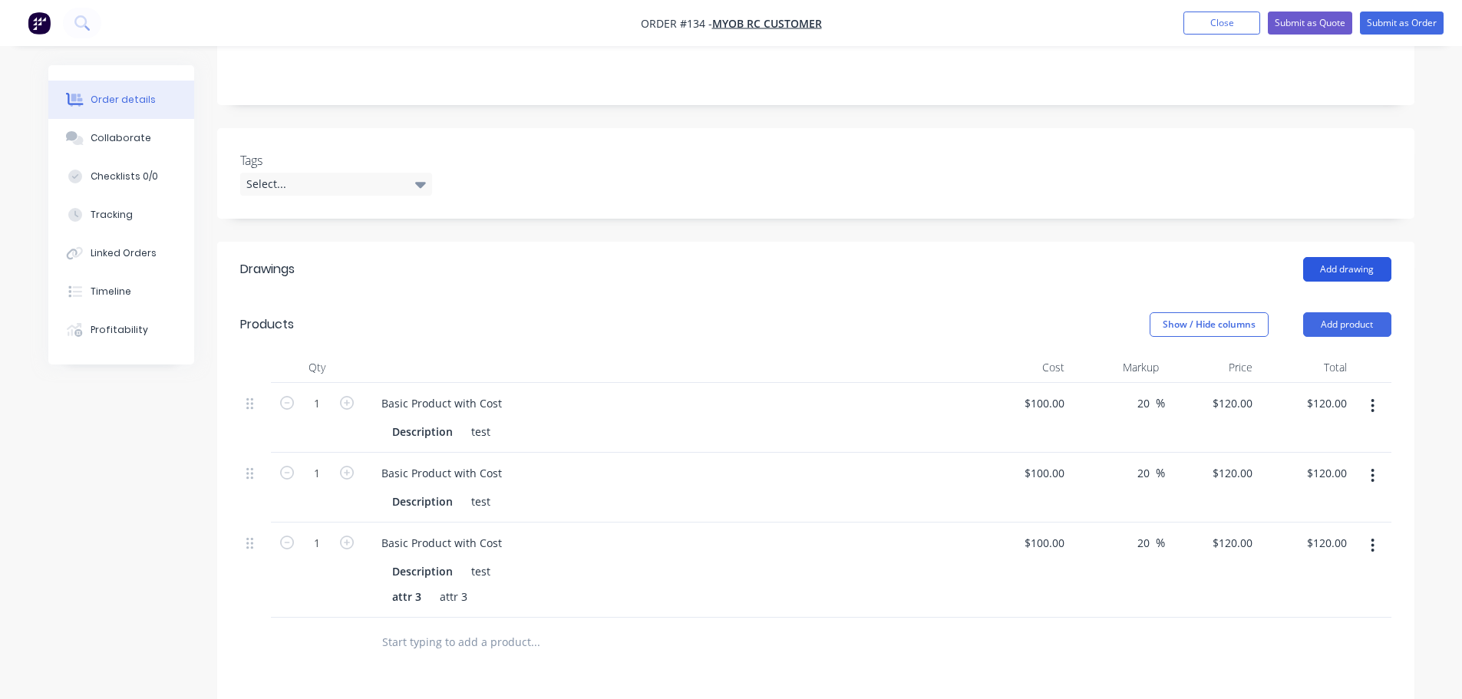
click at [1334, 257] on button "Add drawing" at bounding box center [1347, 269] width 88 height 25
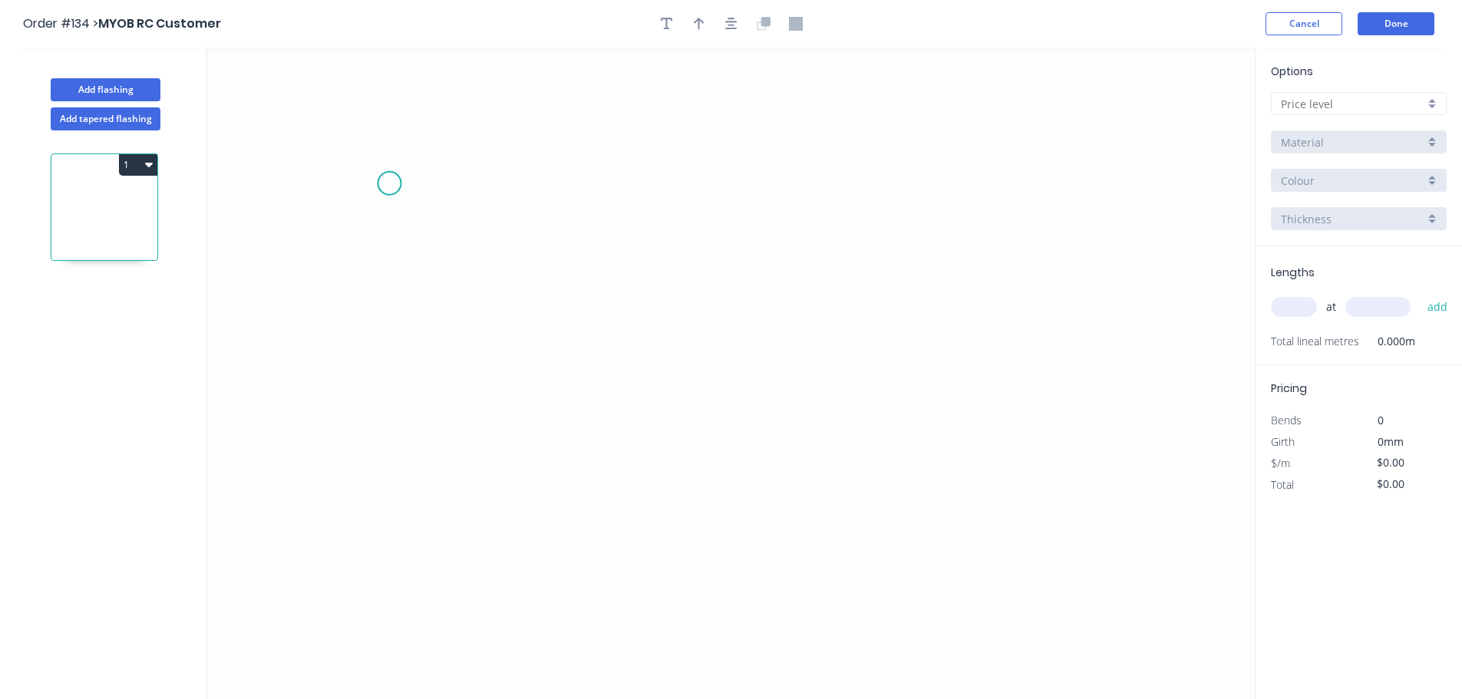
click at [377, 229] on icon "0" at bounding box center [730, 373] width 1047 height 651
click at [686, 236] on icon "0" at bounding box center [730, 373] width 1047 height 651
click at [536, 256] on rect at bounding box center [531, 244] width 50 height 31
click at [528, 244] on tspan "?" at bounding box center [532, 244] width 8 height 25
drag, startPoint x: 840, startPoint y: 254, endPoint x: 1116, endPoint y: 220, distance: 277.5
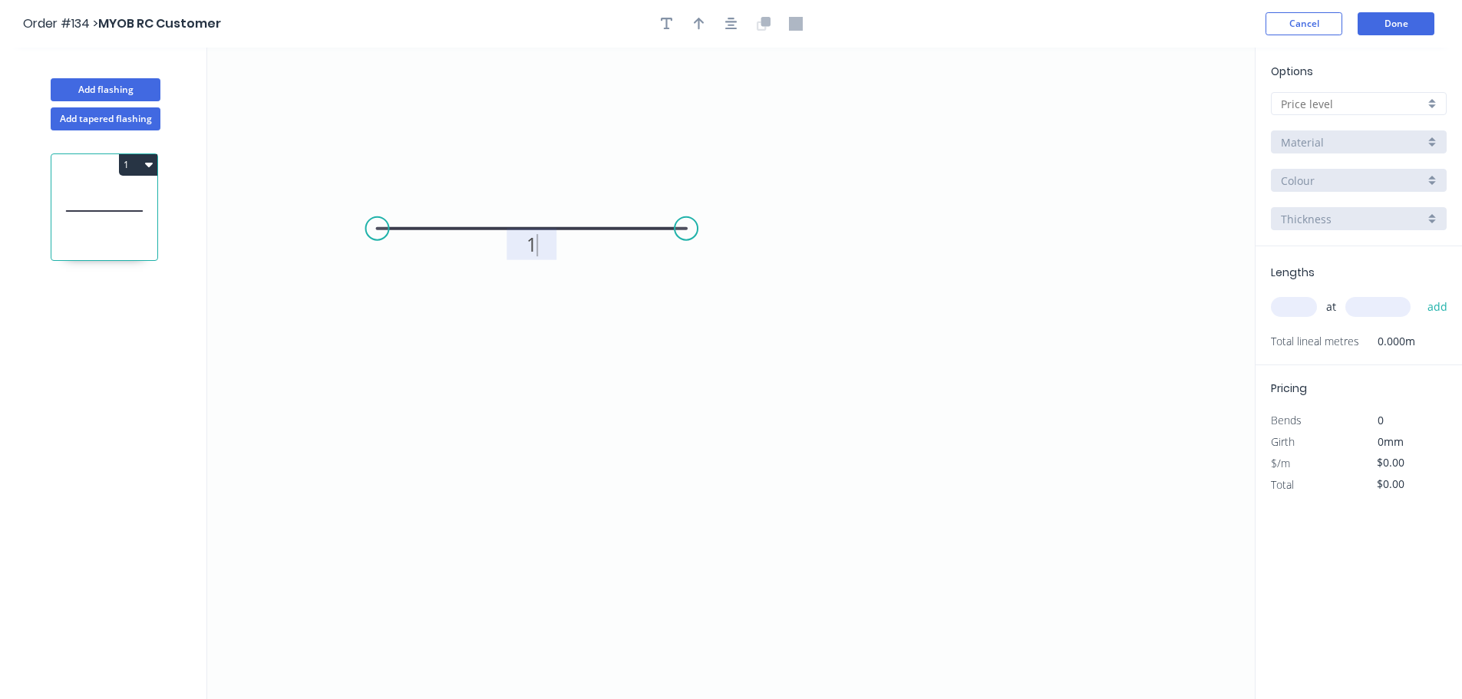
click at [842, 254] on icon "0 1" at bounding box center [730, 373] width 1047 height 651
click at [1320, 101] on input "text" at bounding box center [1351, 104] width 143 height 16
click at [1294, 133] on div "A" at bounding box center [1358, 133] width 174 height 27
type input "A"
type input "$1,000.00"
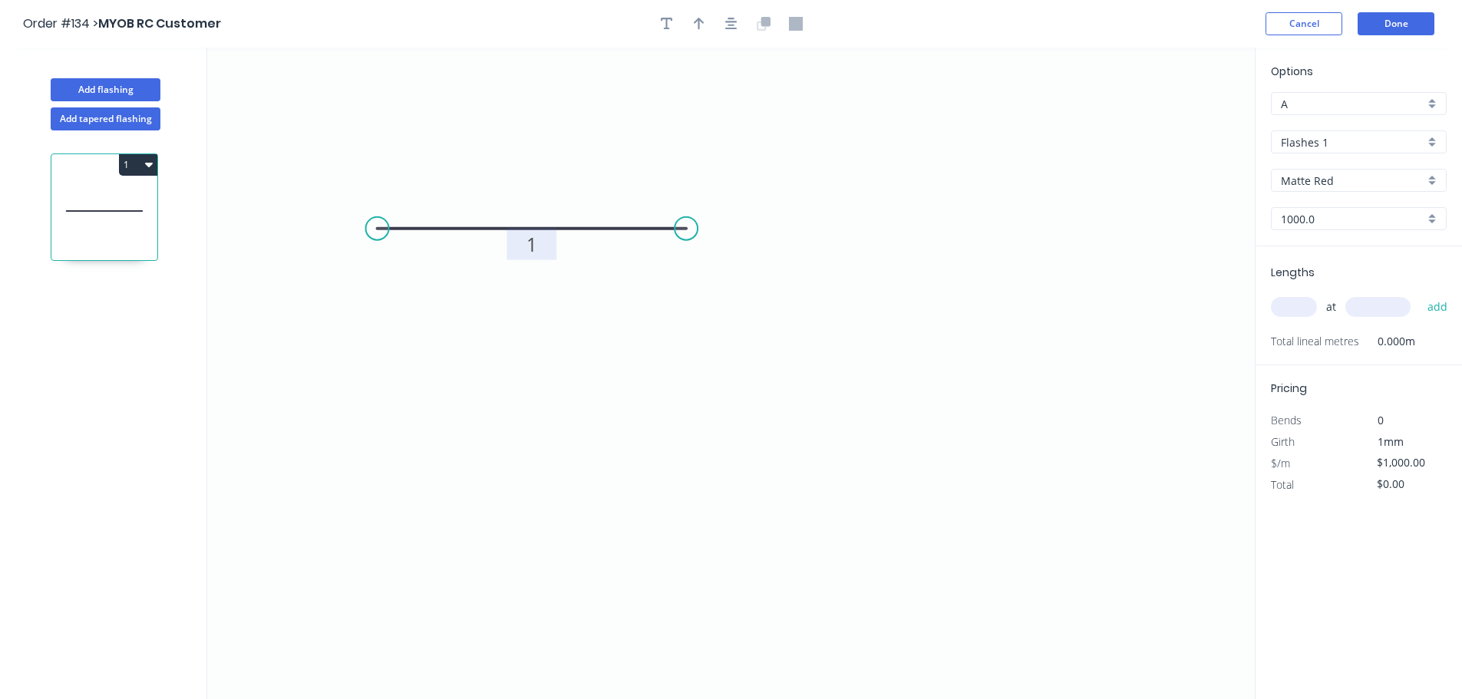
click at [1298, 305] on input "text" at bounding box center [1293, 307] width 46 height 20
type input "1"
type input "10000"
click at [1419, 294] on button "add" at bounding box center [1437, 307] width 36 height 26
type input "$10,000.00"
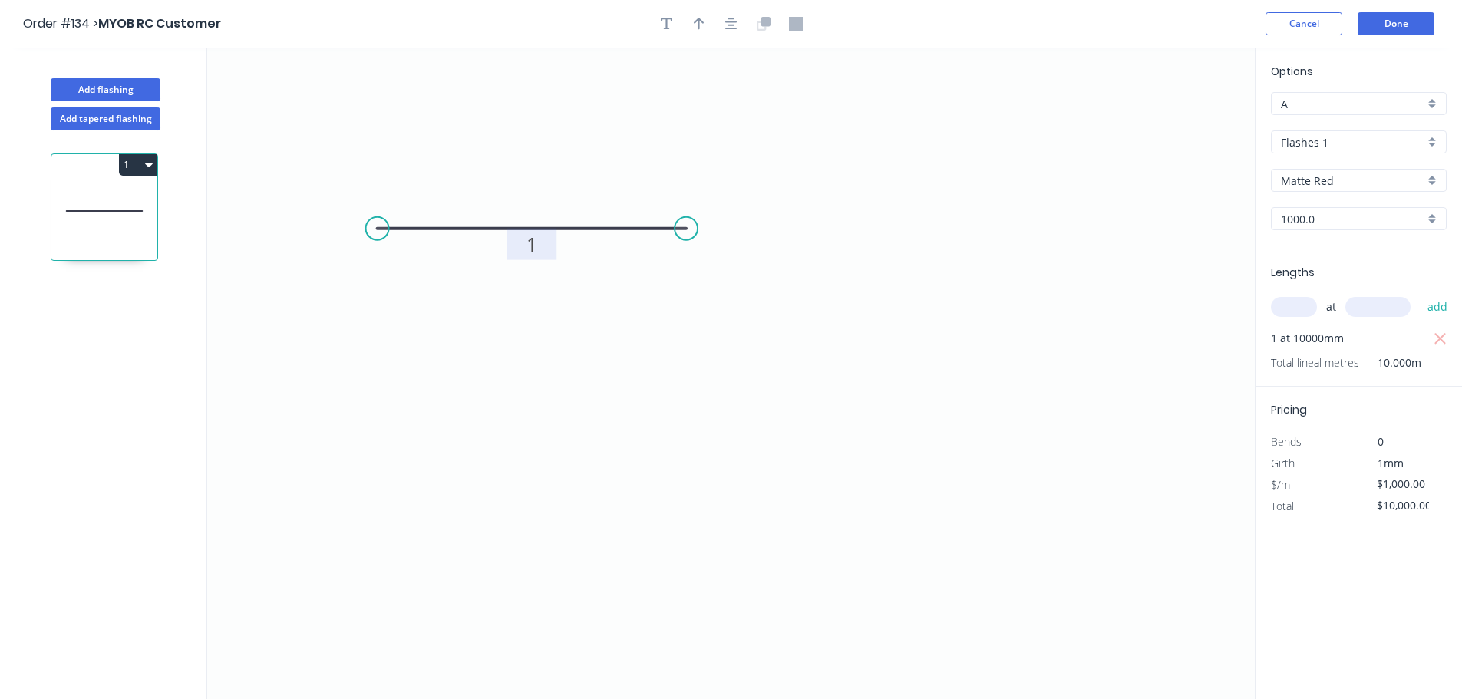
click at [883, 339] on icon "0 1" at bounding box center [730, 373] width 1047 height 651
click at [1385, 23] on button "Done" at bounding box center [1395, 23] width 77 height 23
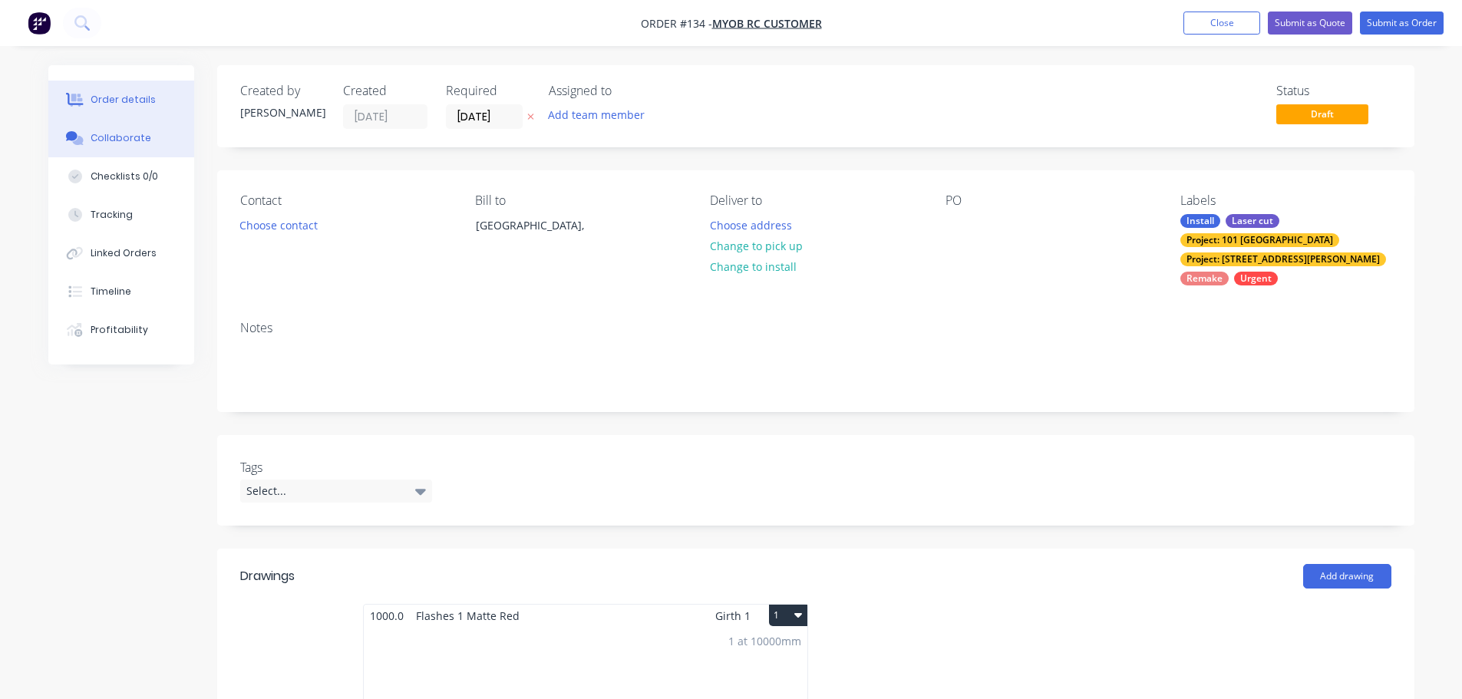
click at [120, 138] on div "Collaborate" at bounding box center [121, 138] width 61 height 14
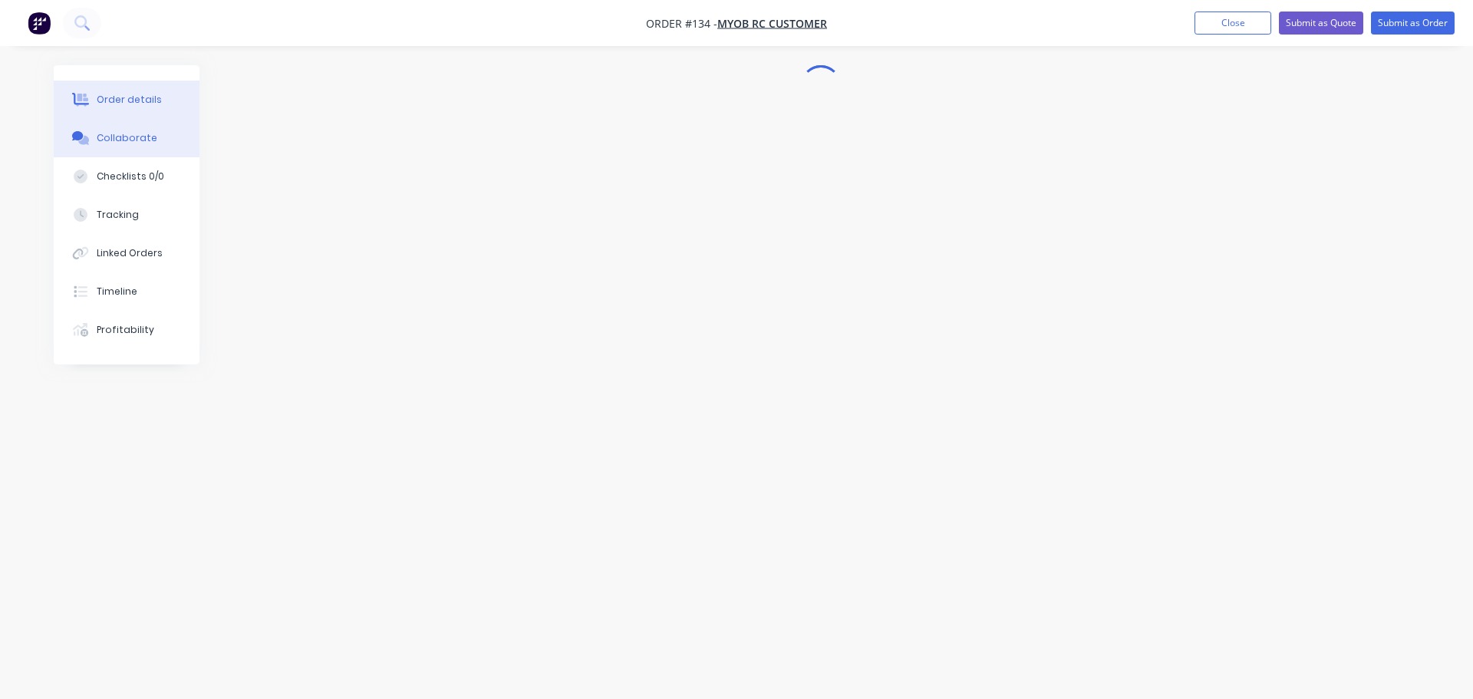
click at [160, 94] on button "Order details" at bounding box center [127, 100] width 146 height 38
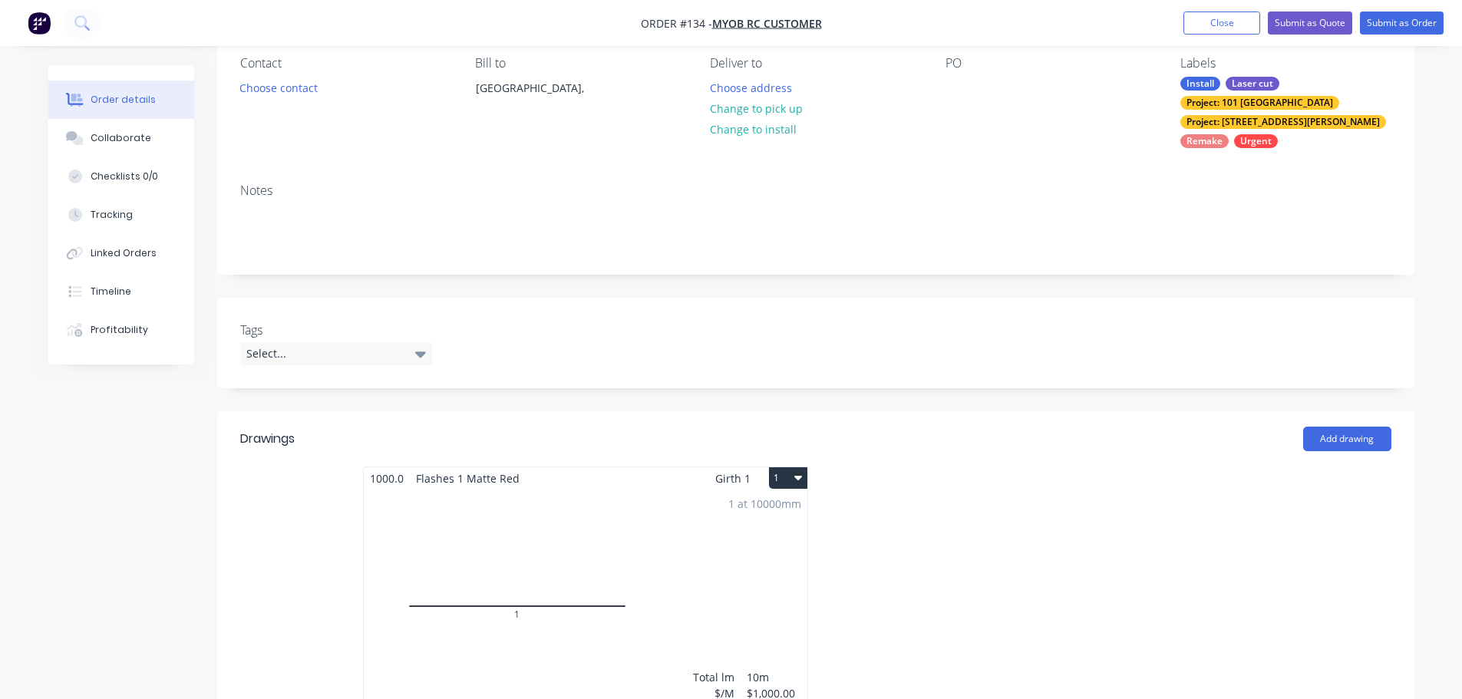
scroll to position [77, 0]
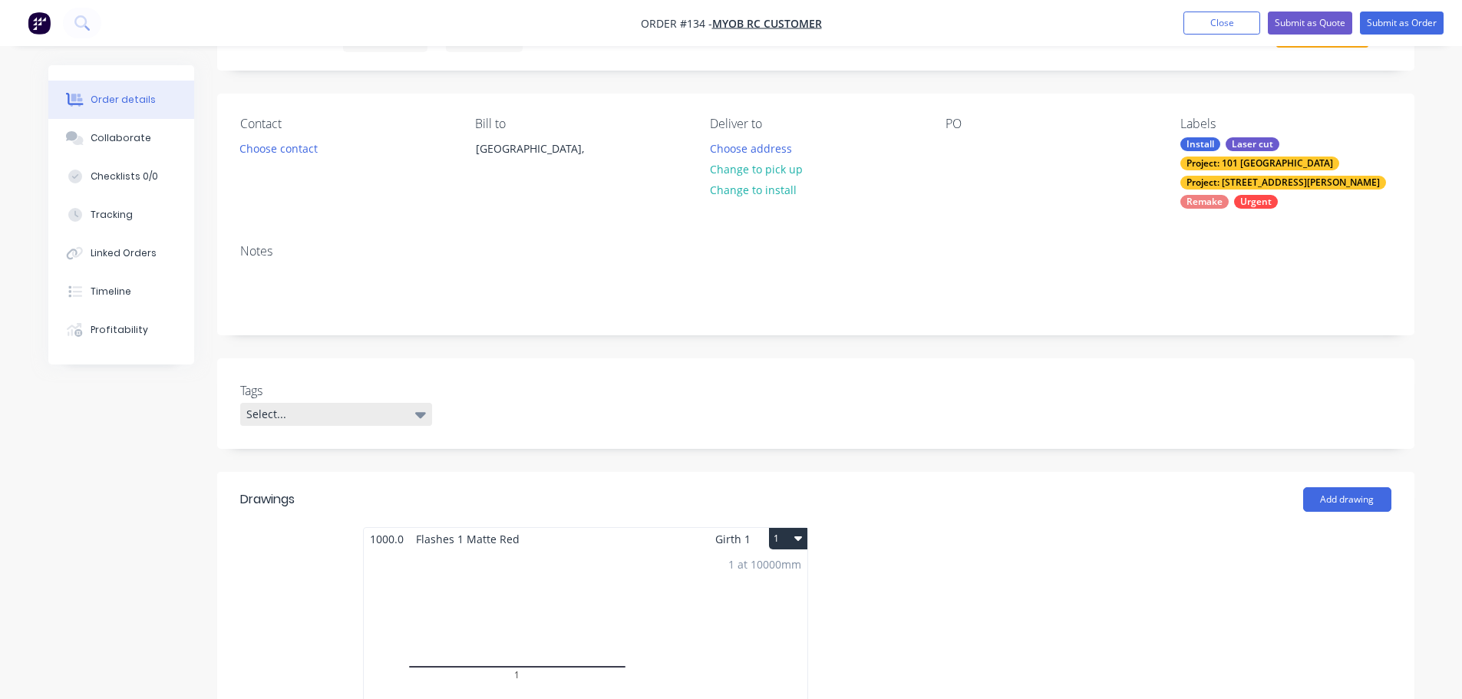
click at [358, 403] on div "Select..." at bounding box center [336, 414] width 192 height 23
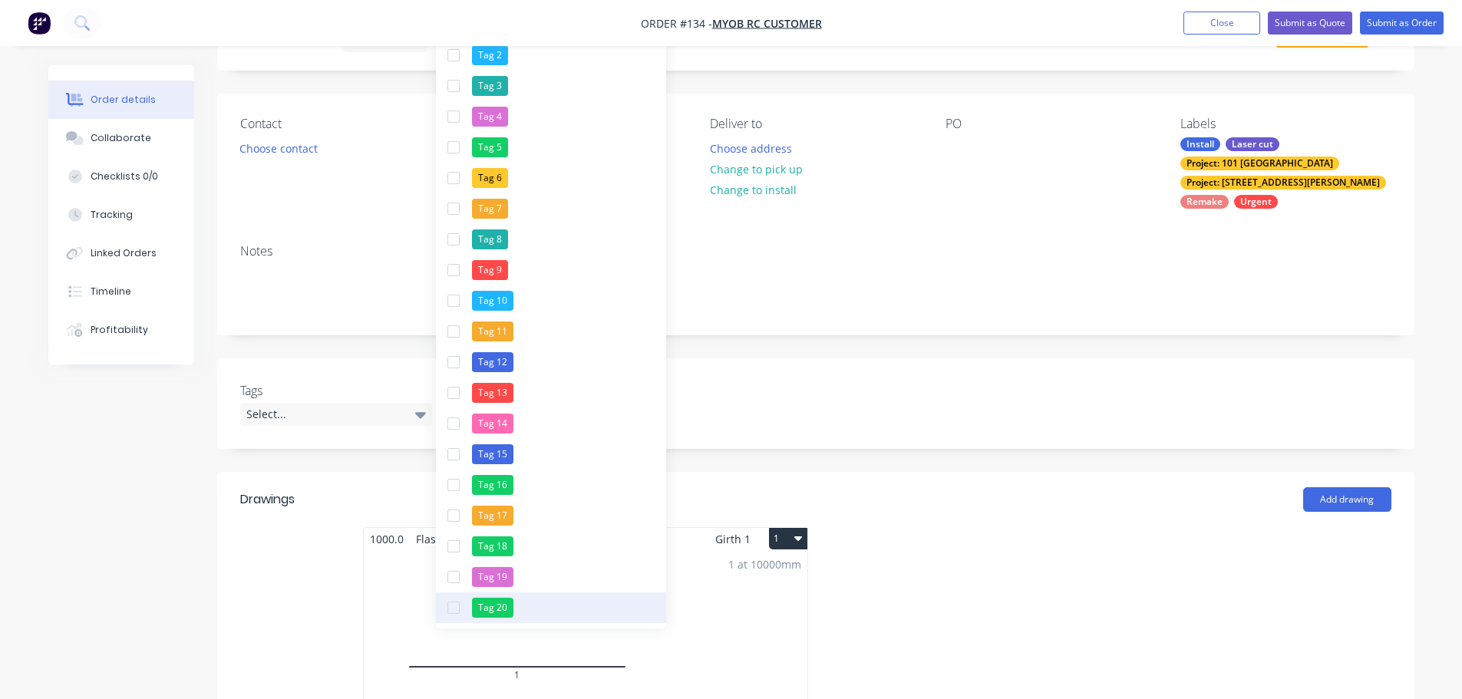
click at [456, 605] on div "button" at bounding box center [453, 607] width 31 height 31
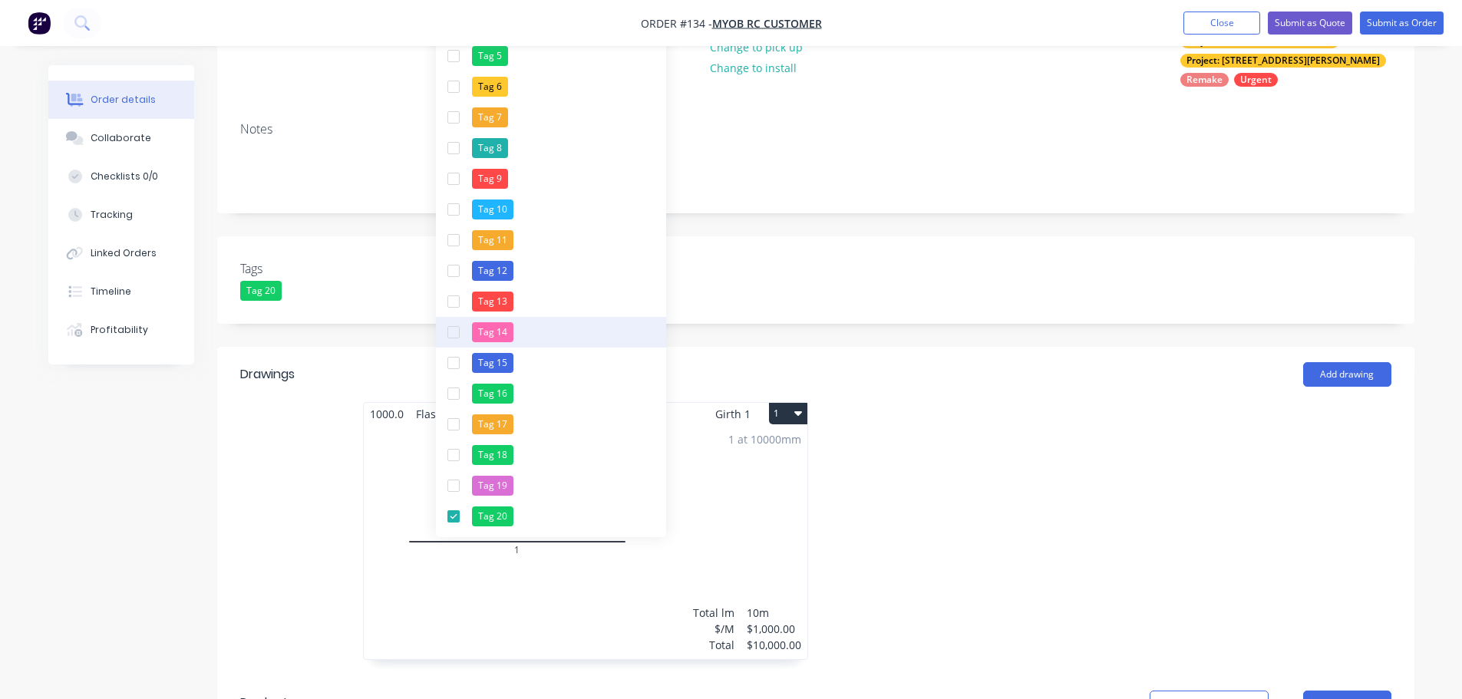
scroll to position [230, 0]
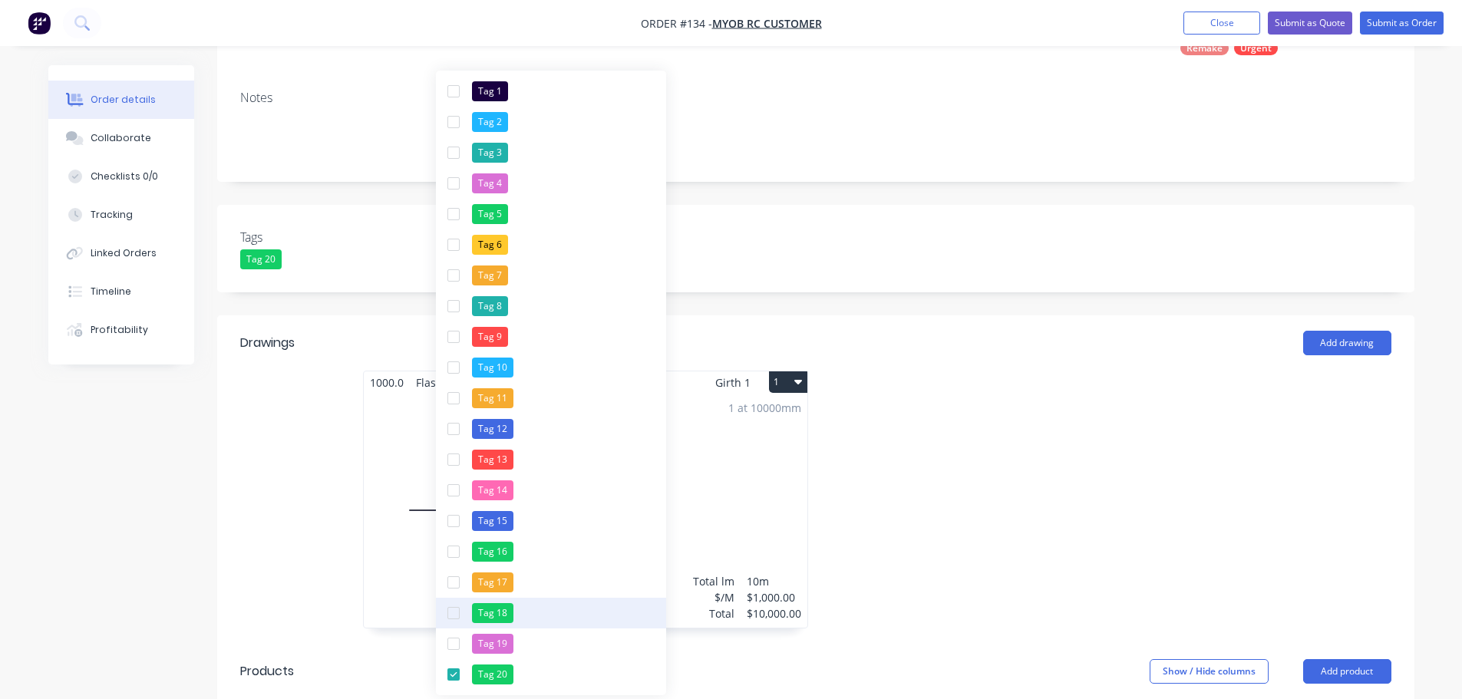
click at [451, 612] on div "button" at bounding box center [453, 613] width 31 height 31
click at [453, 588] on div "button" at bounding box center [453, 582] width 31 height 31
click at [993, 455] on div at bounding box center [1046, 507] width 460 height 273
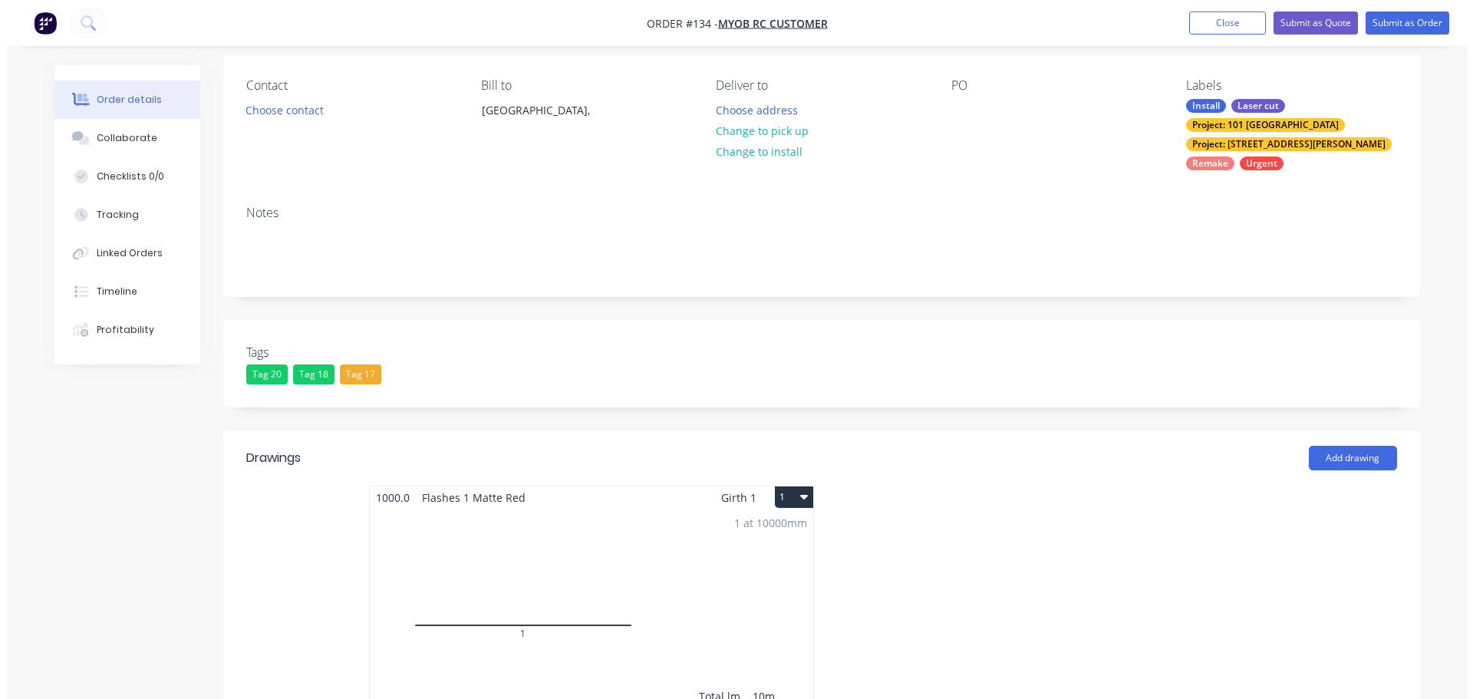
scroll to position [0, 0]
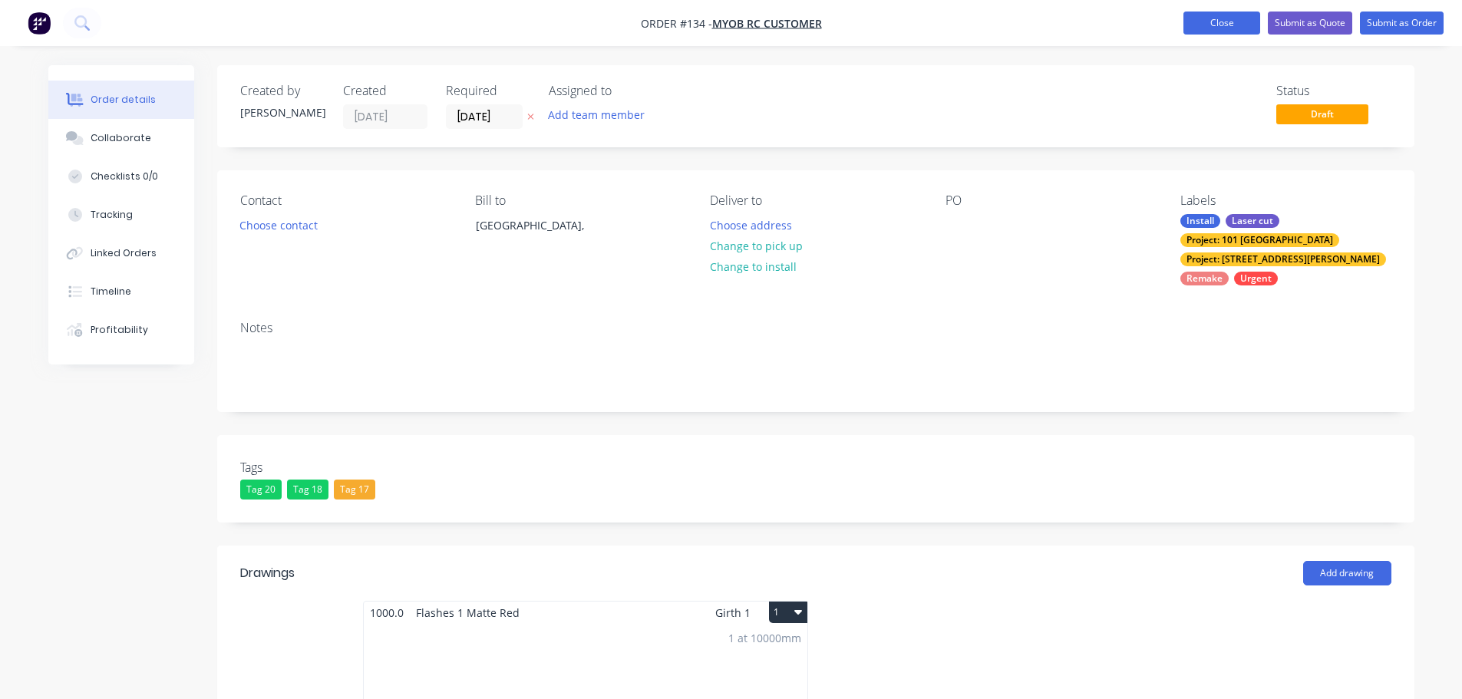
click at [1211, 25] on button "Close" at bounding box center [1221, 23] width 77 height 23
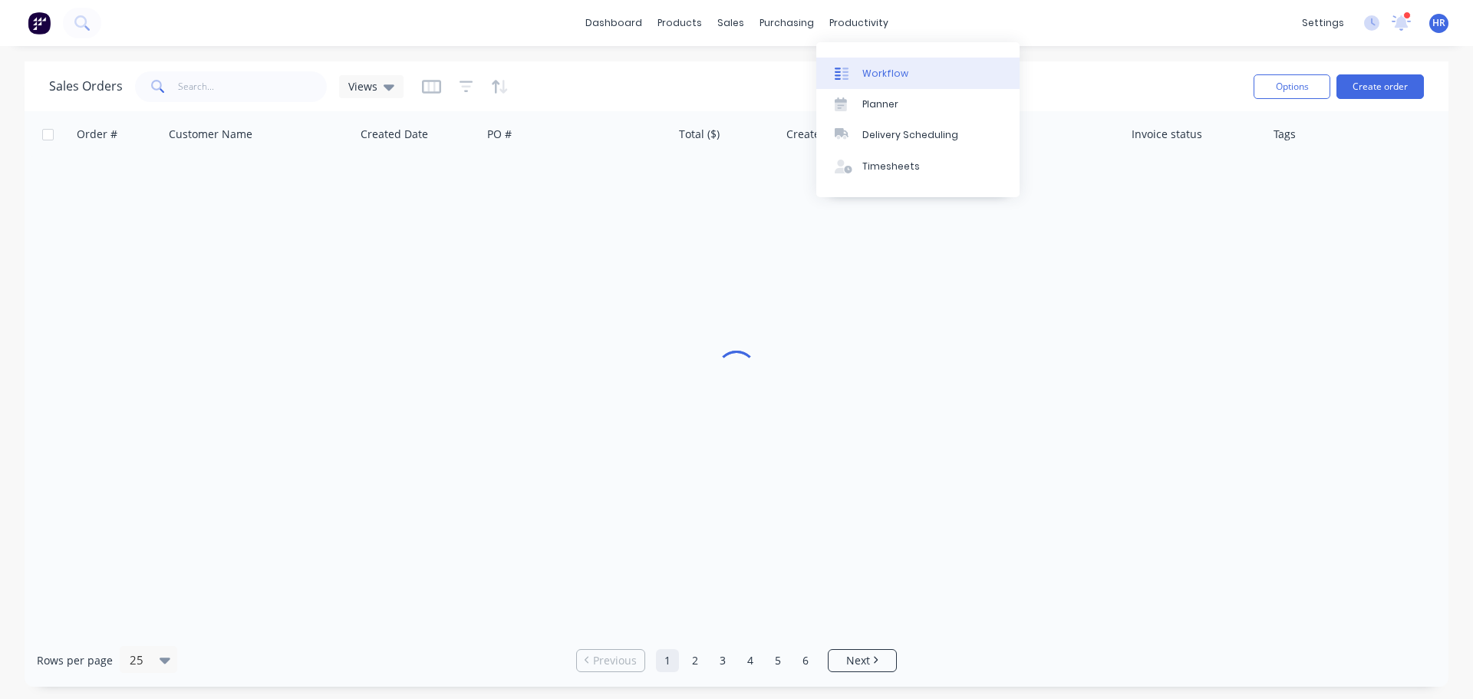
click at [893, 63] on link "Workflow" at bounding box center [917, 73] width 203 height 31
